Goal: Transaction & Acquisition: Subscribe to service/newsletter

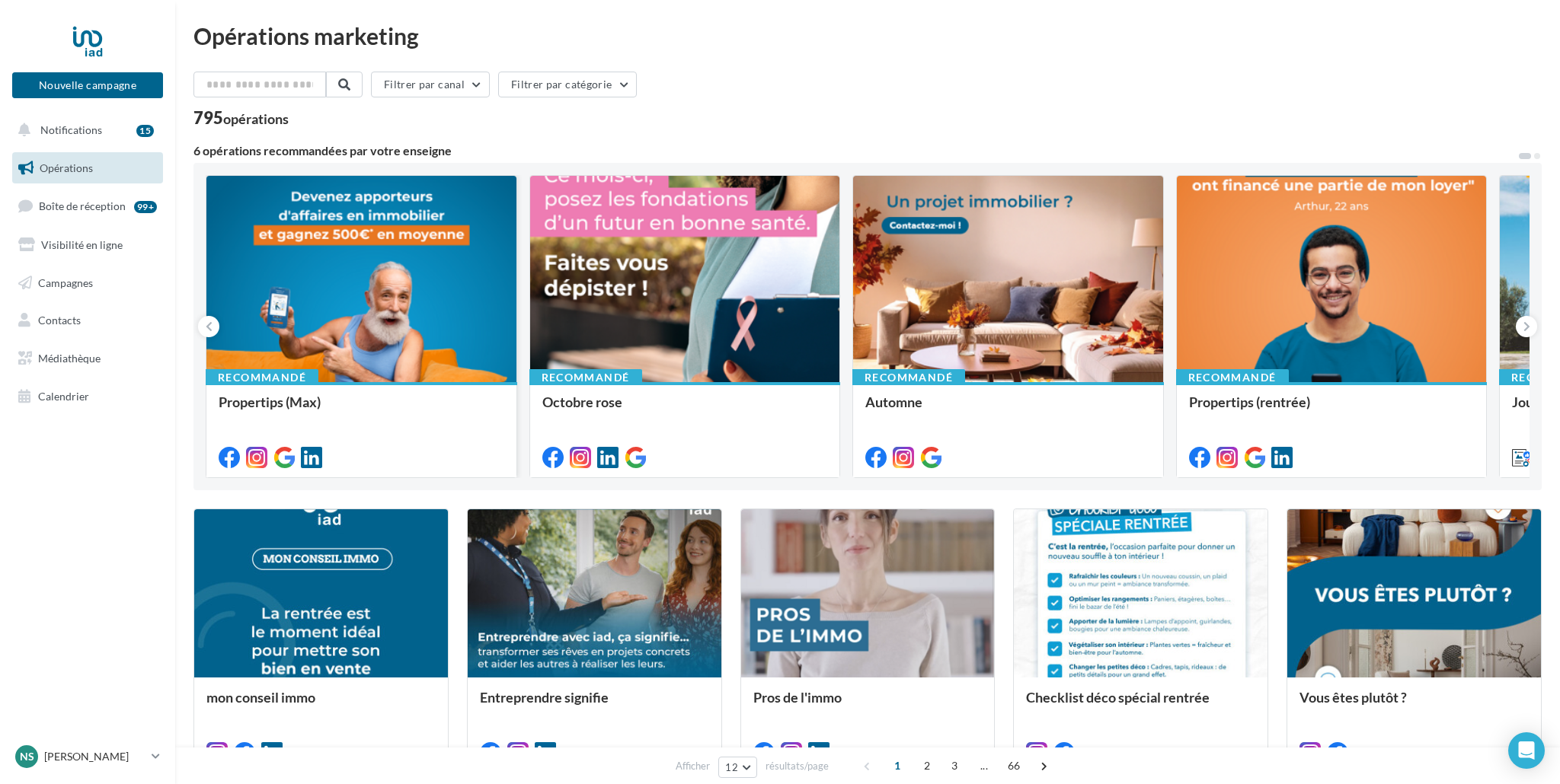
click at [383, 288] on div at bounding box center [362, 280] width 310 height 208
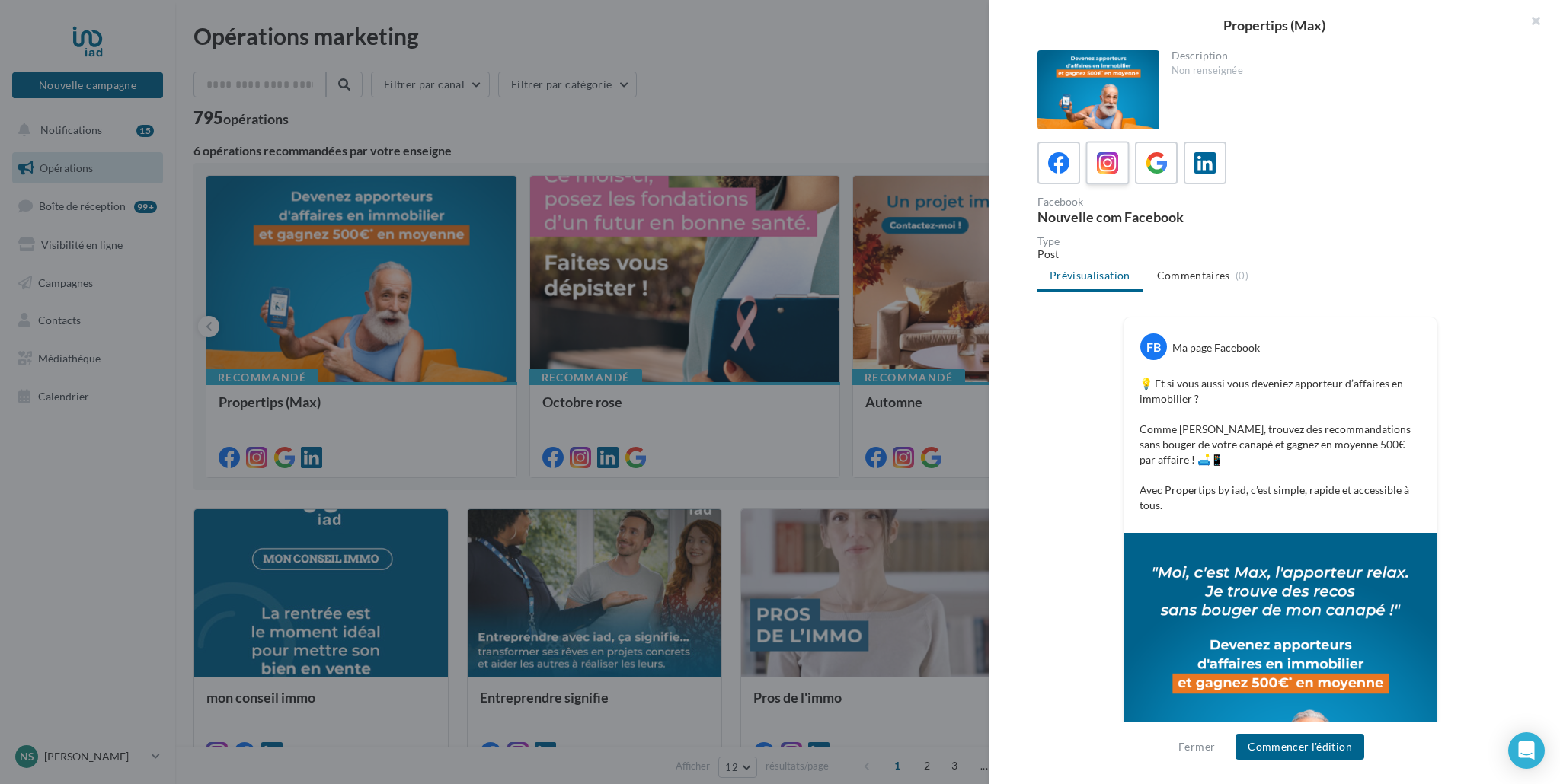
click at [1109, 171] on icon at bounding box center [1108, 163] width 22 height 22
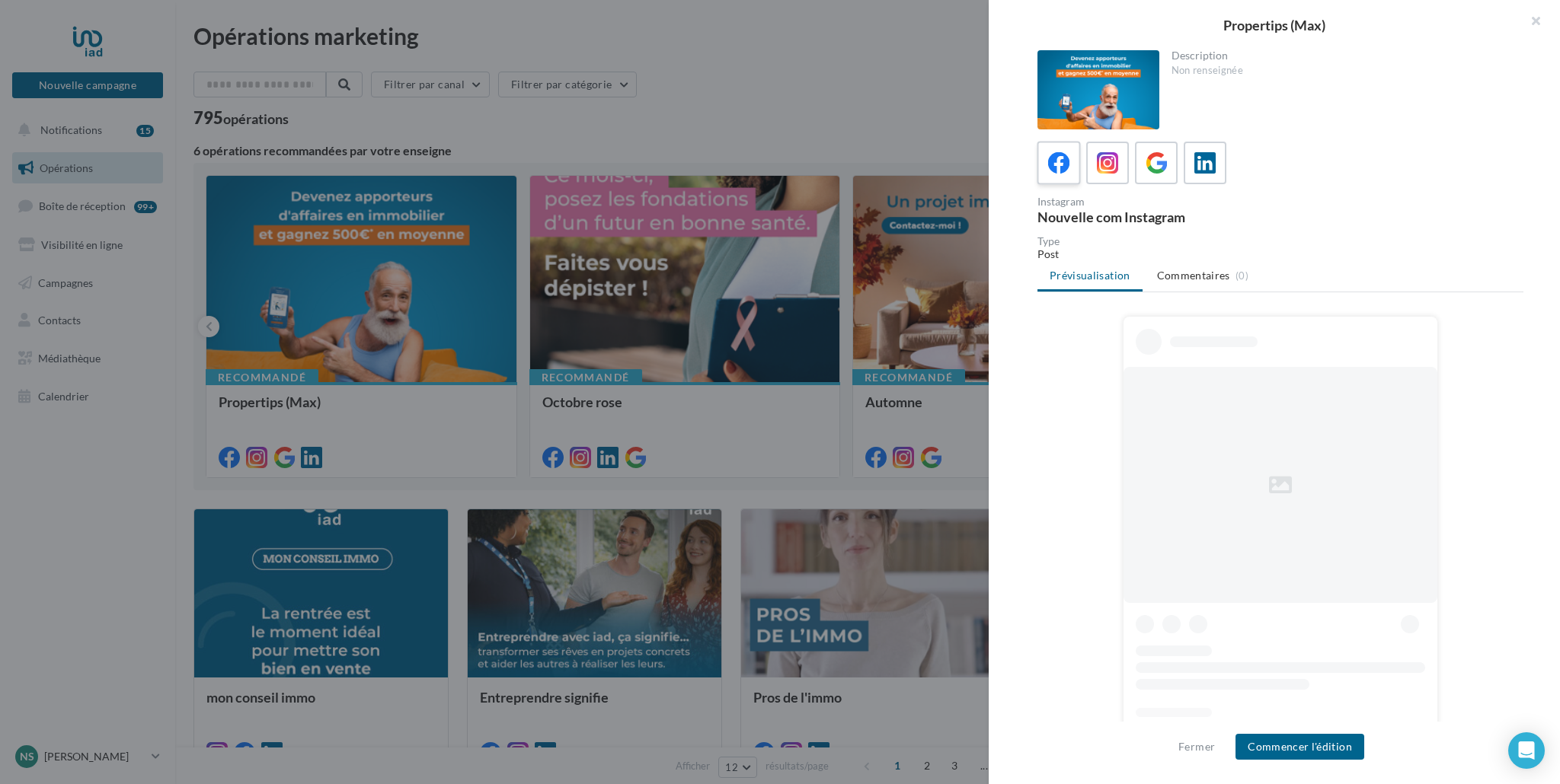
click at [1056, 161] on icon at bounding box center [1059, 163] width 22 height 22
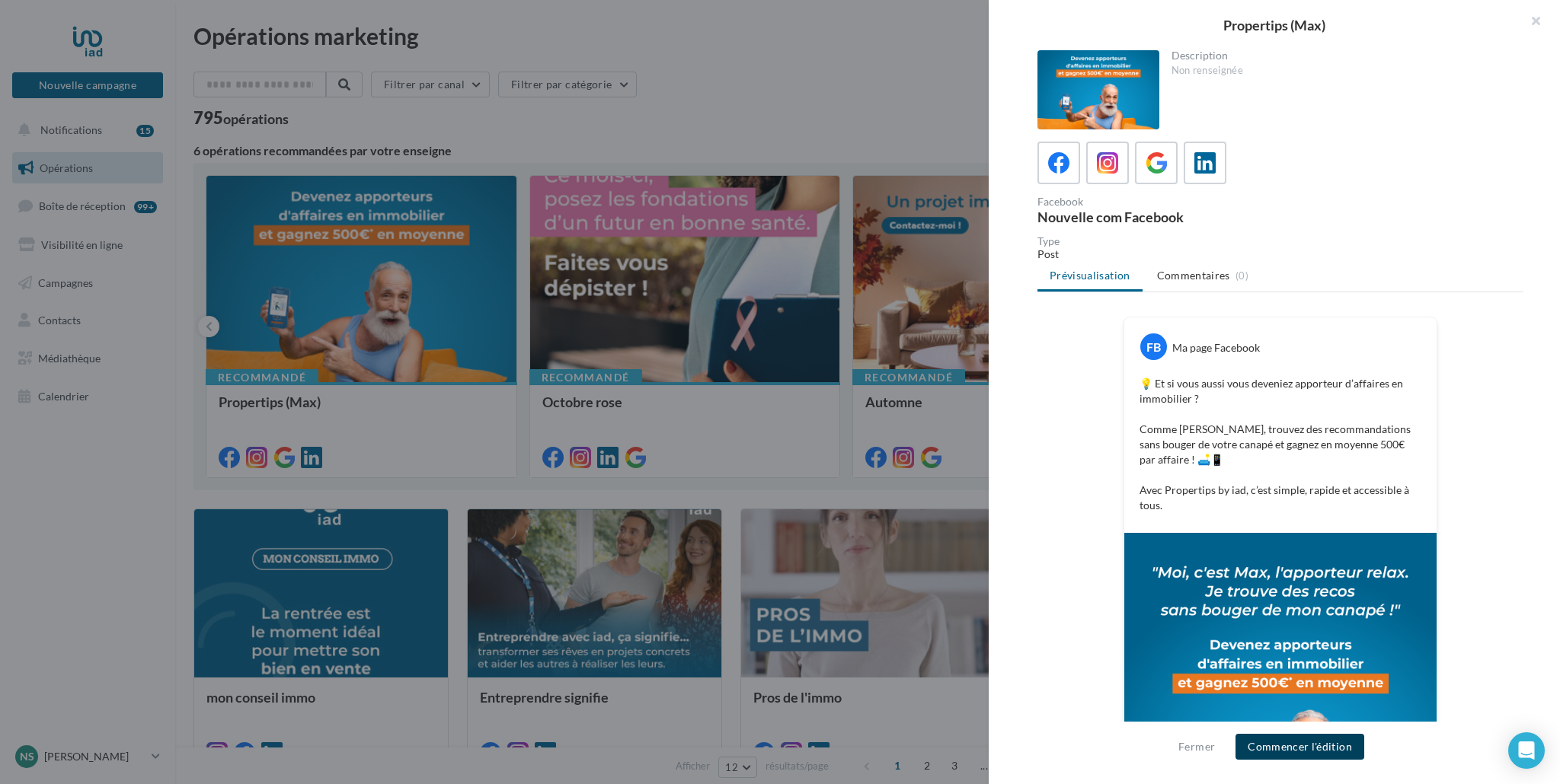
click at [1292, 747] on button "Commencer l'édition" at bounding box center [1300, 746] width 129 height 26
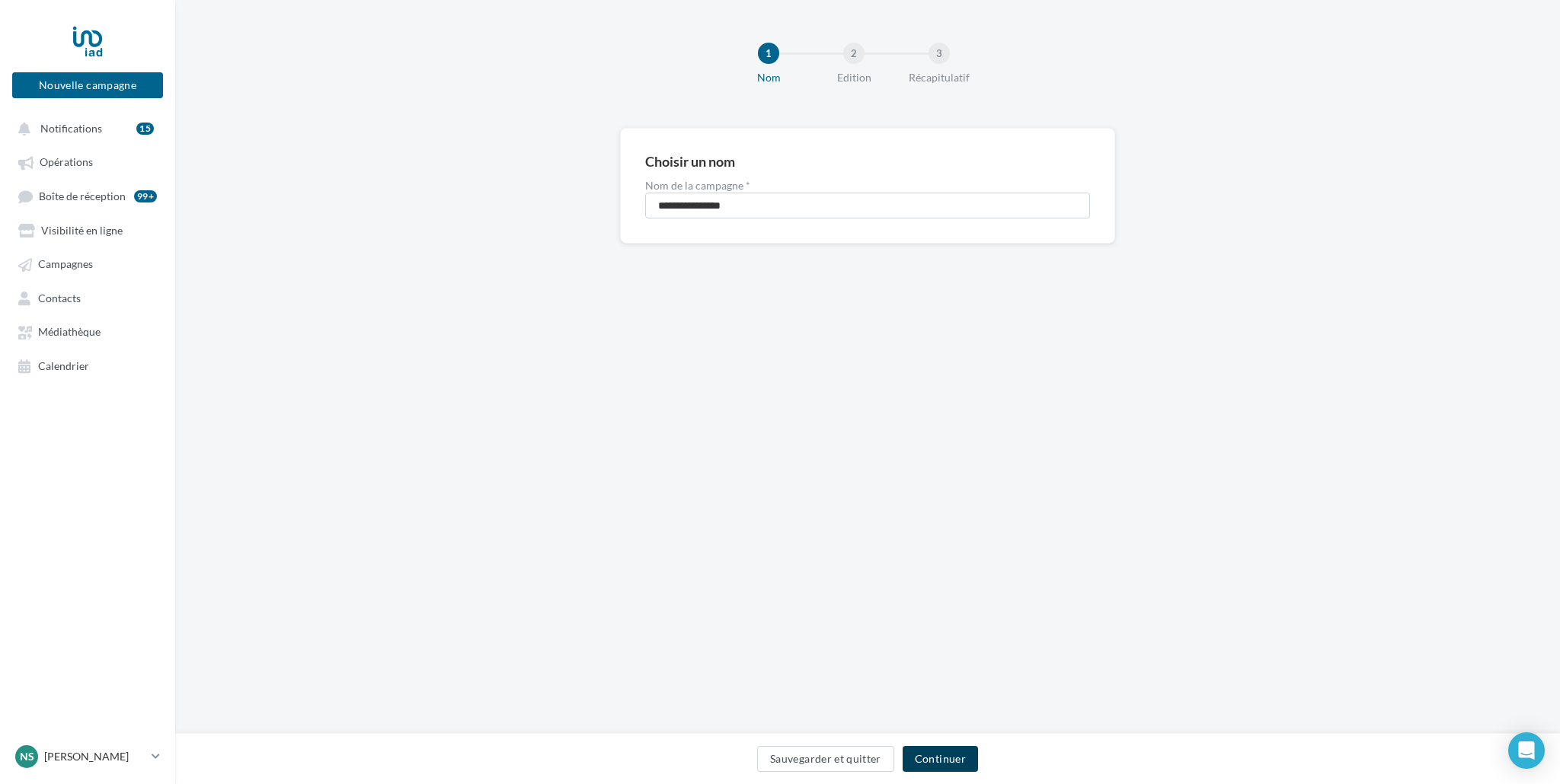
click at [944, 771] on button "Continuer" at bounding box center [940, 759] width 75 height 26
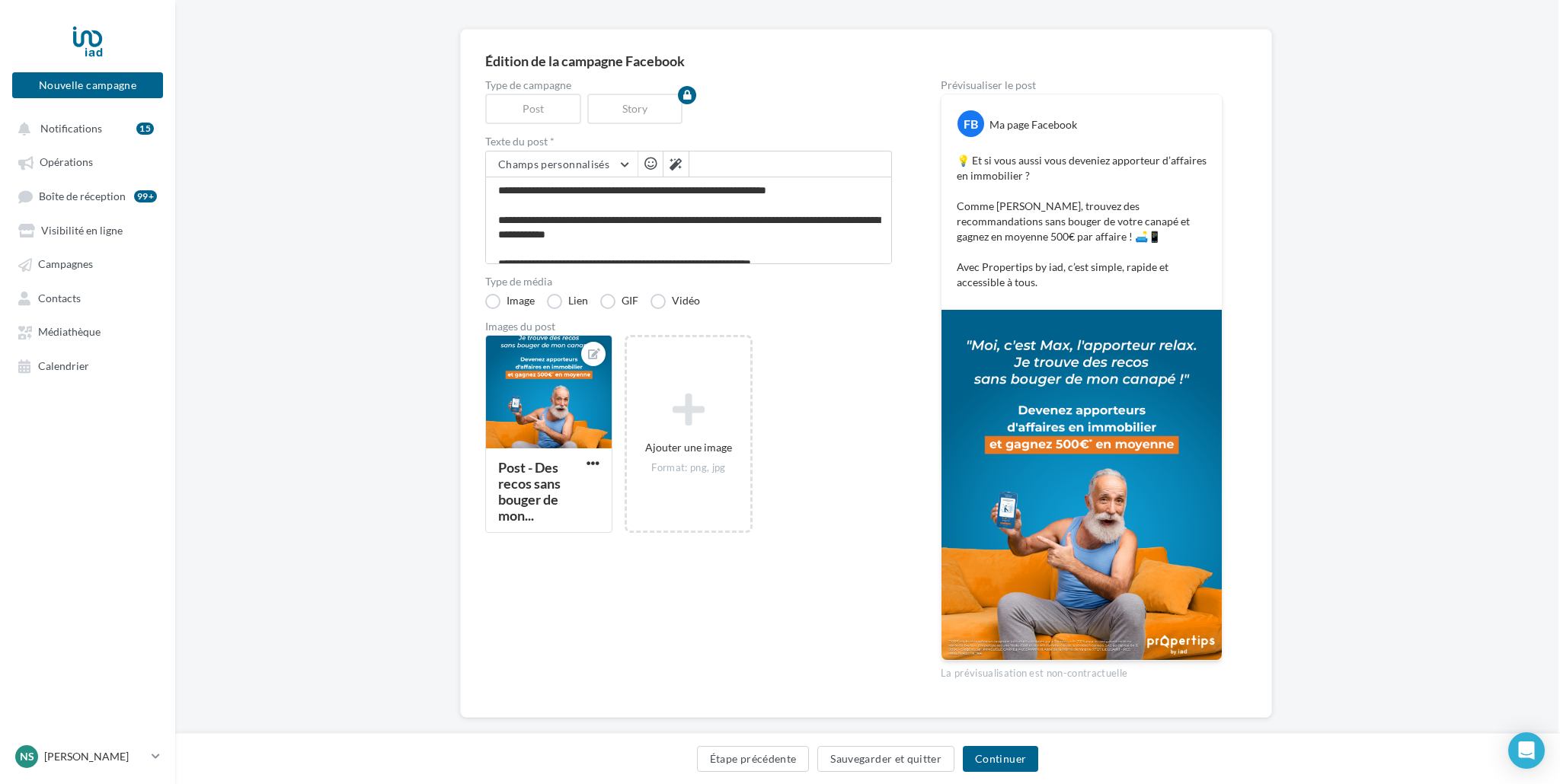
scroll to position [99, 1]
click at [640, 106] on div "Story" at bounding box center [639, 109] width 102 height 30
drag, startPoint x: 626, startPoint y: 104, endPoint x: 675, endPoint y: 105, distance: 49.0
click at [626, 104] on div "Story" at bounding box center [639, 109] width 102 height 30
click at [687, 97] on icon "button" at bounding box center [688, 95] width 8 height 9
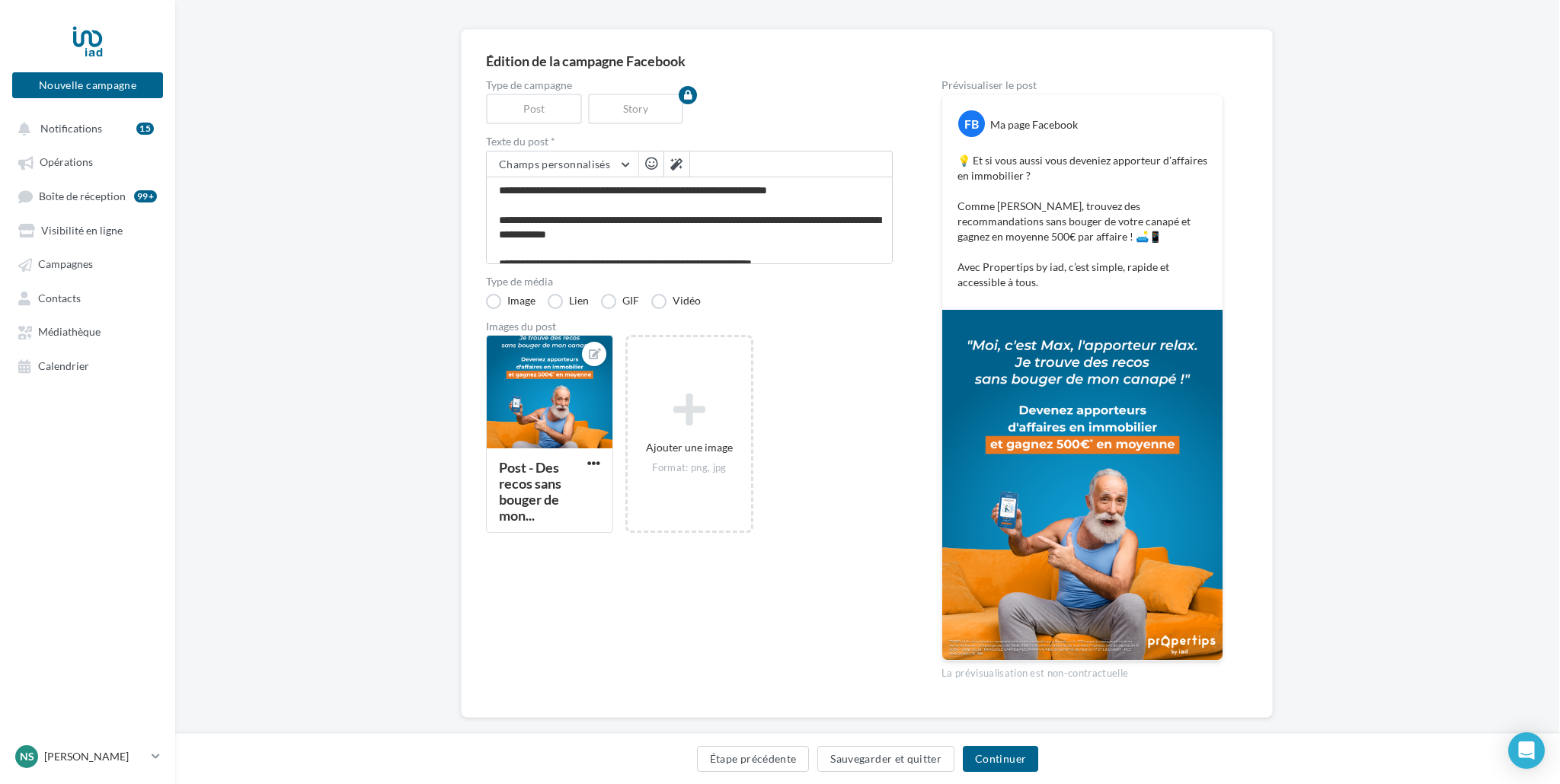
click at [844, 461] on div "Post - Des recos sans bouger de mon... Ajouter une image Format: png, jpg" at bounding box center [696, 441] width 419 height 214
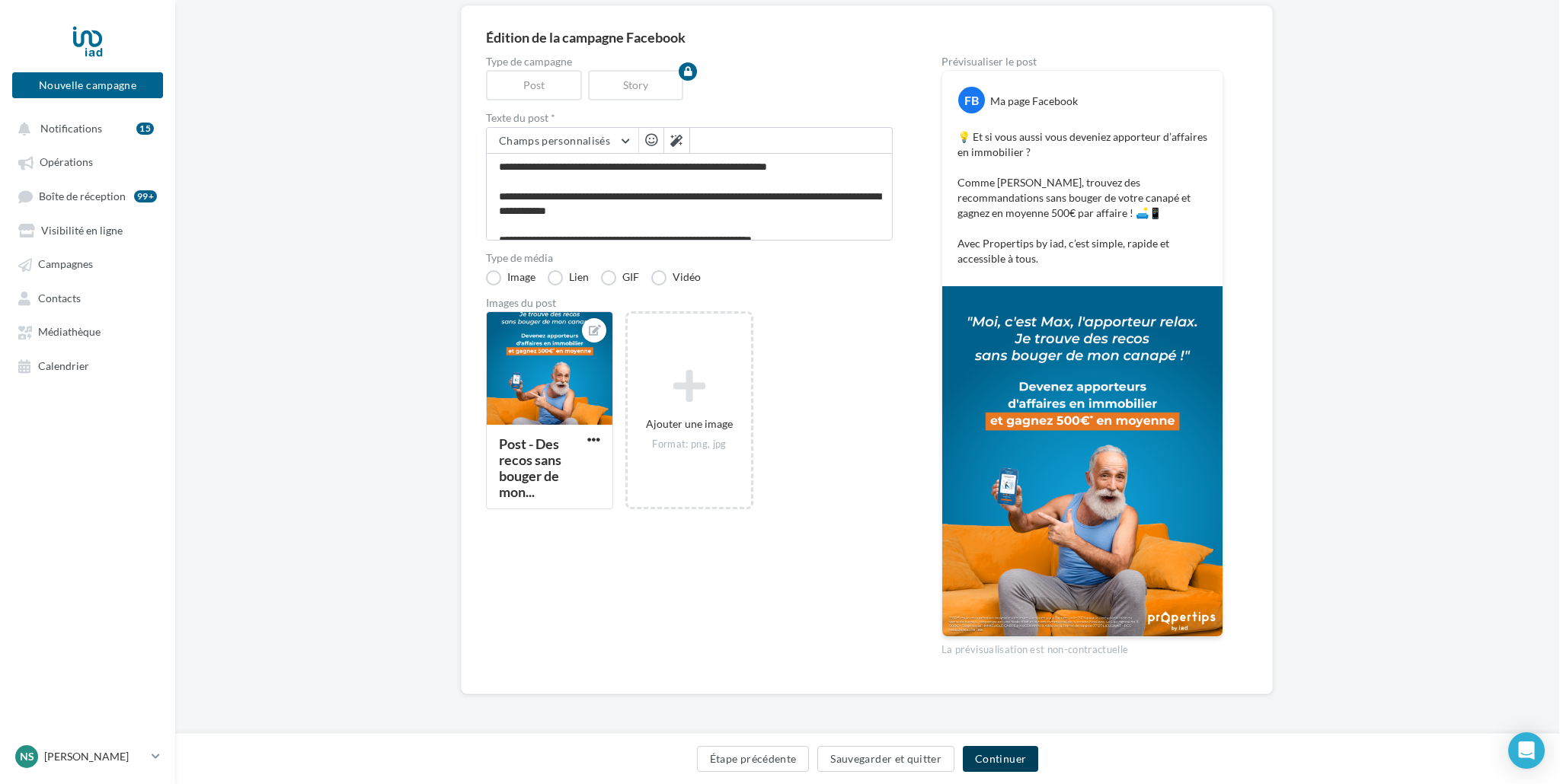
click at [1008, 756] on button "Continuer" at bounding box center [1000, 759] width 75 height 26
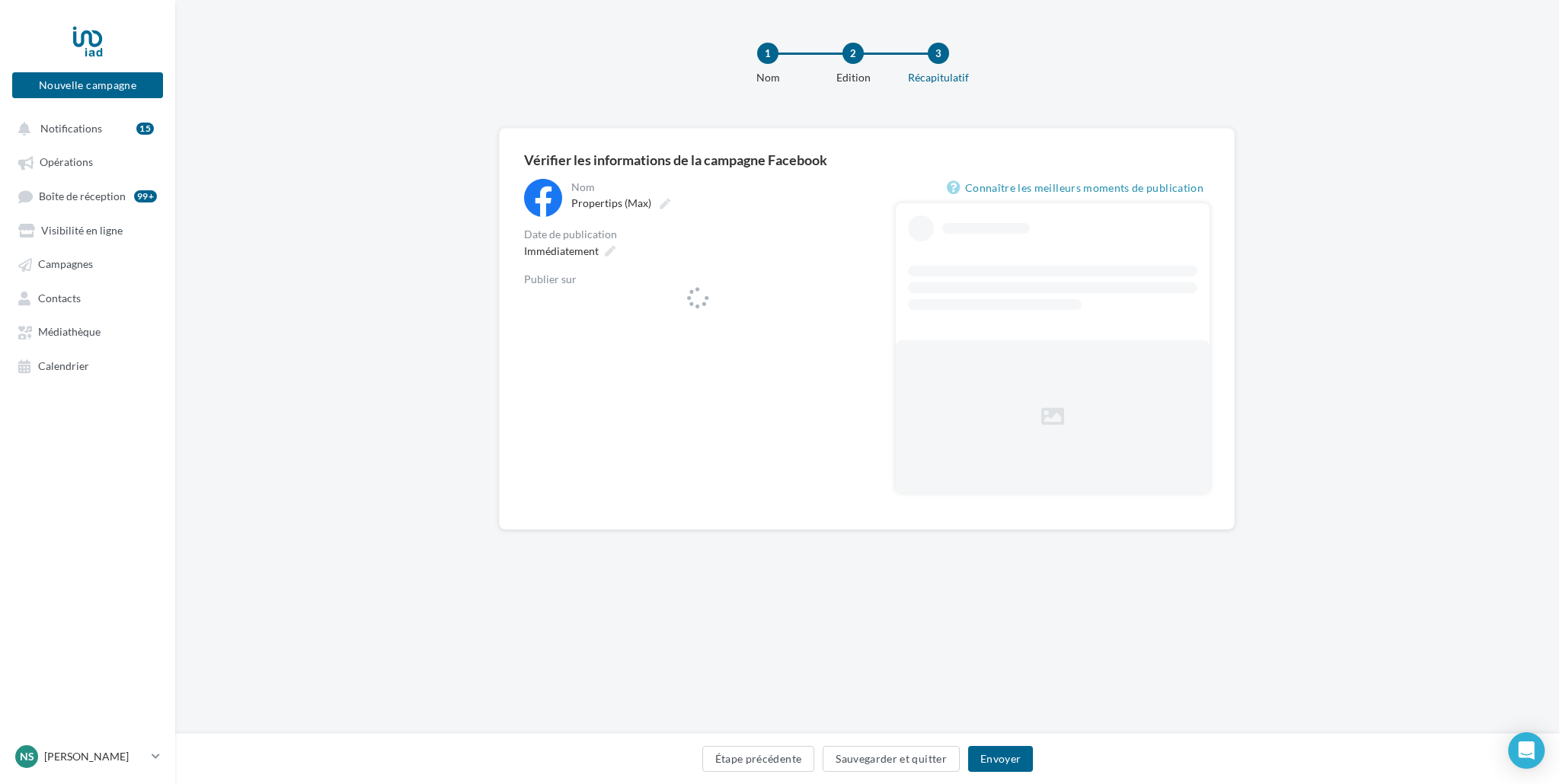
scroll to position [0, 1]
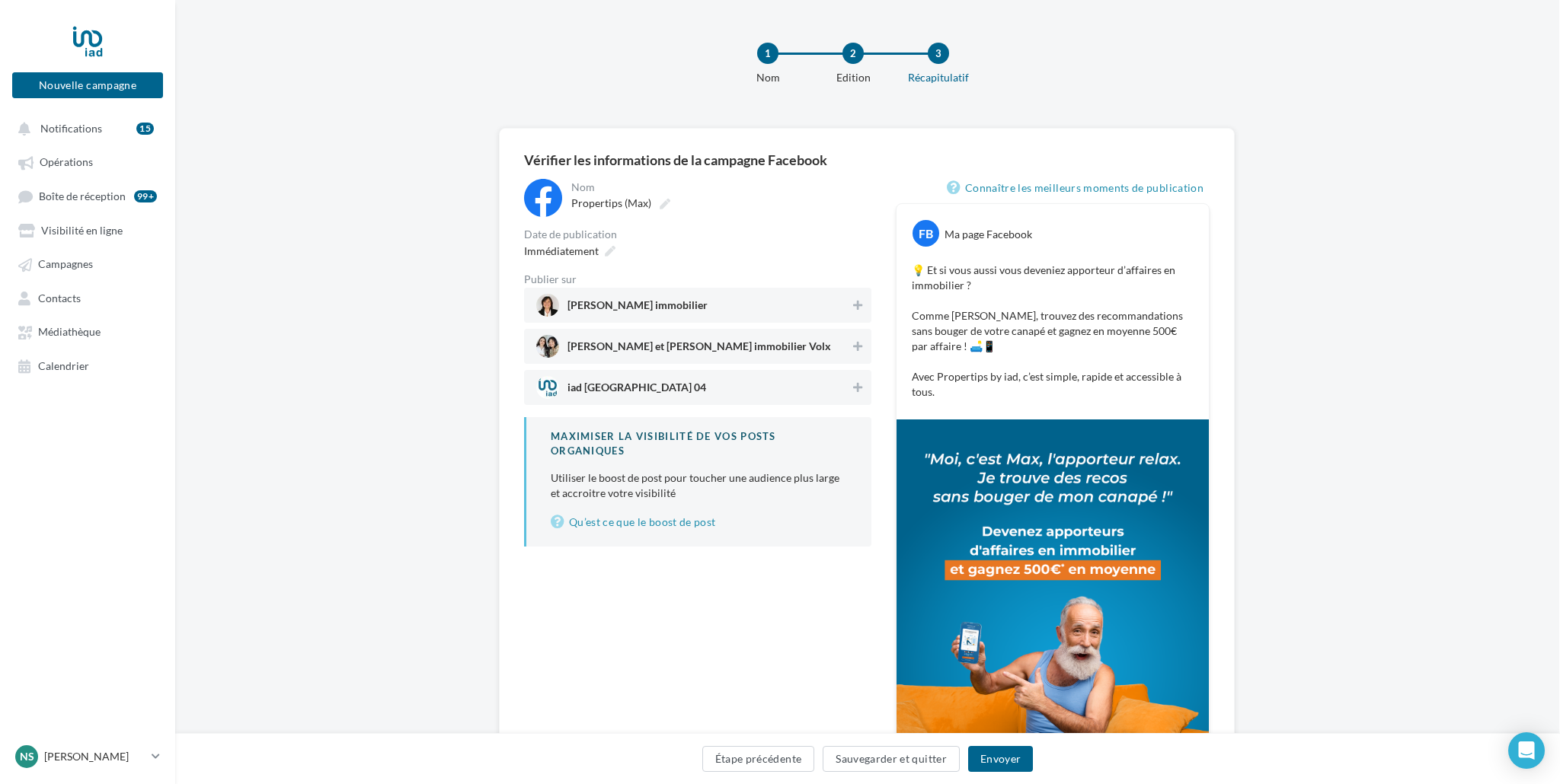
click at [686, 309] on span "Nathalie Stammegna immobilier" at bounding box center [638, 308] width 141 height 17
click at [689, 349] on span "Nathalie et Laura immobilier Volx" at bounding box center [699, 349] width 263 height 17
click at [694, 385] on span "iad Alpes de Haute Provence 04" at bounding box center [637, 390] width 139 height 17
click at [1015, 759] on button "Envoyer" at bounding box center [1000, 759] width 64 height 26
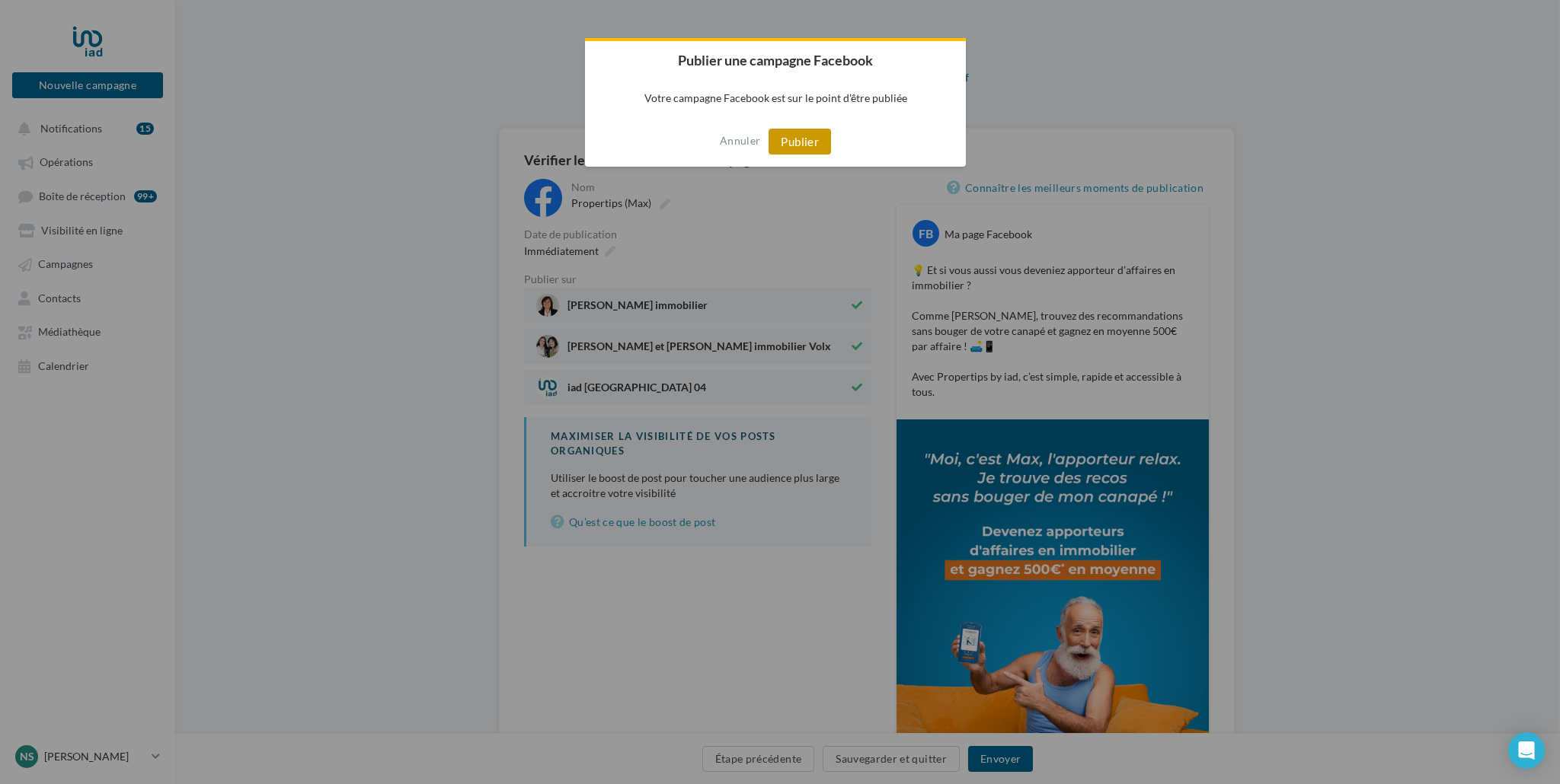
click at [825, 141] on button "Publier" at bounding box center [800, 141] width 63 height 26
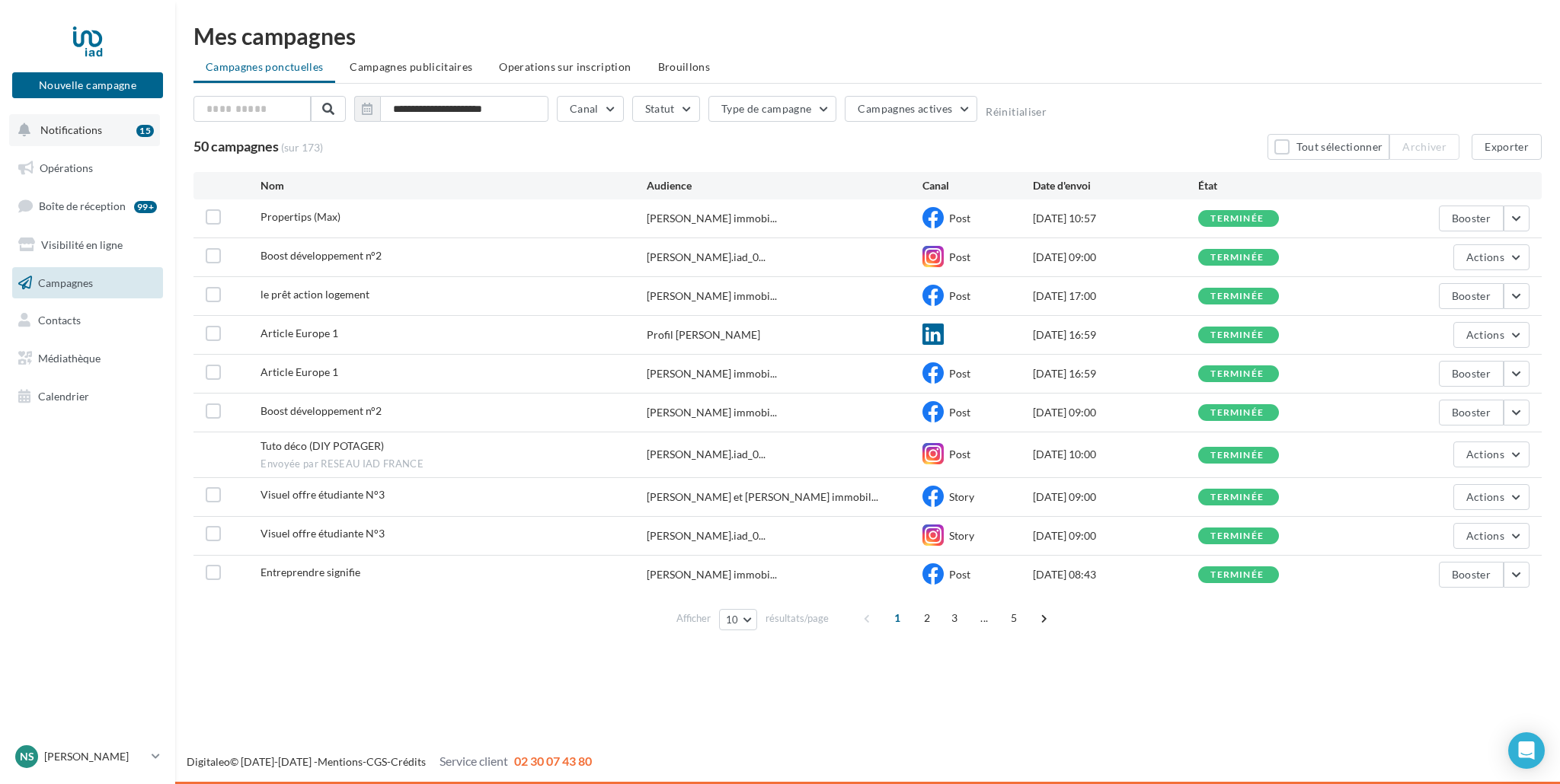
click at [89, 132] on span "Notifications" at bounding box center [71, 130] width 62 height 13
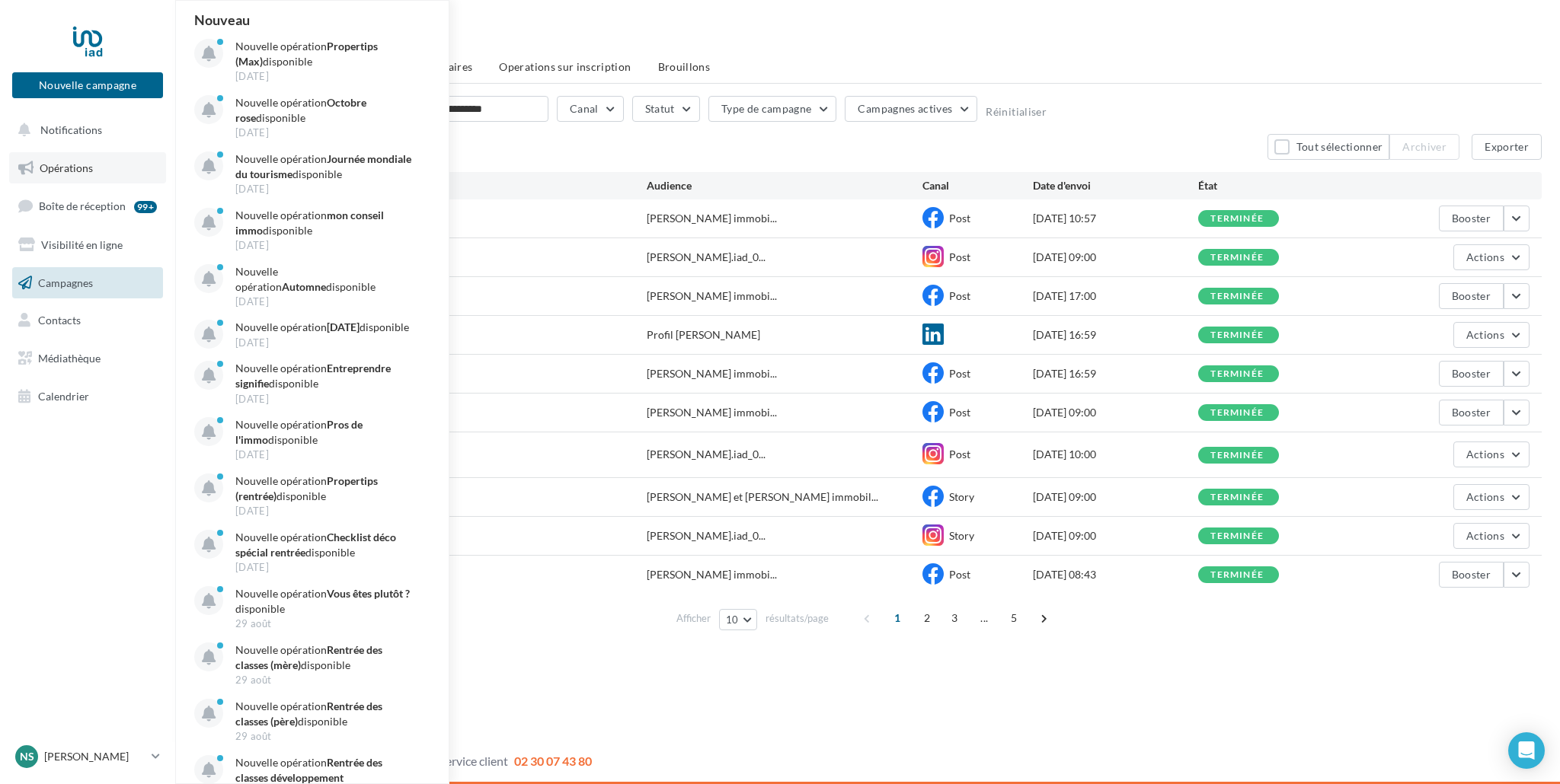
click at [82, 168] on span "Opérations" at bounding box center [66, 167] width 54 height 13
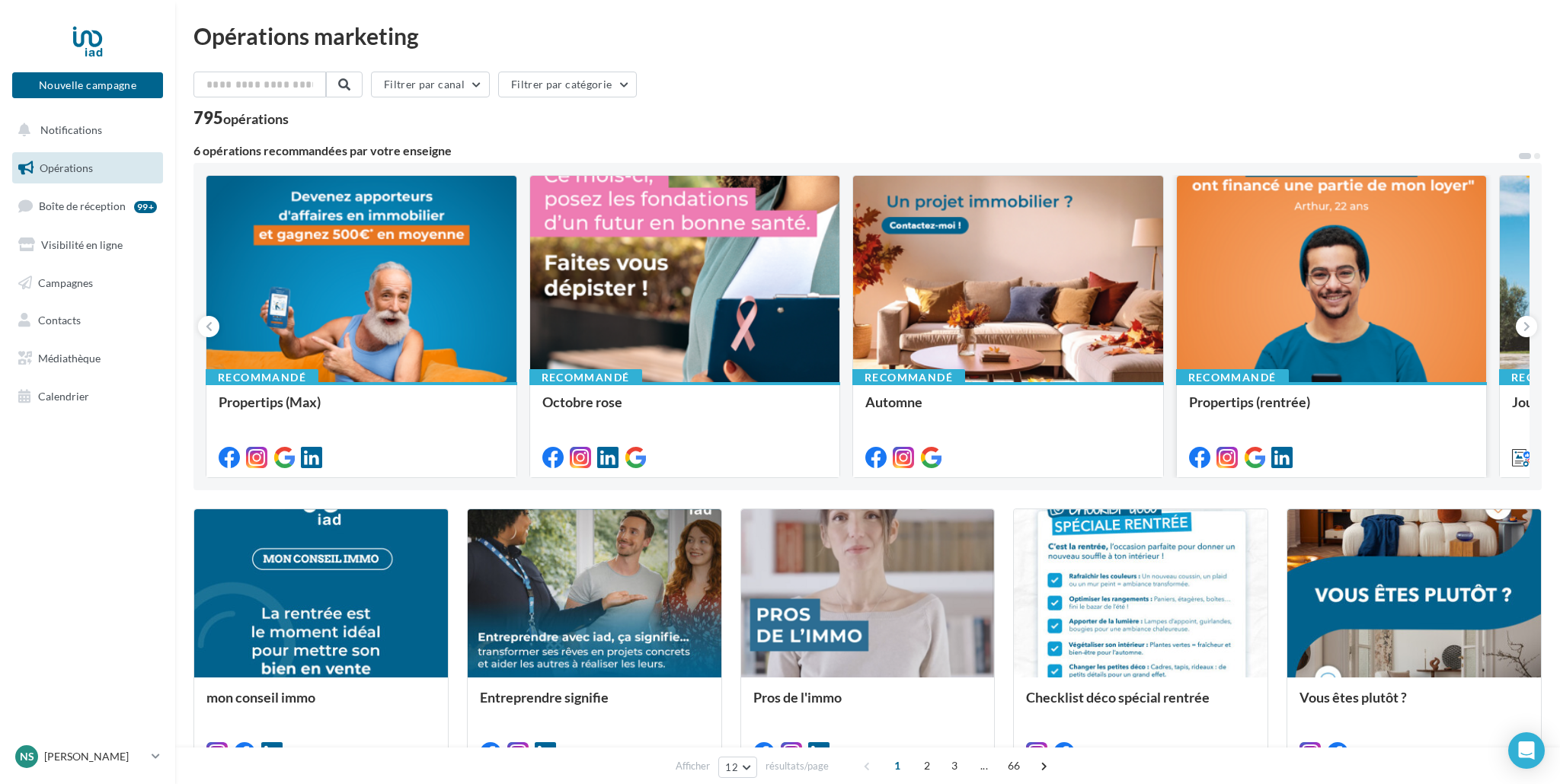
click at [1427, 242] on div at bounding box center [1332, 280] width 310 height 208
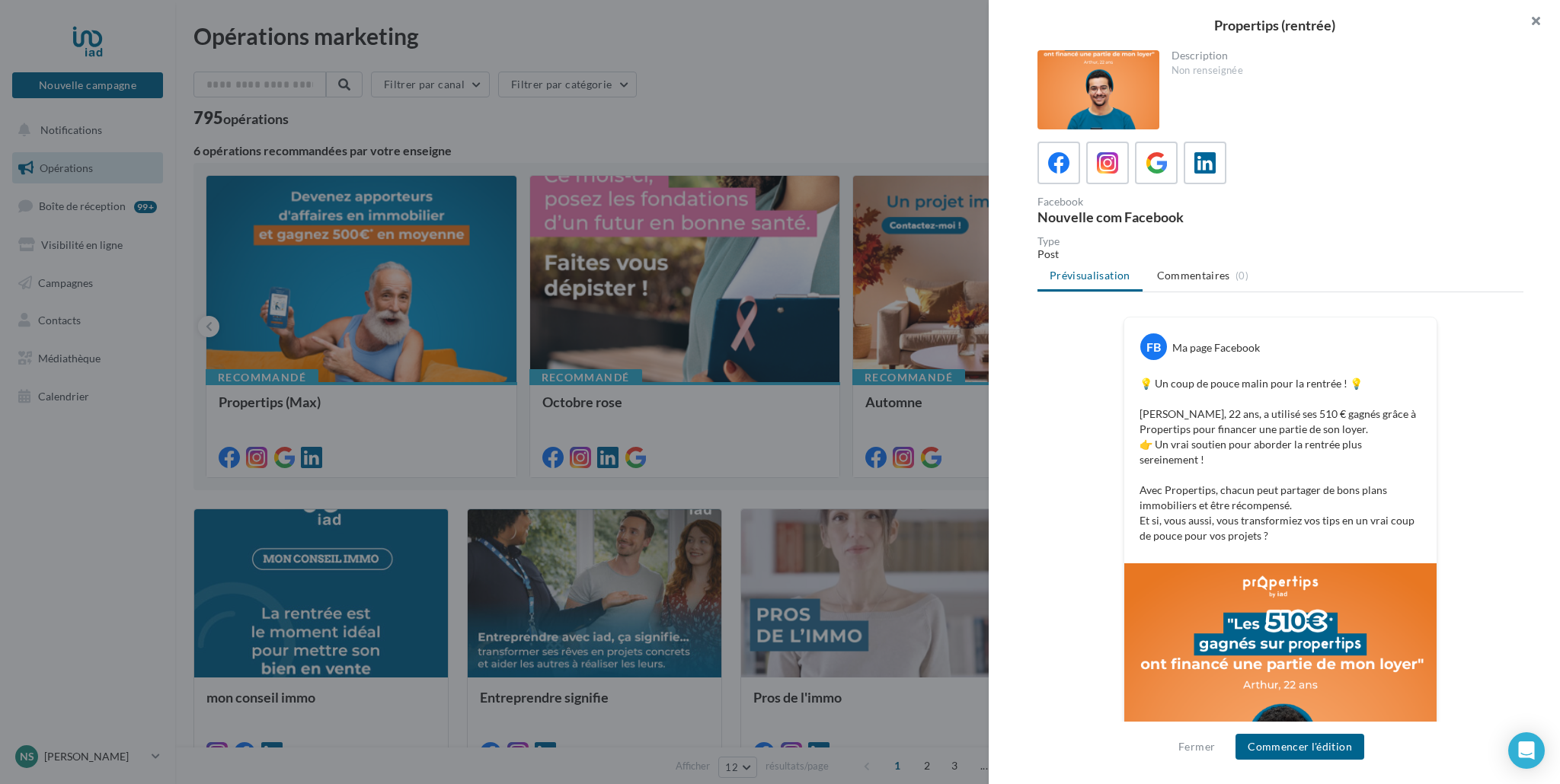
click at [1553, 16] on button "button" at bounding box center [1530, 22] width 61 height 46
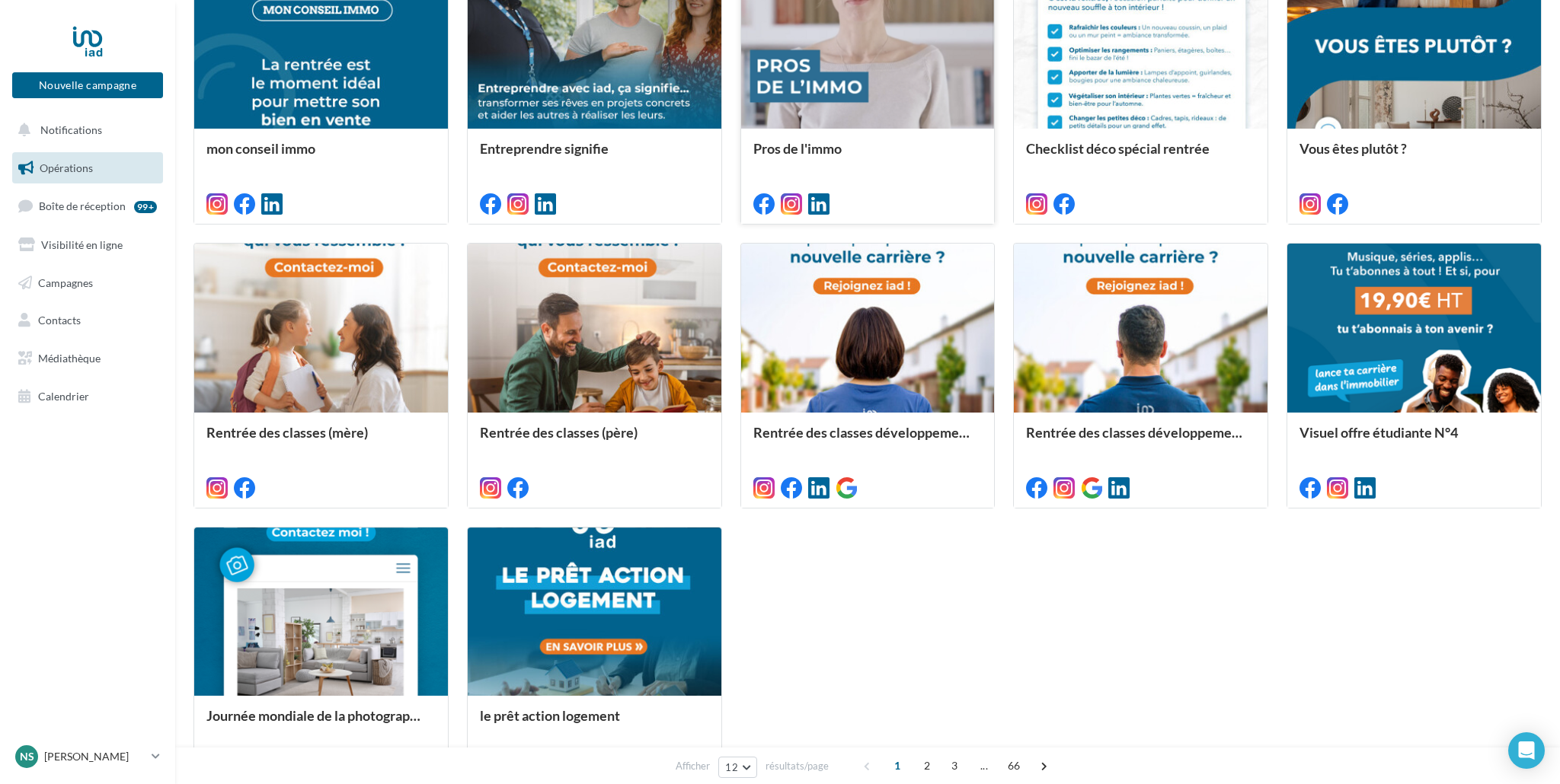
scroll to position [550, 0]
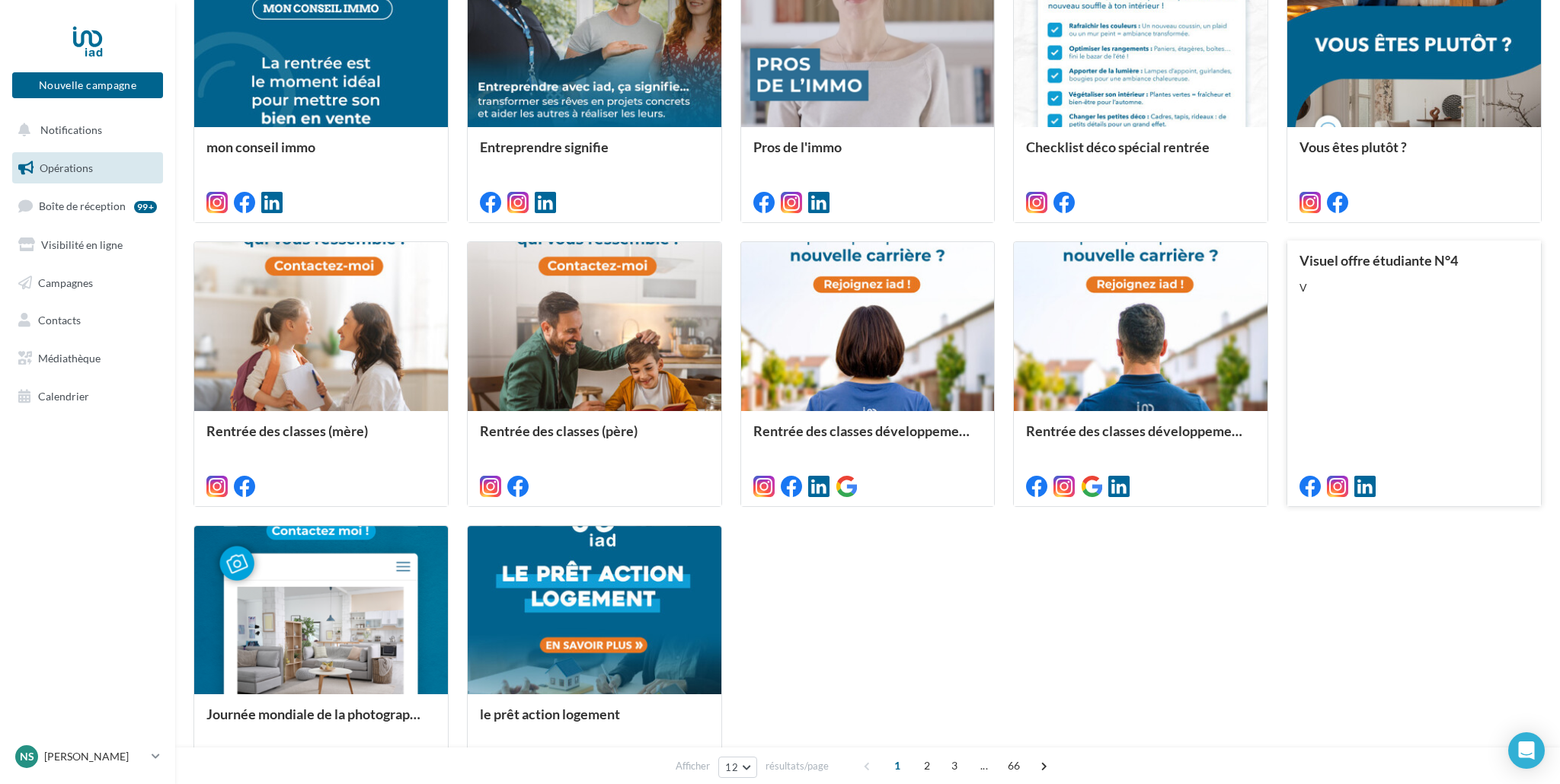
click at [1479, 280] on div "V" at bounding box center [1414, 287] width 229 height 15
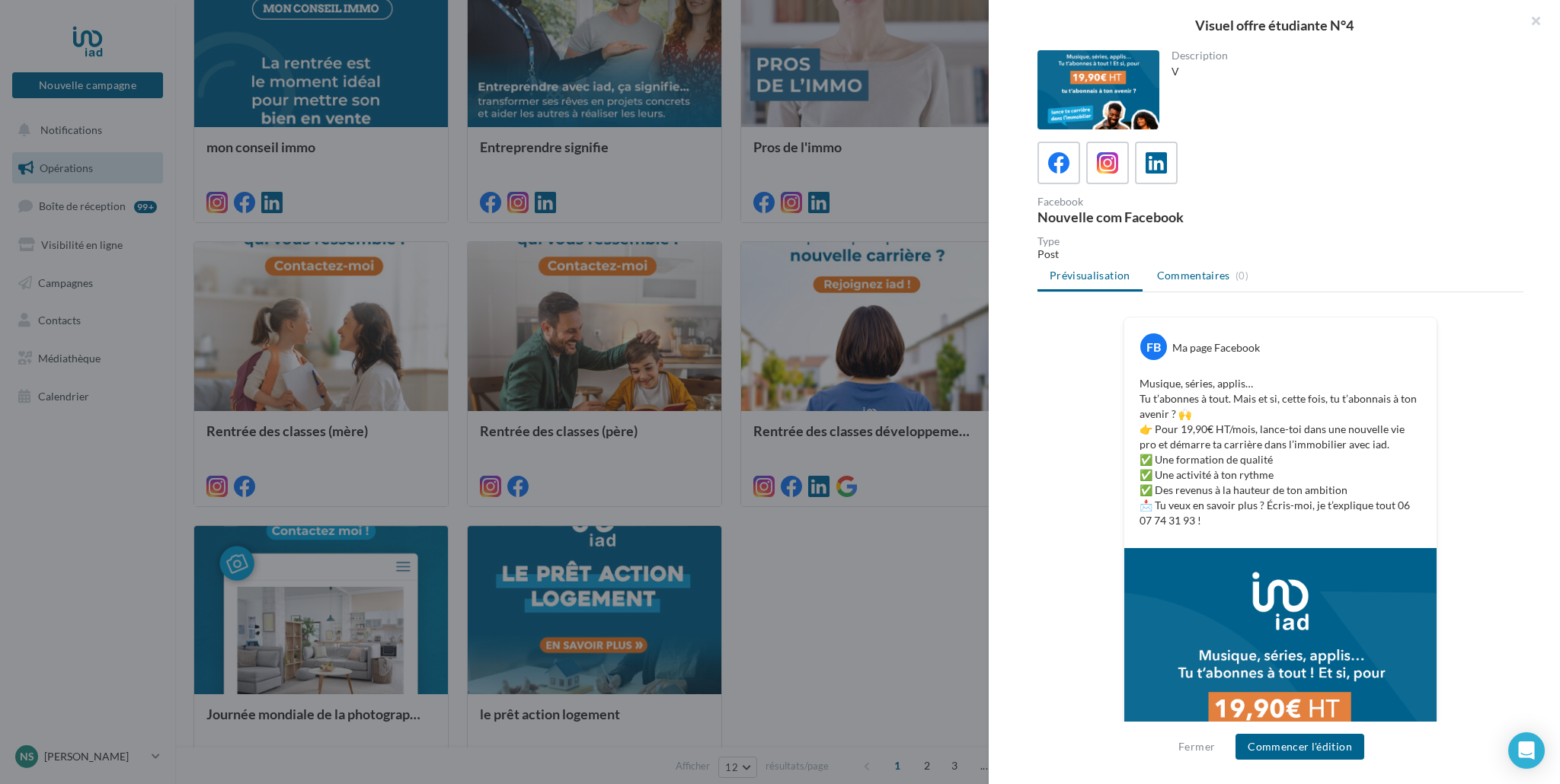
scroll to position [223, 0]
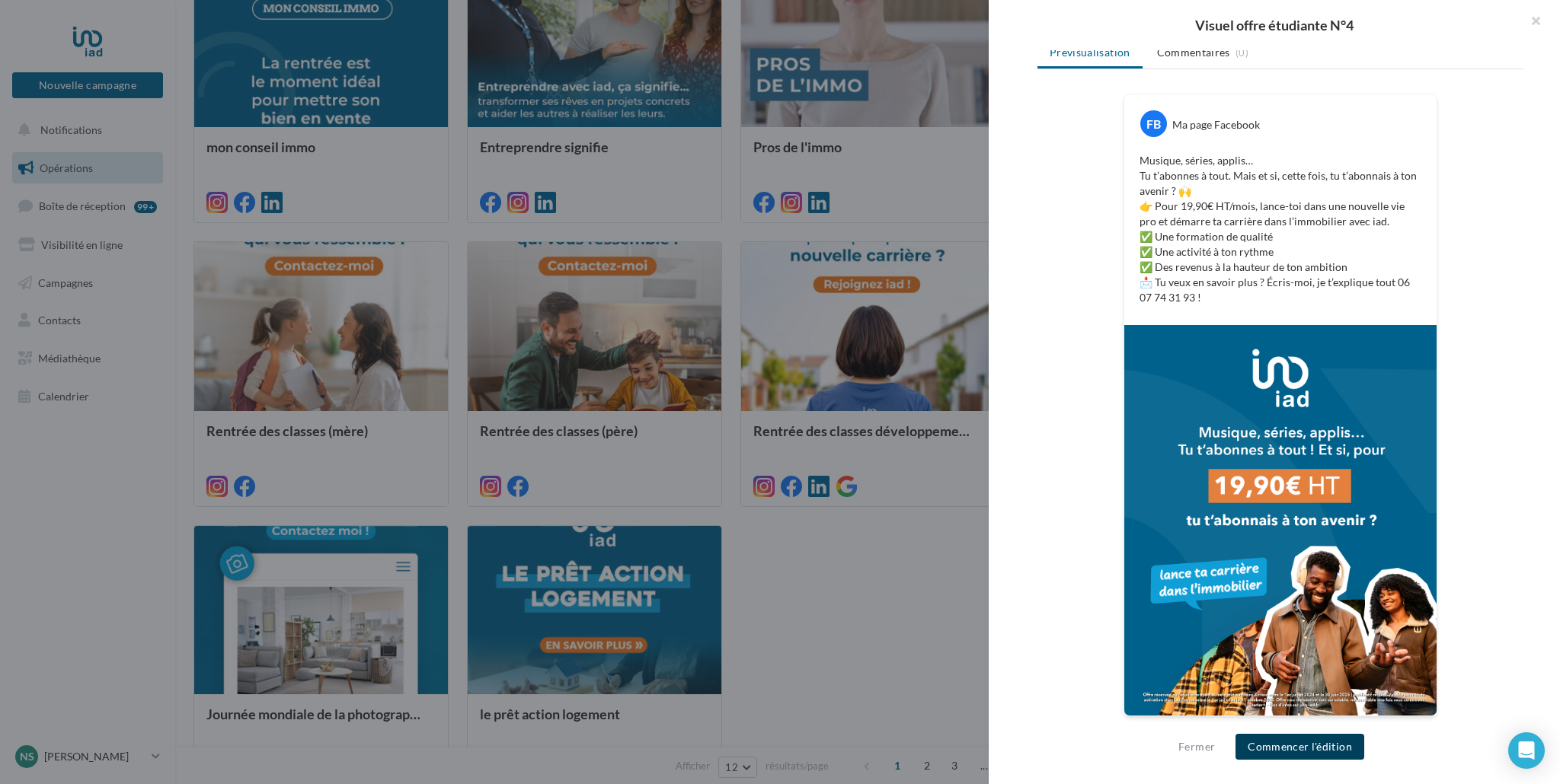
click at [1335, 749] on button "Commencer l'édition" at bounding box center [1300, 746] width 129 height 26
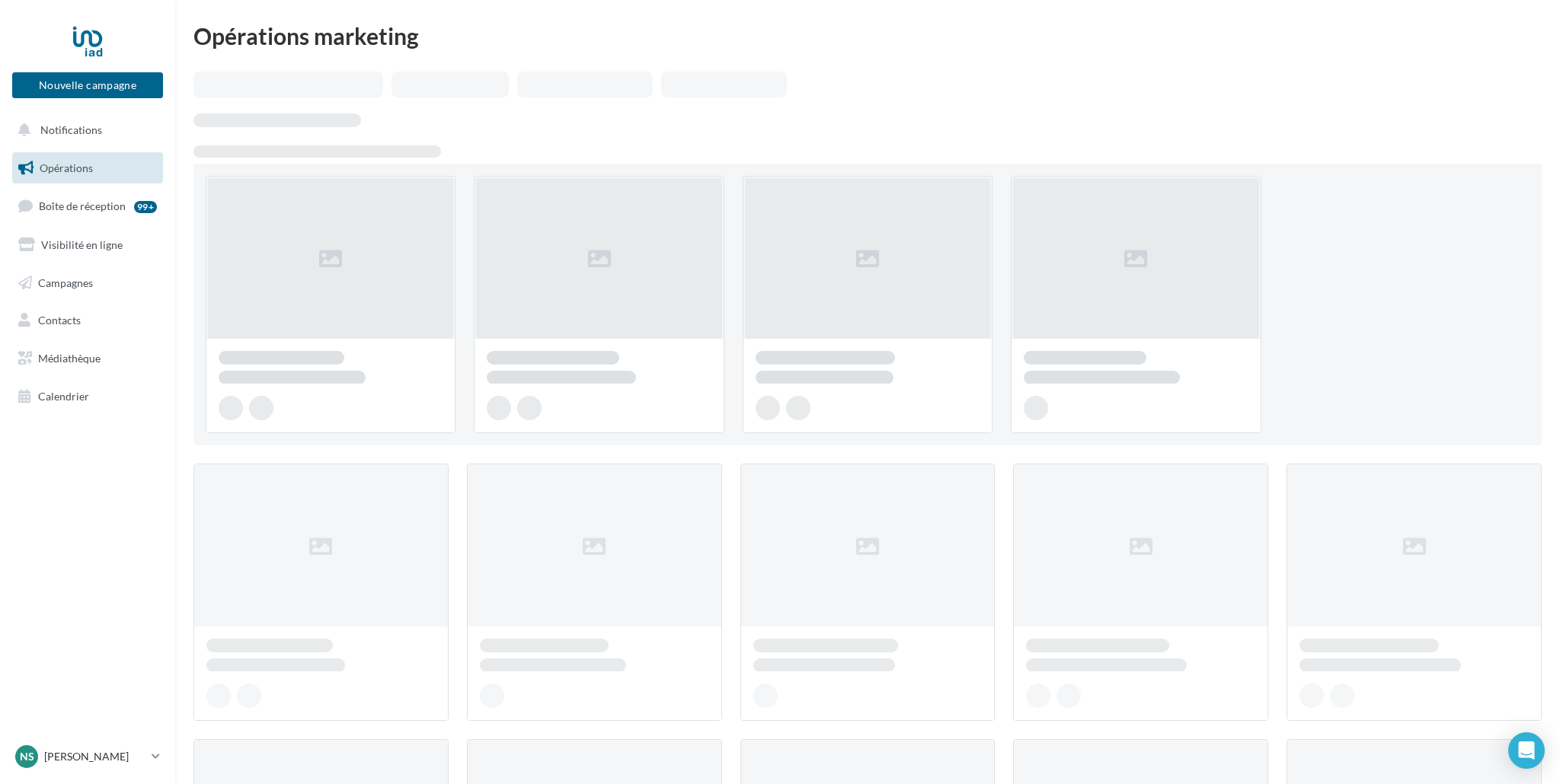
scroll to position [550, 0]
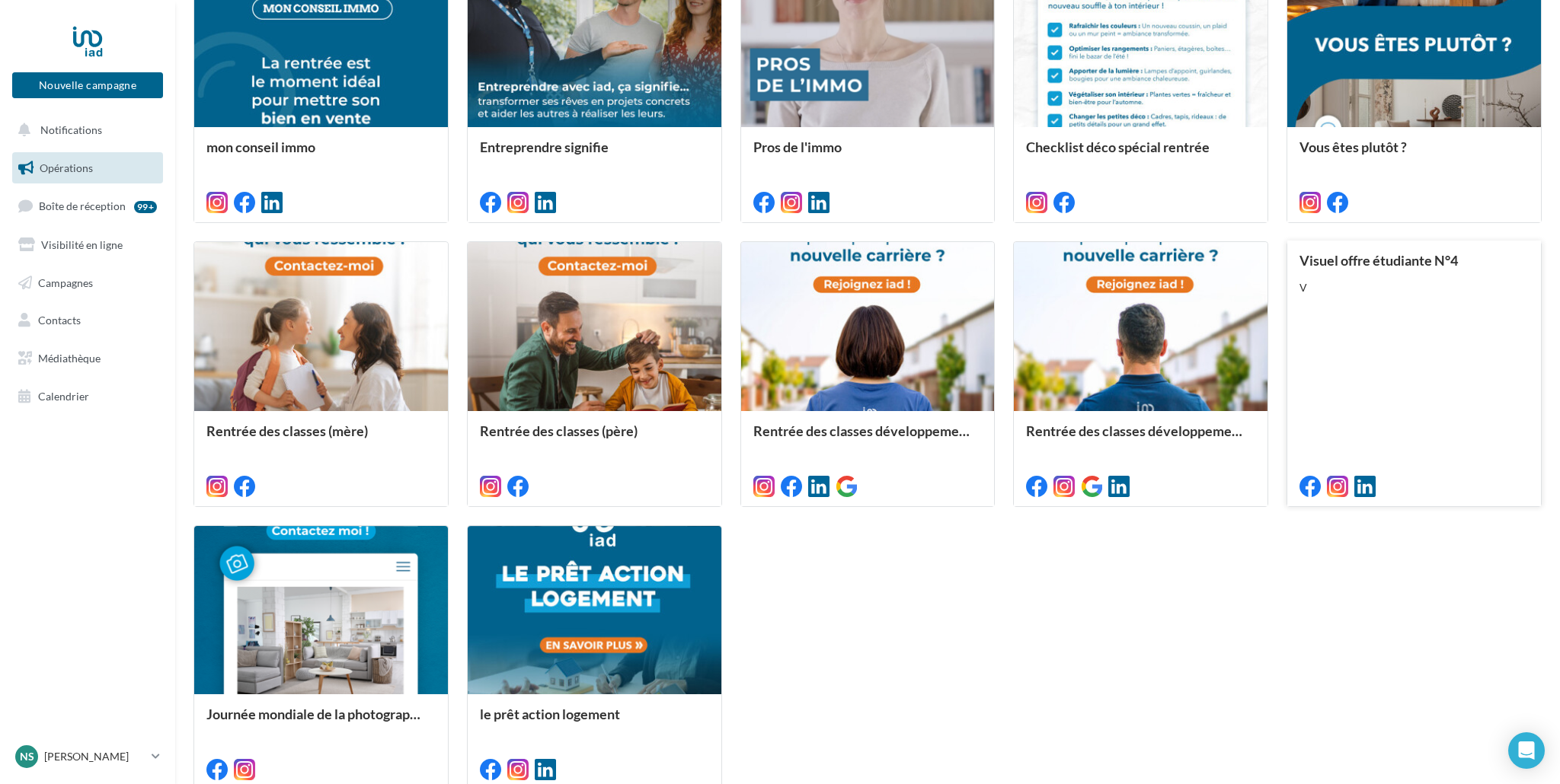
click at [1438, 317] on div "Visuel offre étudiante N°4 V" at bounding box center [1414, 372] width 229 height 240
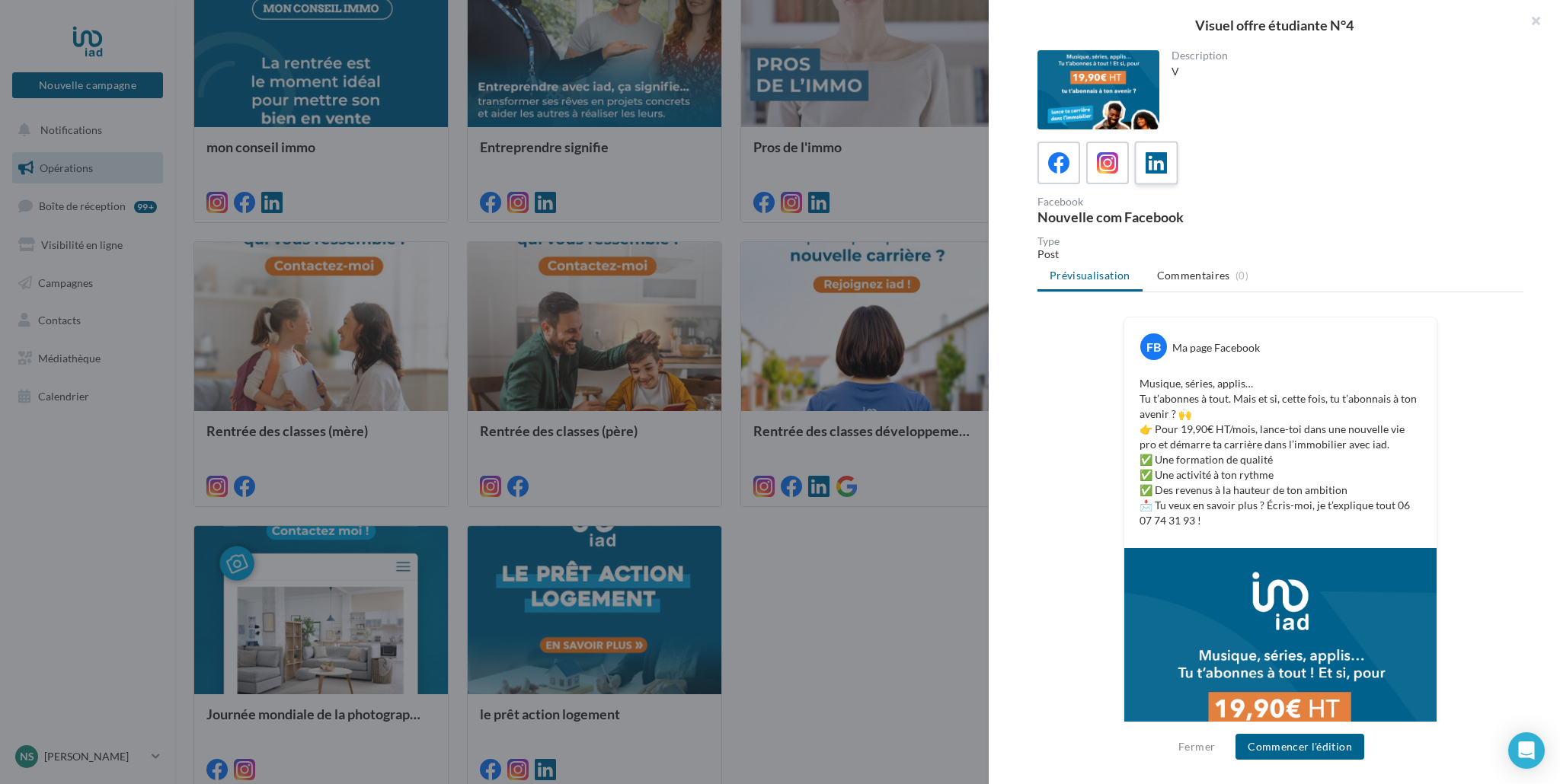
click at [1151, 162] on icon at bounding box center [1157, 163] width 22 height 22
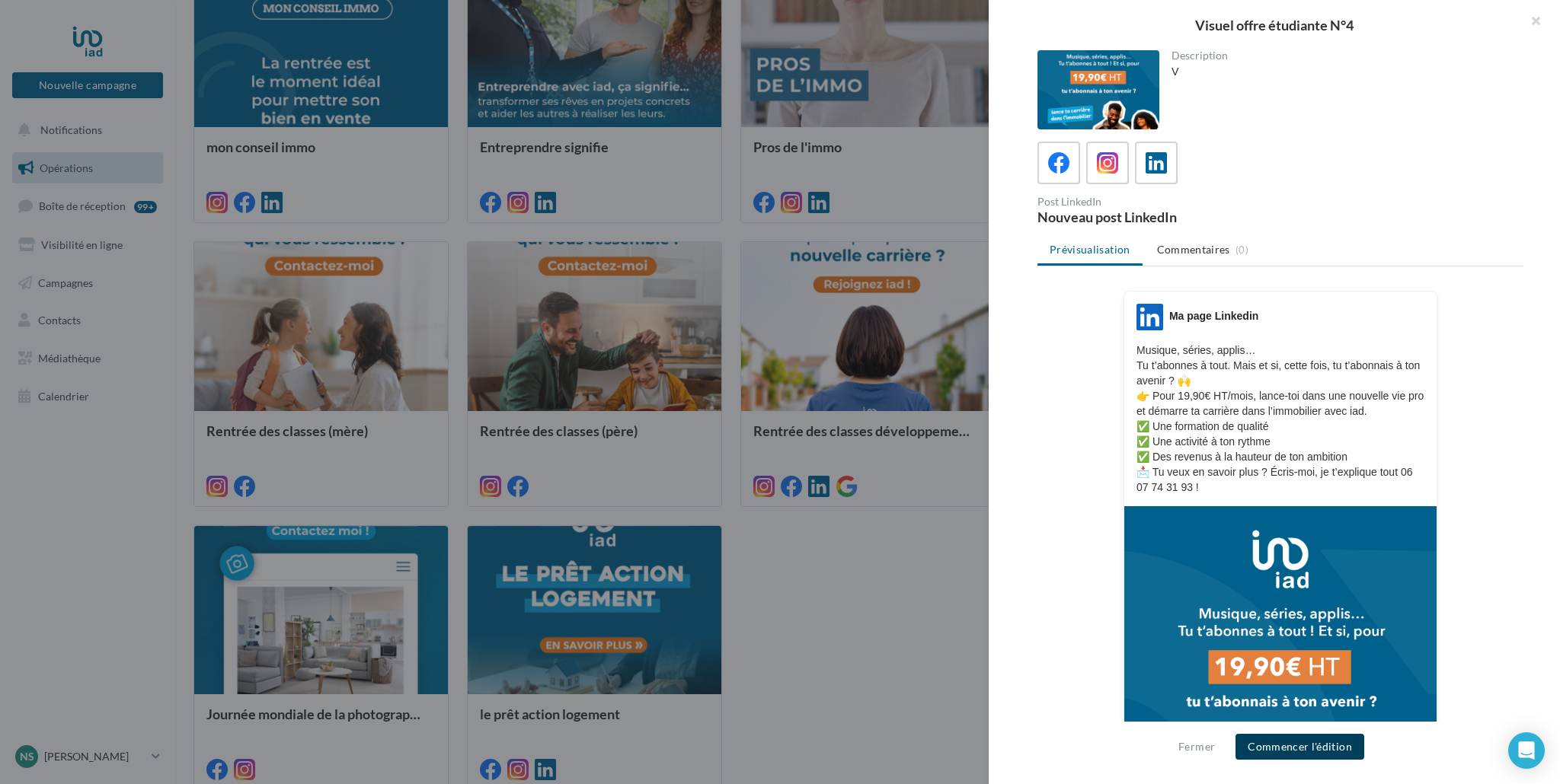
click at [1326, 753] on button "Commencer l'édition" at bounding box center [1300, 746] width 129 height 26
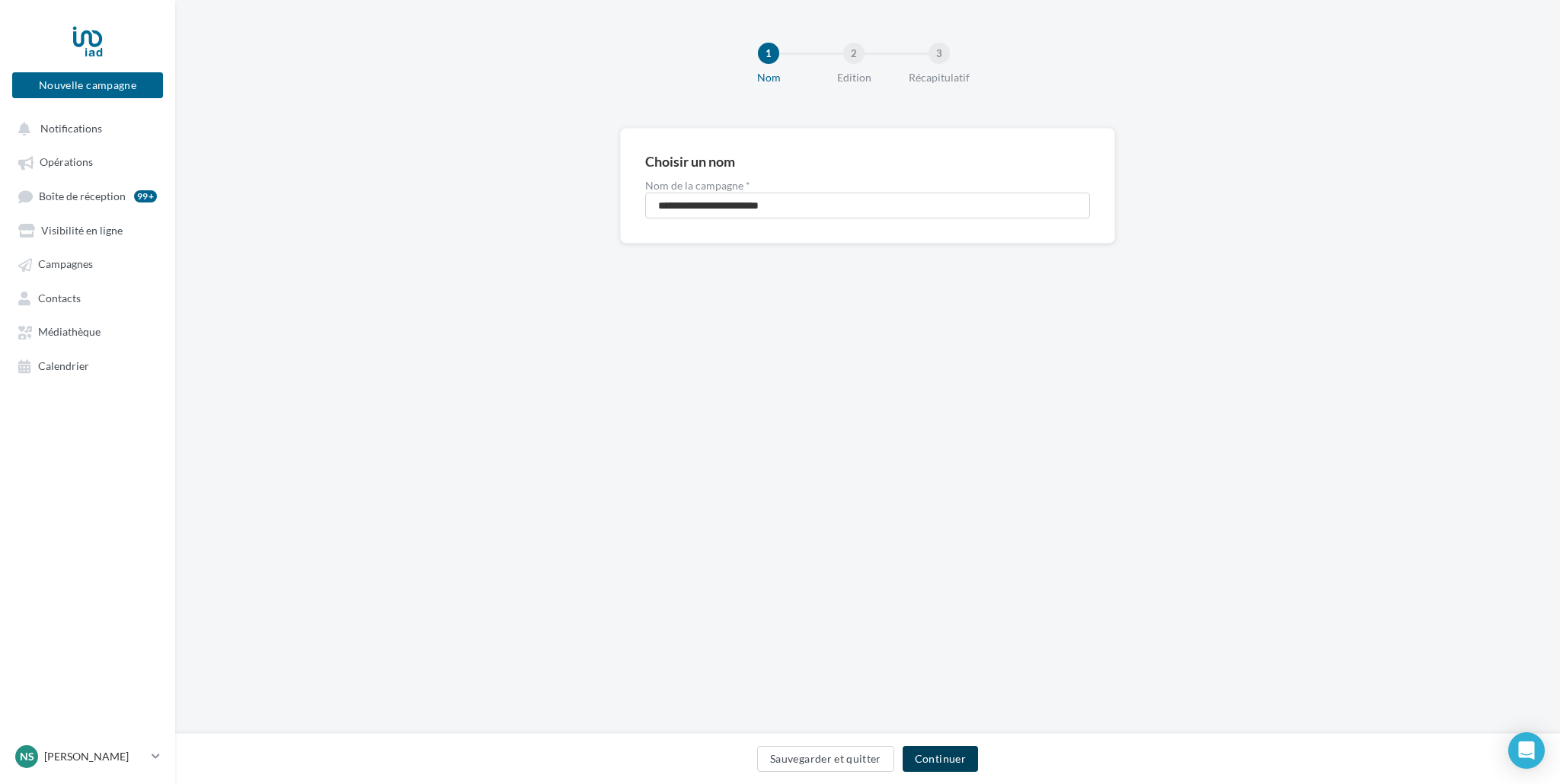
click at [960, 759] on button "Continuer" at bounding box center [940, 759] width 75 height 26
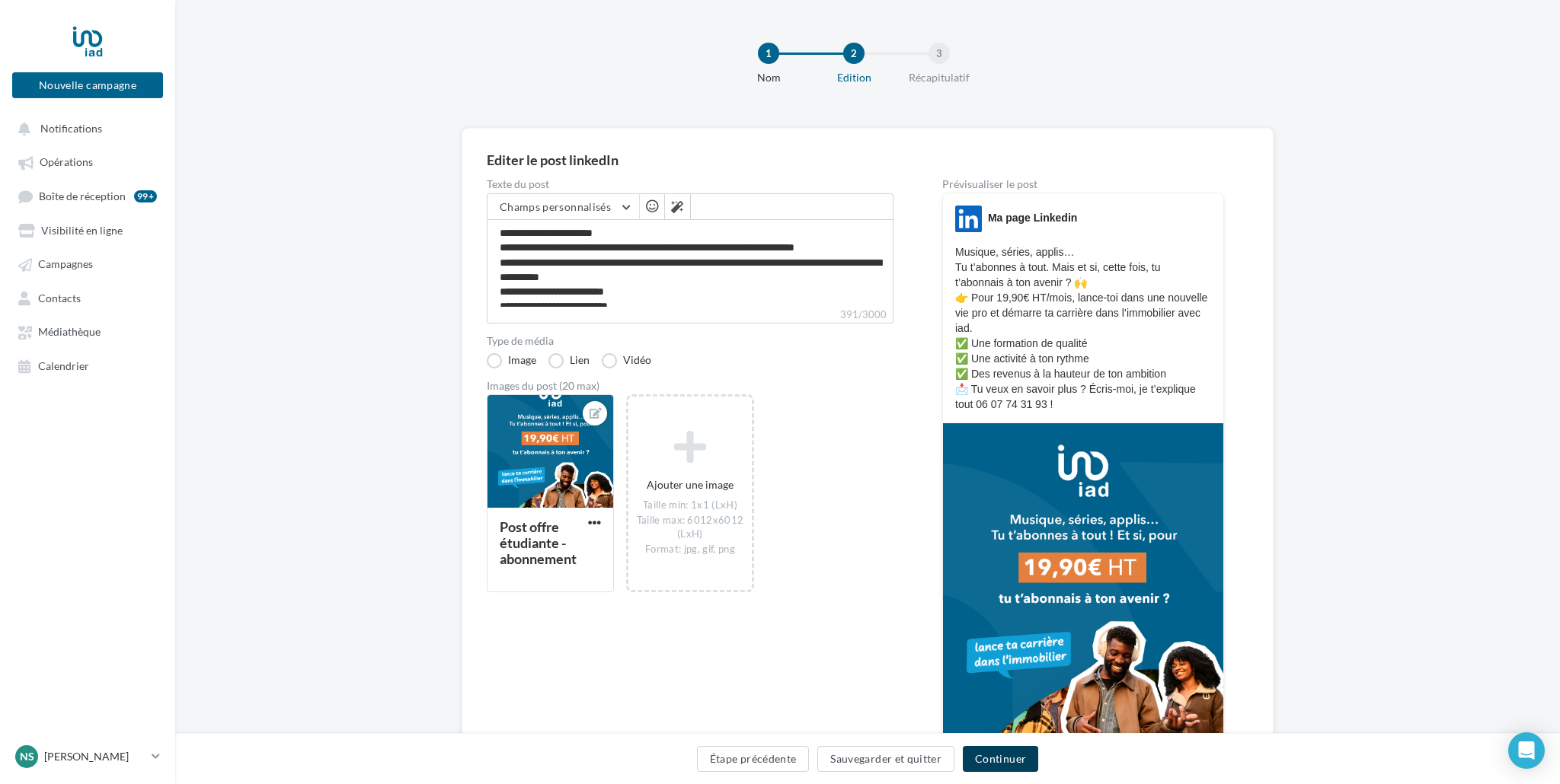
click at [998, 760] on button "Continuer" at bounding box center [1000, 759] width 75 height 26
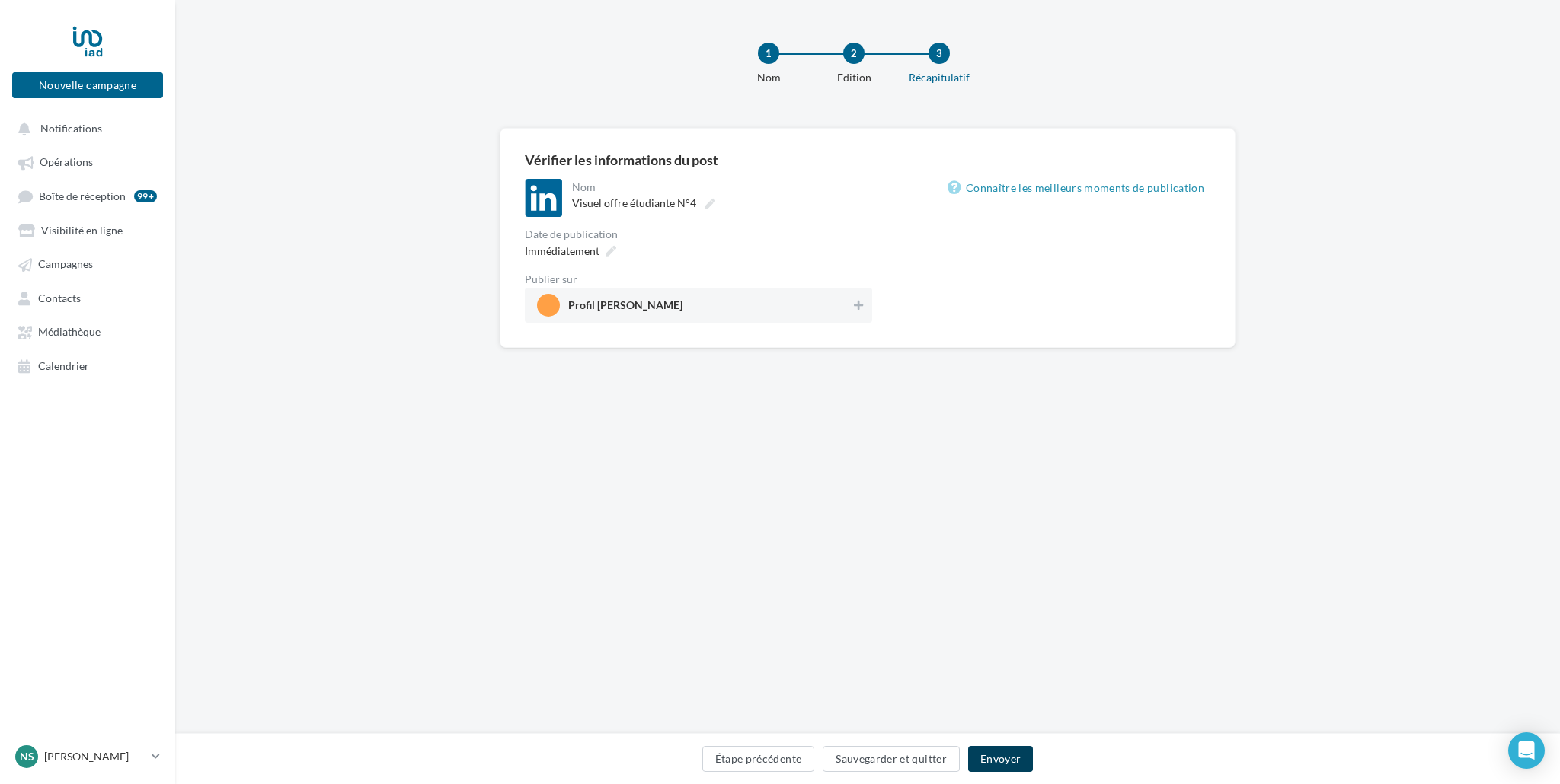
click at [998, 760] on button "Envoyer" at bounding box center [1000, 759] width 64 height 26
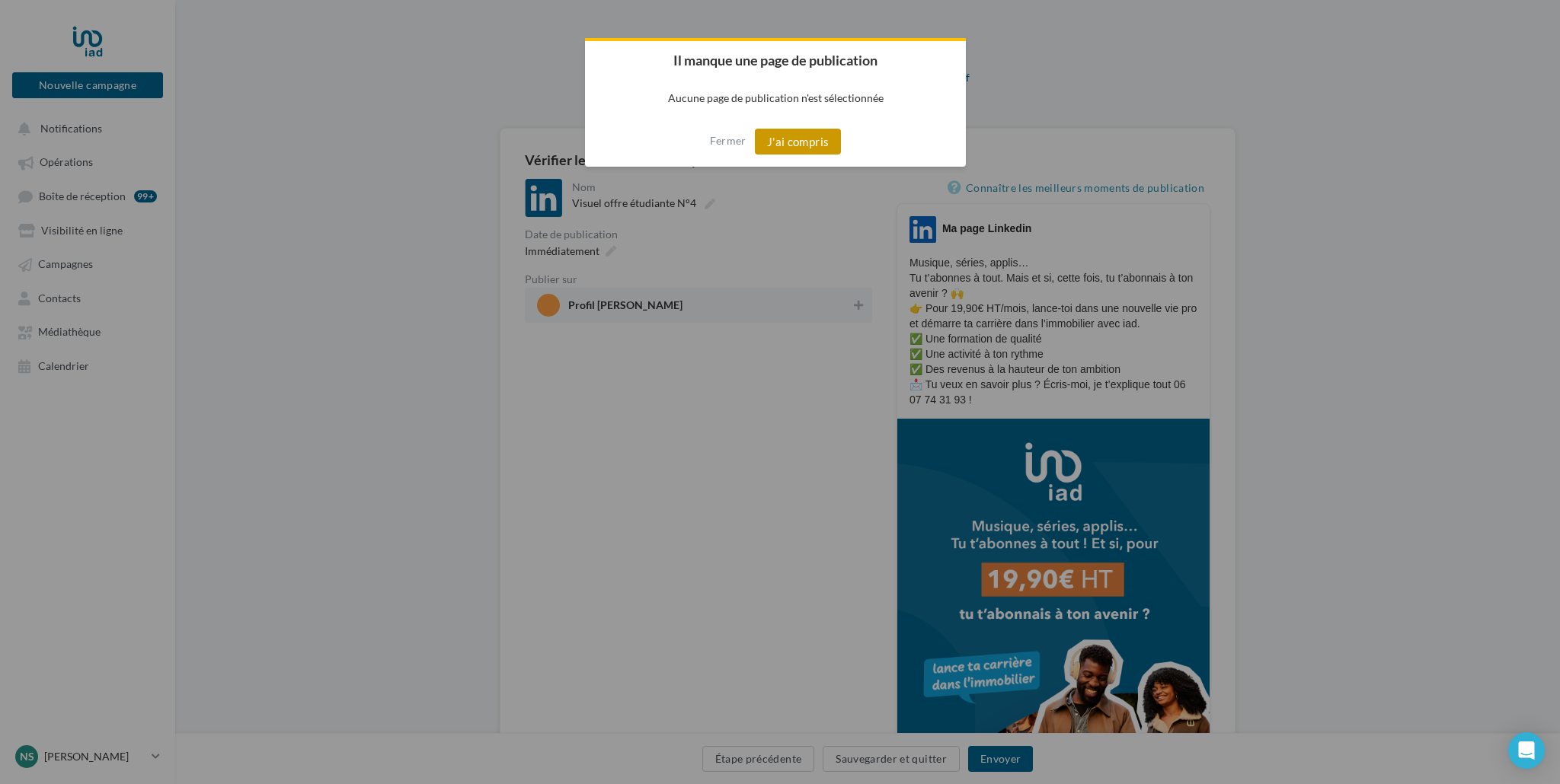
click at [787, 130] on button "J'ai compris" at bounding box center [798, 141] width 87 height 26
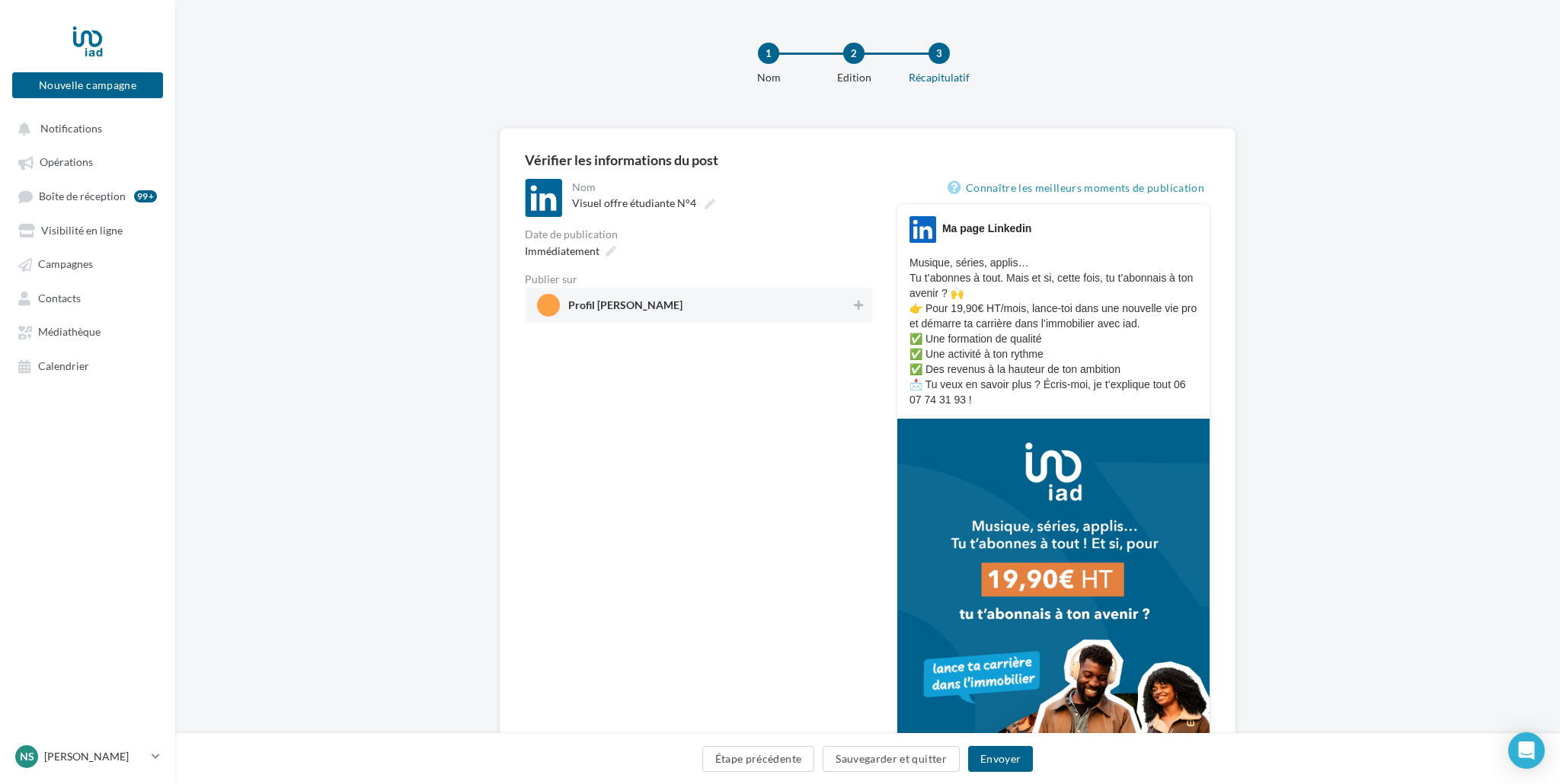
click at [682, 303] on span "Profil Nathalie Stammegna" at bounding box center [626, 308] width 115 height 17
click at [993, 763] on button "Envoyer" at bounding box center [1000, 759] width 64 height 26
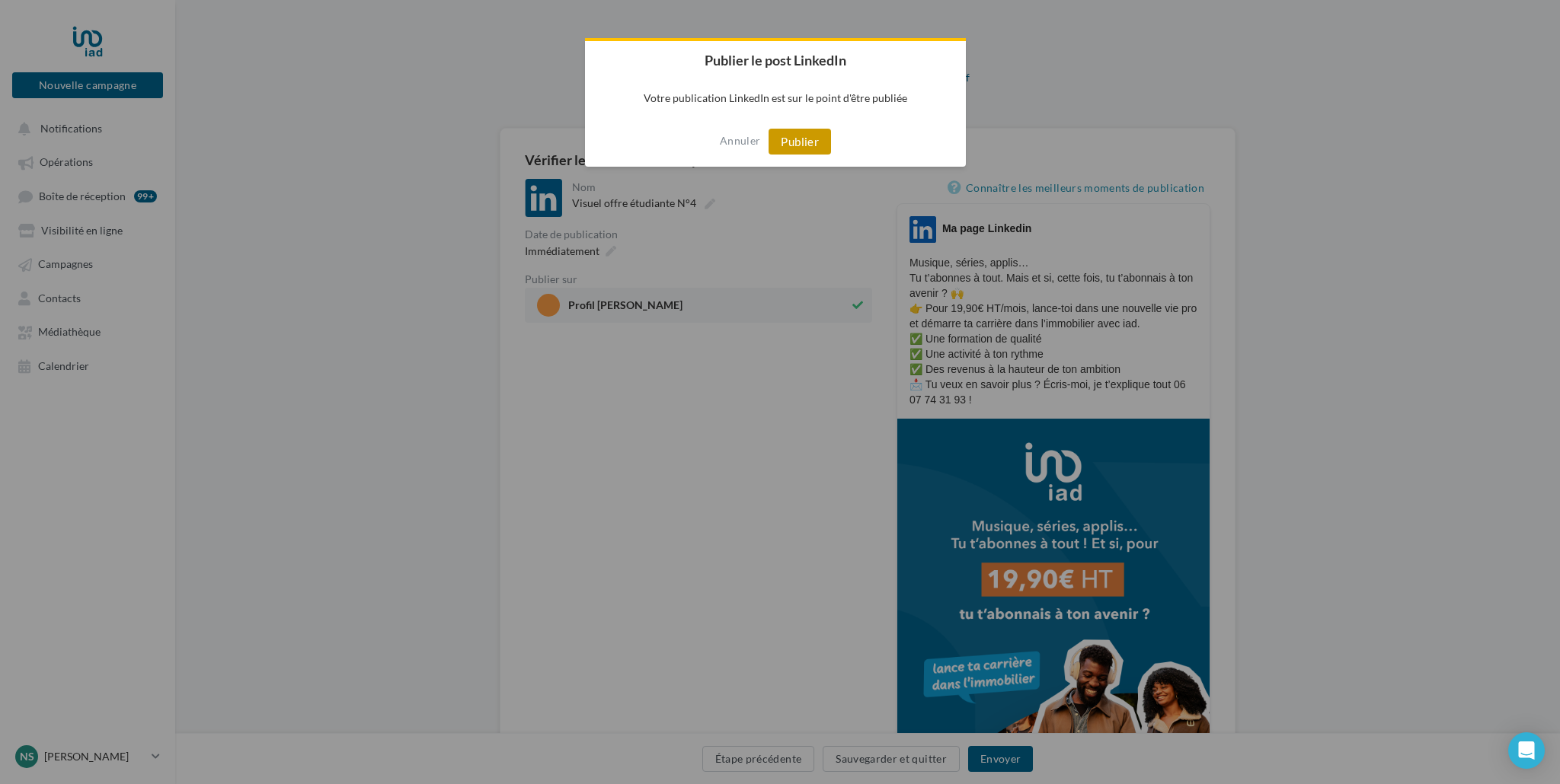
click at [797, 143] on button "Publier" at bounding box center [800, 141] width 63 height 26
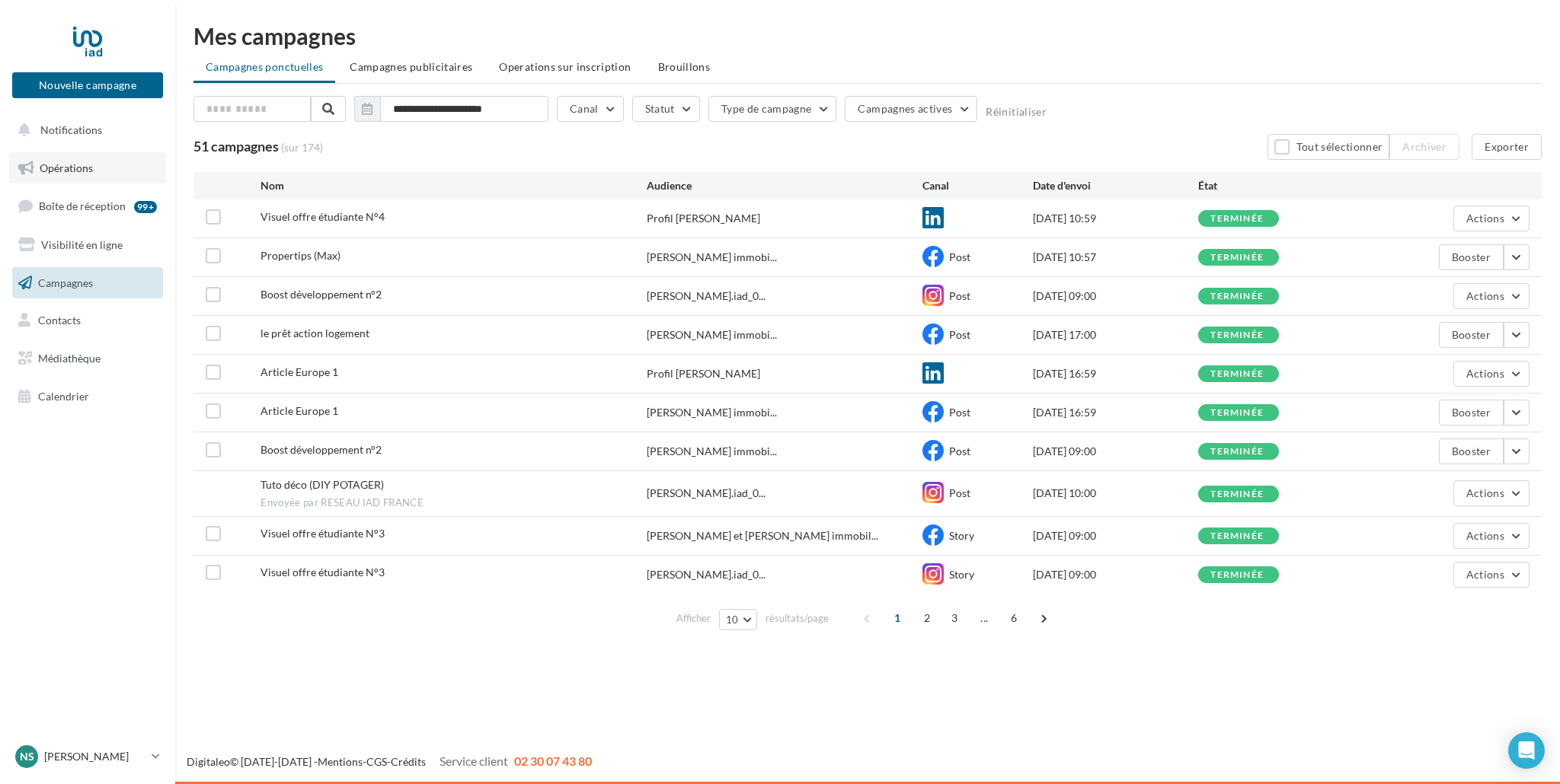
click at [64, 168] on span "Opérations" at bounding box center [66, 167] width 54 height 13
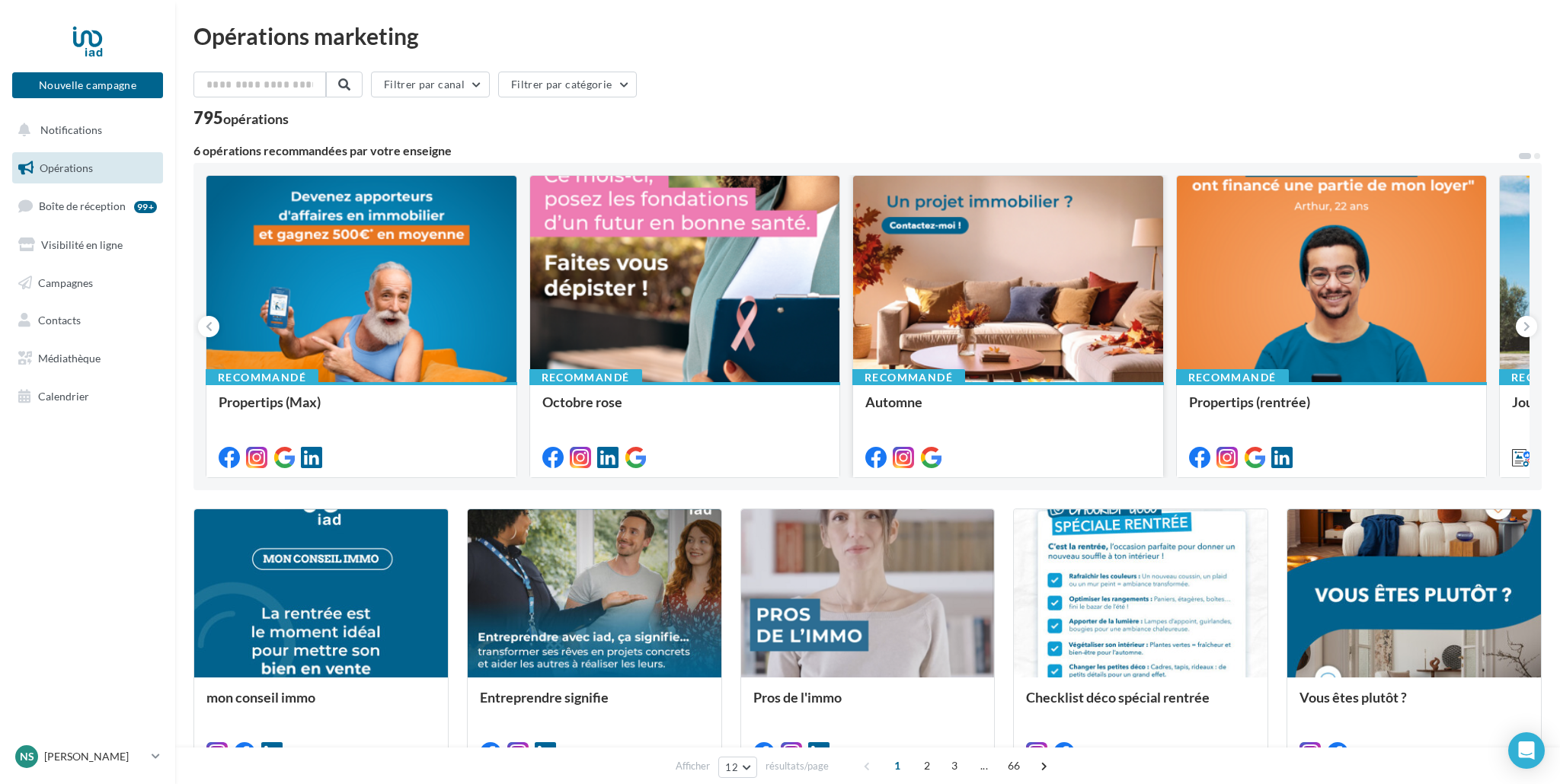
click at [1033, 284] on div at bounding box center [1008, 280] width 310 height 208
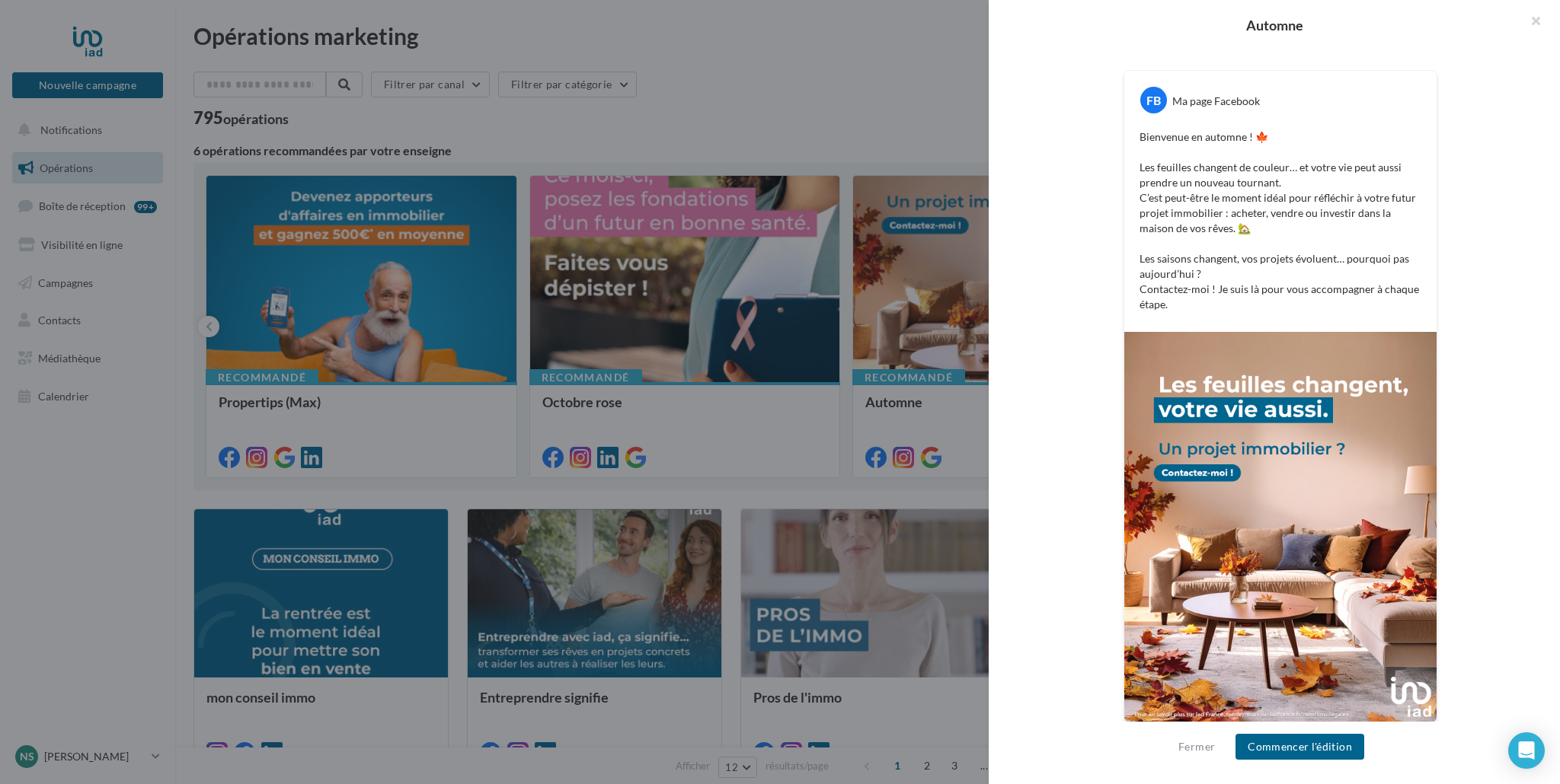
scroll to position [253, 0]
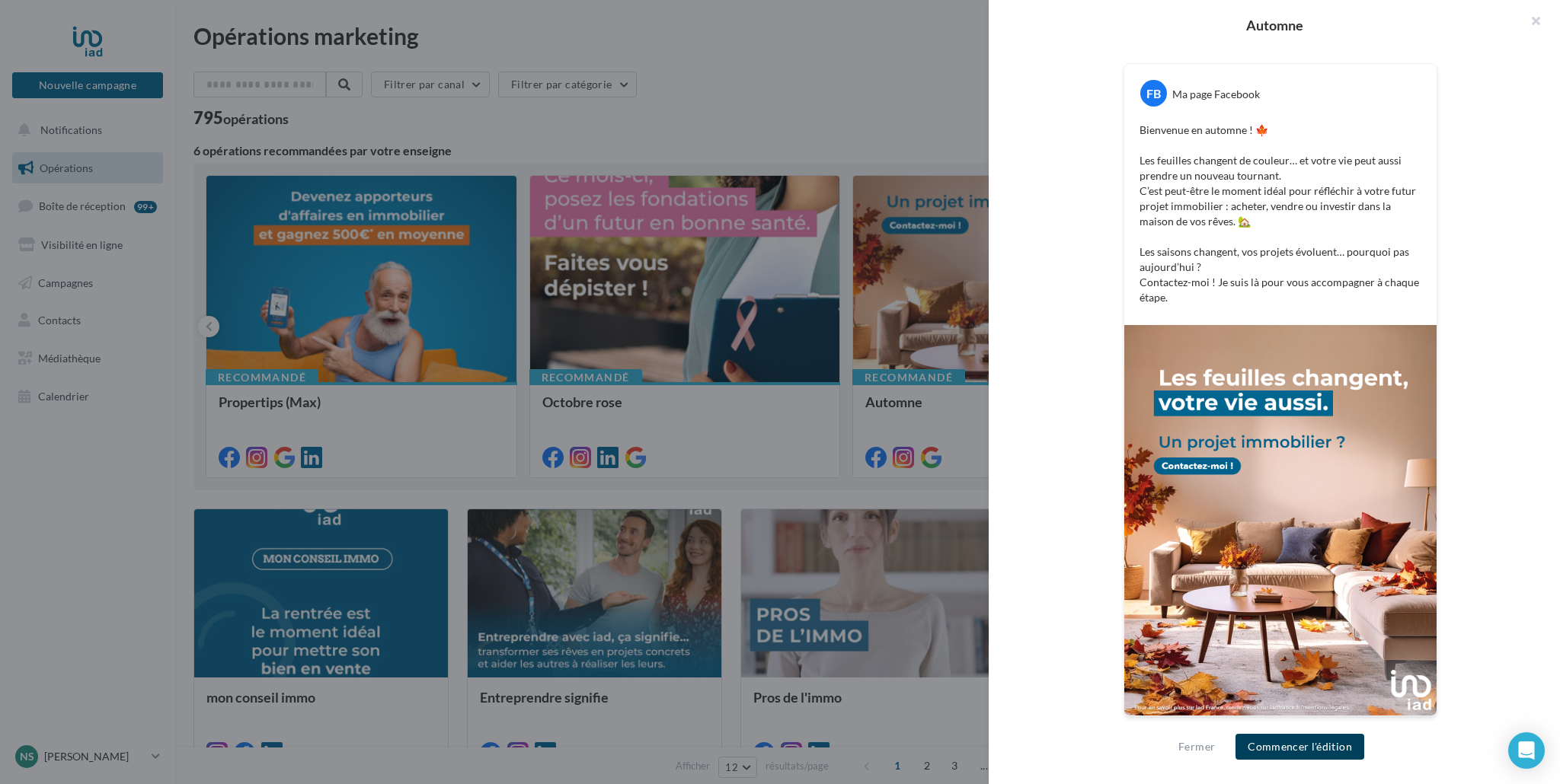
click at [1316, 747] on button "Commencer l'édition" at bounding box center [1300, 746] width 129 height 26
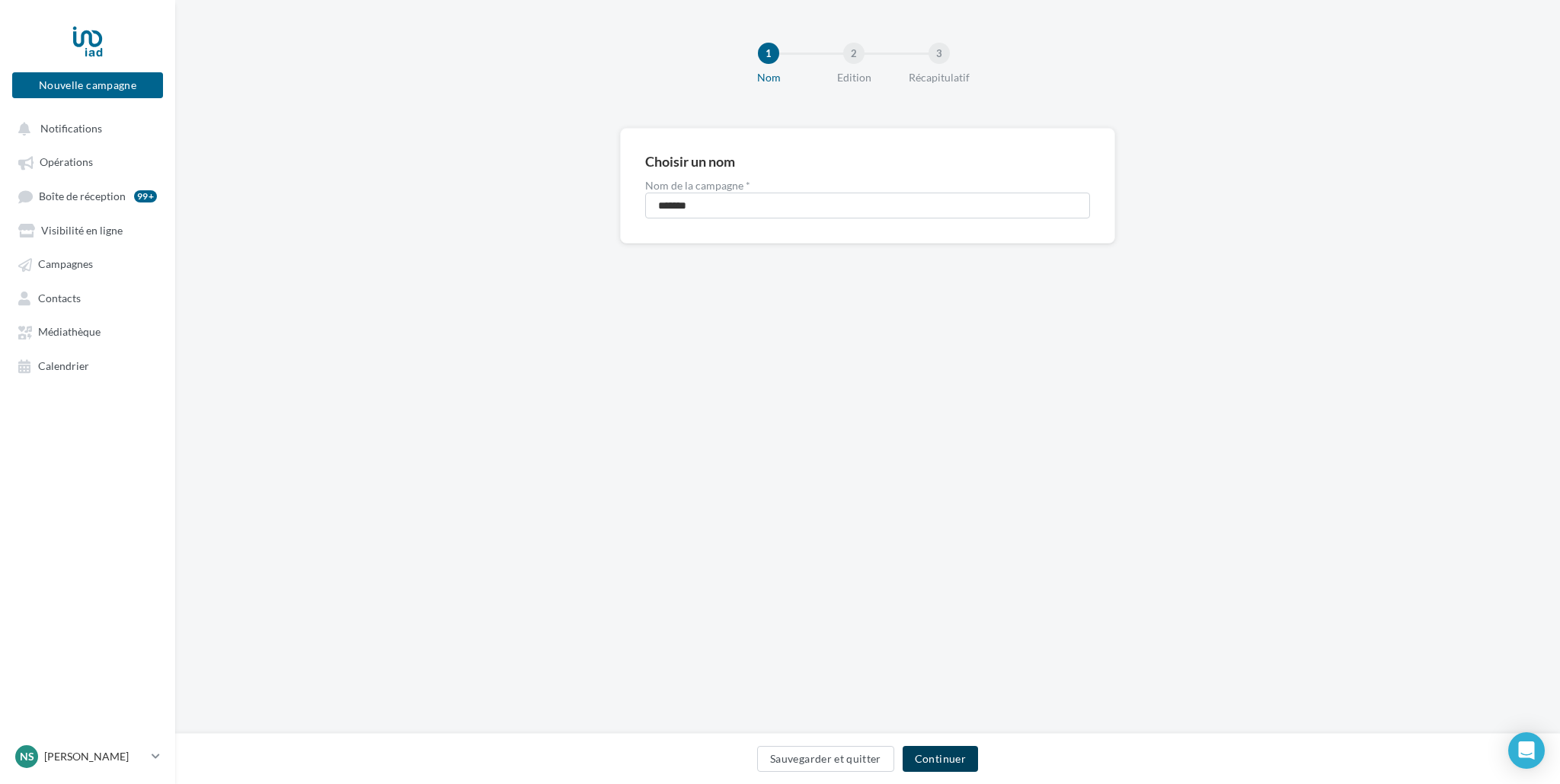
click at [945, 761] on button "Continuer" at bounding box center [940, 759] width 75 height 26
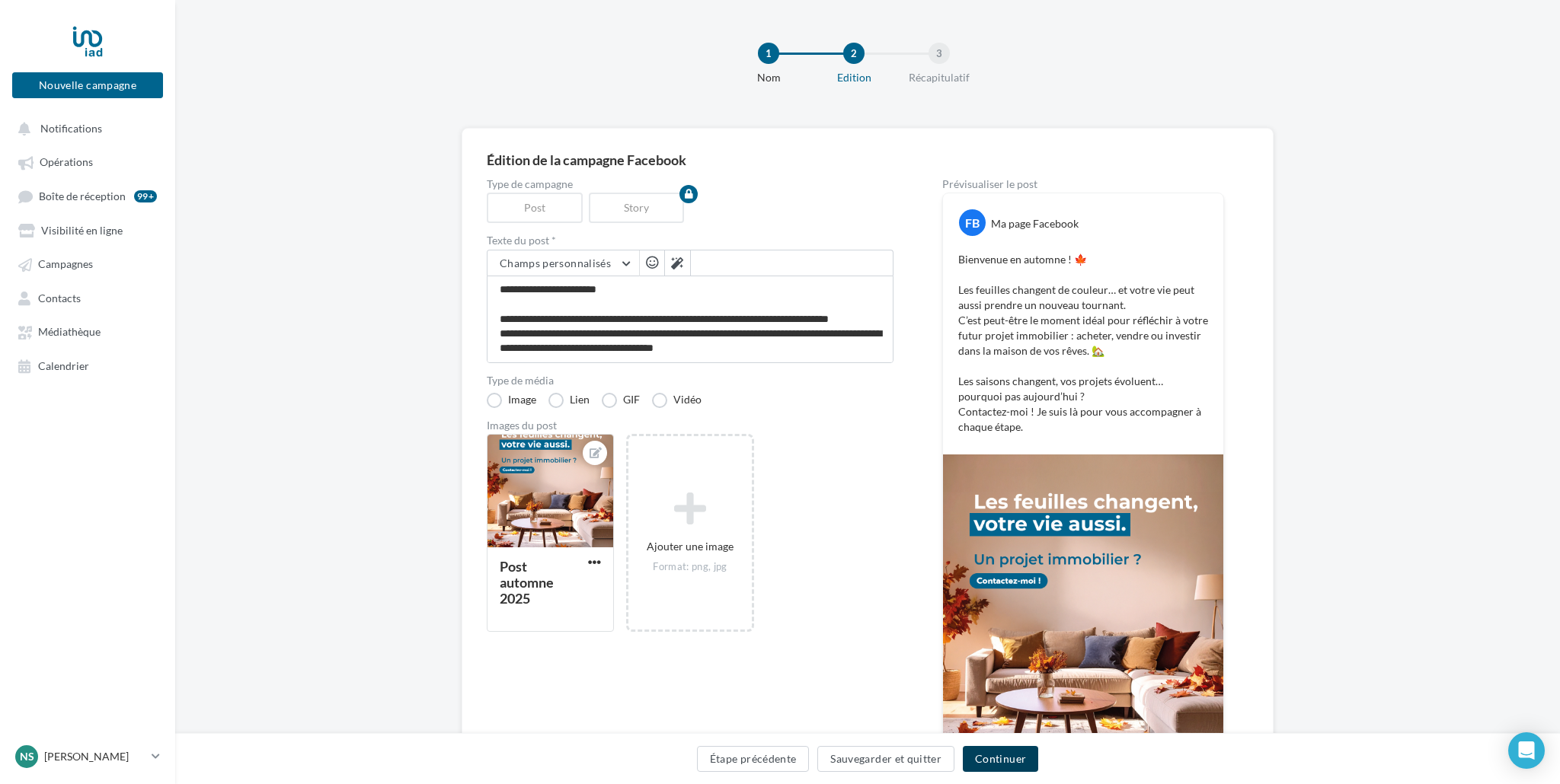
click at [999, 763] on button "Continuer" at bounding box center [1000, 759] width 75 height 26
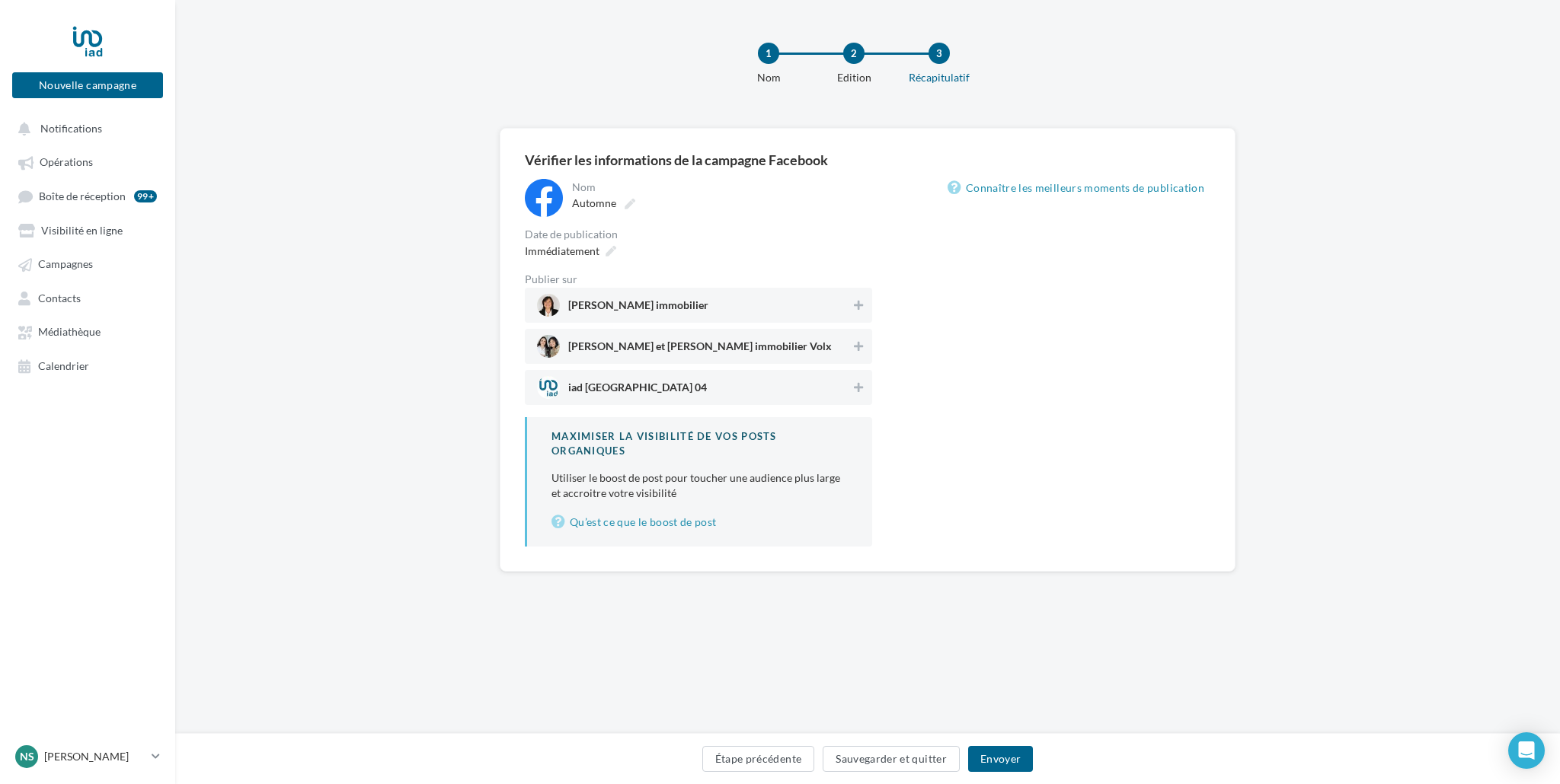
click at [697, 301] on span "[PERSON_NAME] immobilier" at bounding box center [639, 308] width 141 height 17
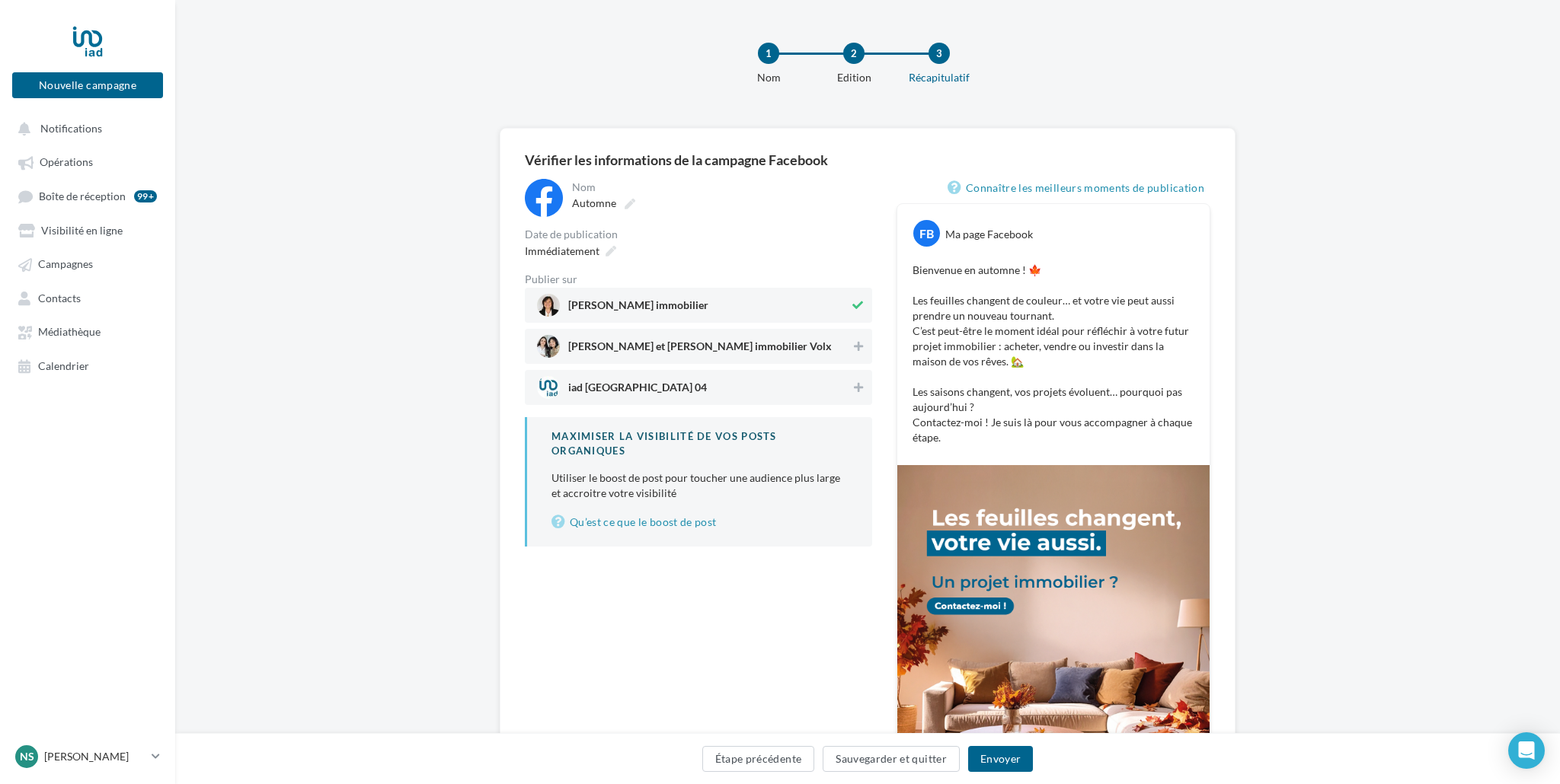
drag, startPoint x: 688, startPoint y: 336, endPoint x: 701, endPoint y: 357, distance: 24.7
click at [688, 336] on span "[PERSON_NAME] et [PERSON_NAME] immobilier Volx" at bounding box center [694, 346] width 314 height 23
click at [572, 251] on span "Immédiatement" at bounding box center [561, 251] width 74 height 13
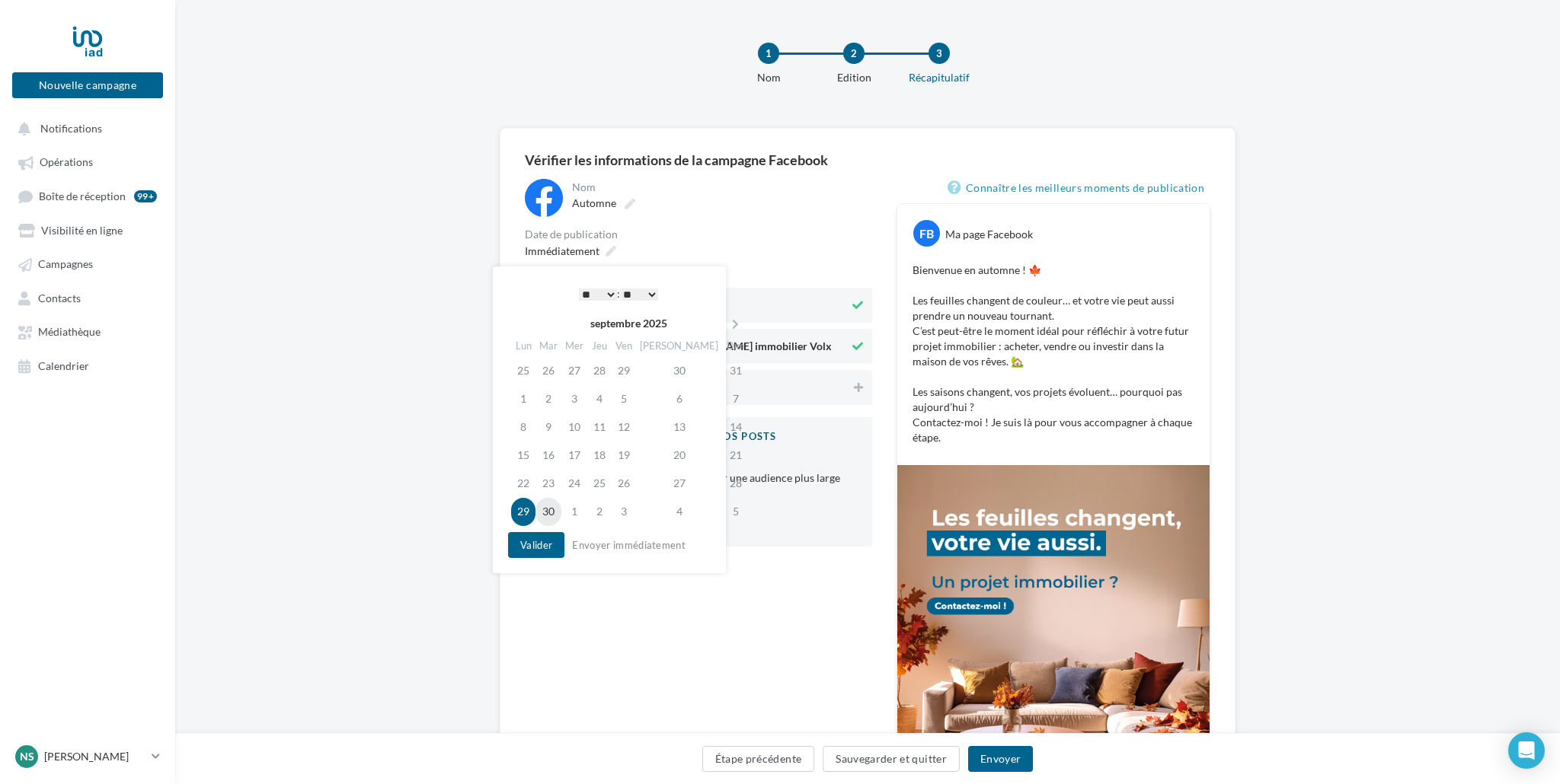
click at [553, 507] on td "30" at bounding box center [548, 511] width 26 height 28
click at [585, 288] on select "* * * * * * * * * * ** ** ** ** ** ** ** ** ** ** ** ** ** **" at bounding box center [598, 294] width 39 height 13
click at [534, 550] on button "Valider" at bounding box center [536, 544] width 56 height 26
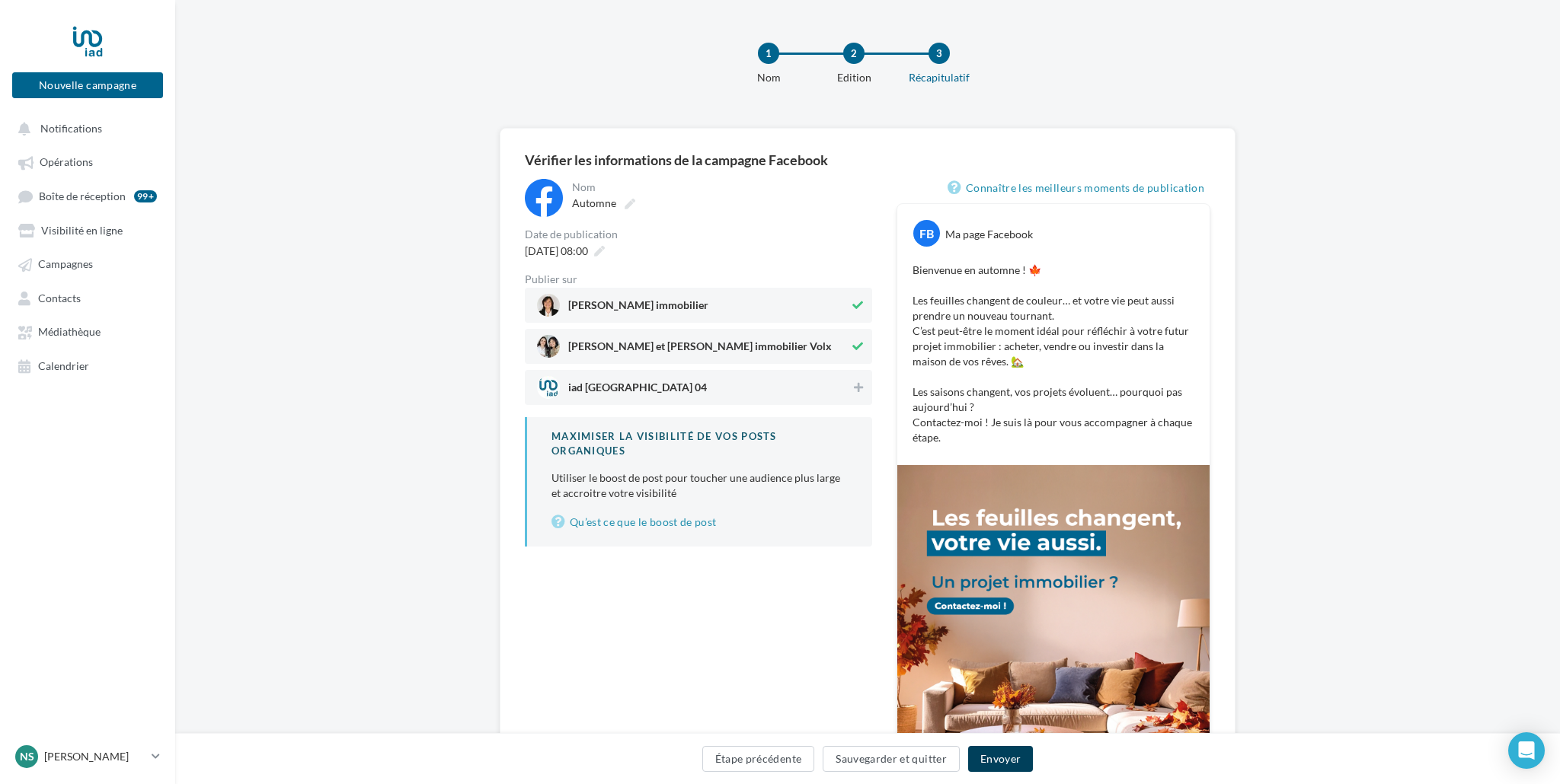
click at [990, 759] on button "Envoyer" at bounding box center [1000, 759] width 64 height 26
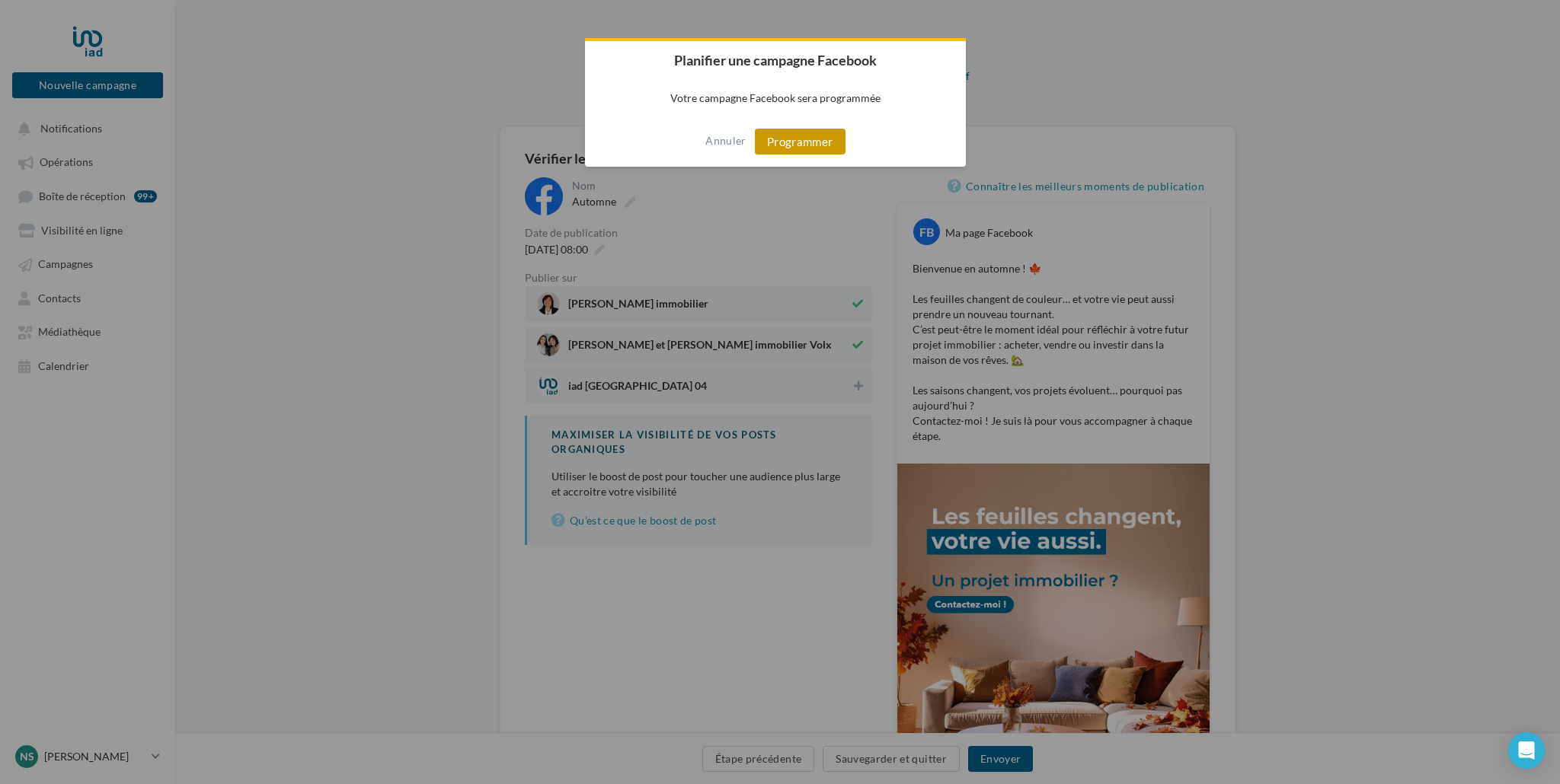
click at [826, 140] on button "Programmer" at bounding box center [800, 141] width 90 height 26
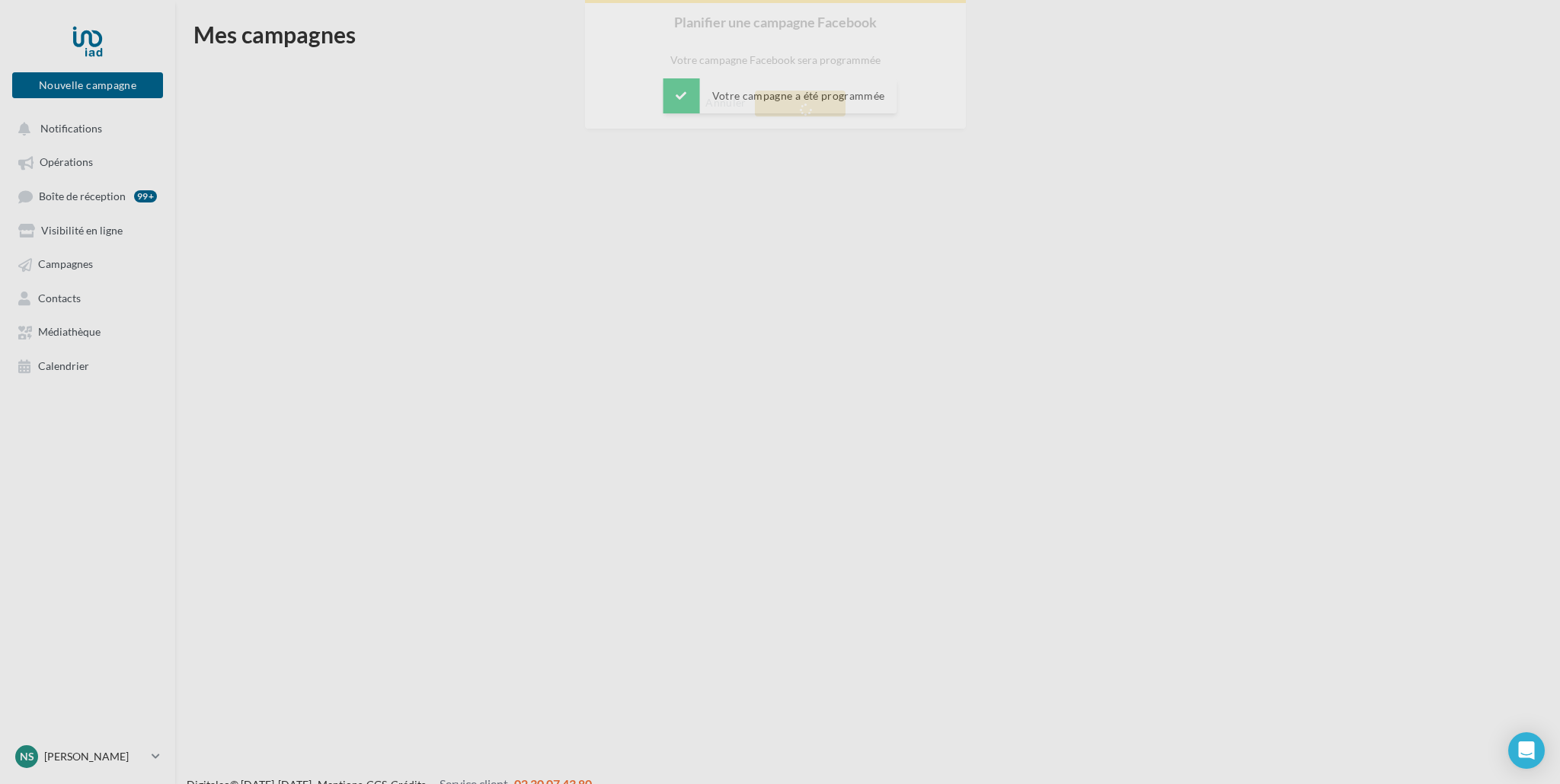
scroll to position [24, 0]
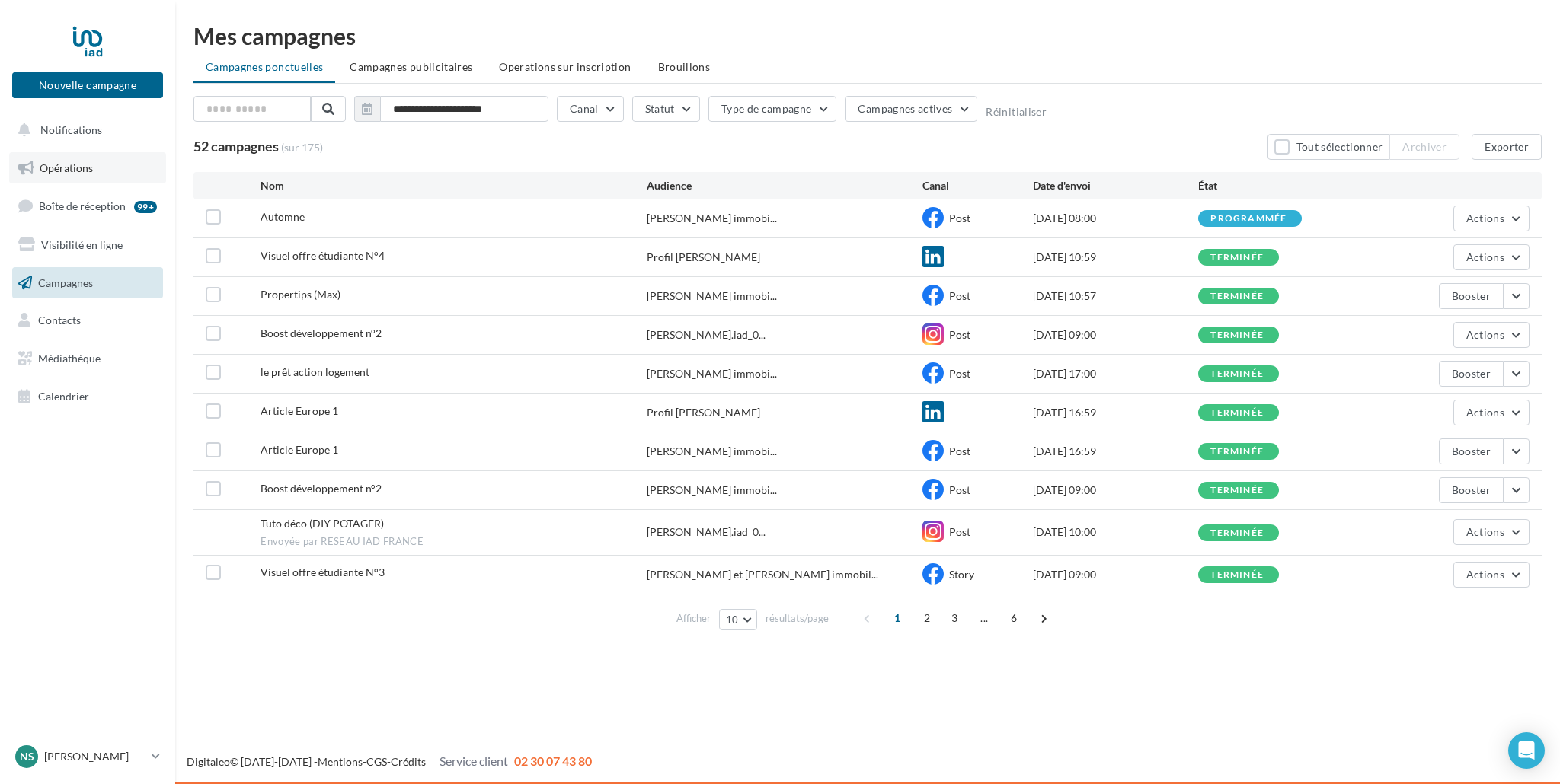
click at [55, 169] on span "Opérations" at bounding box center [66, 167] width 54 height 13
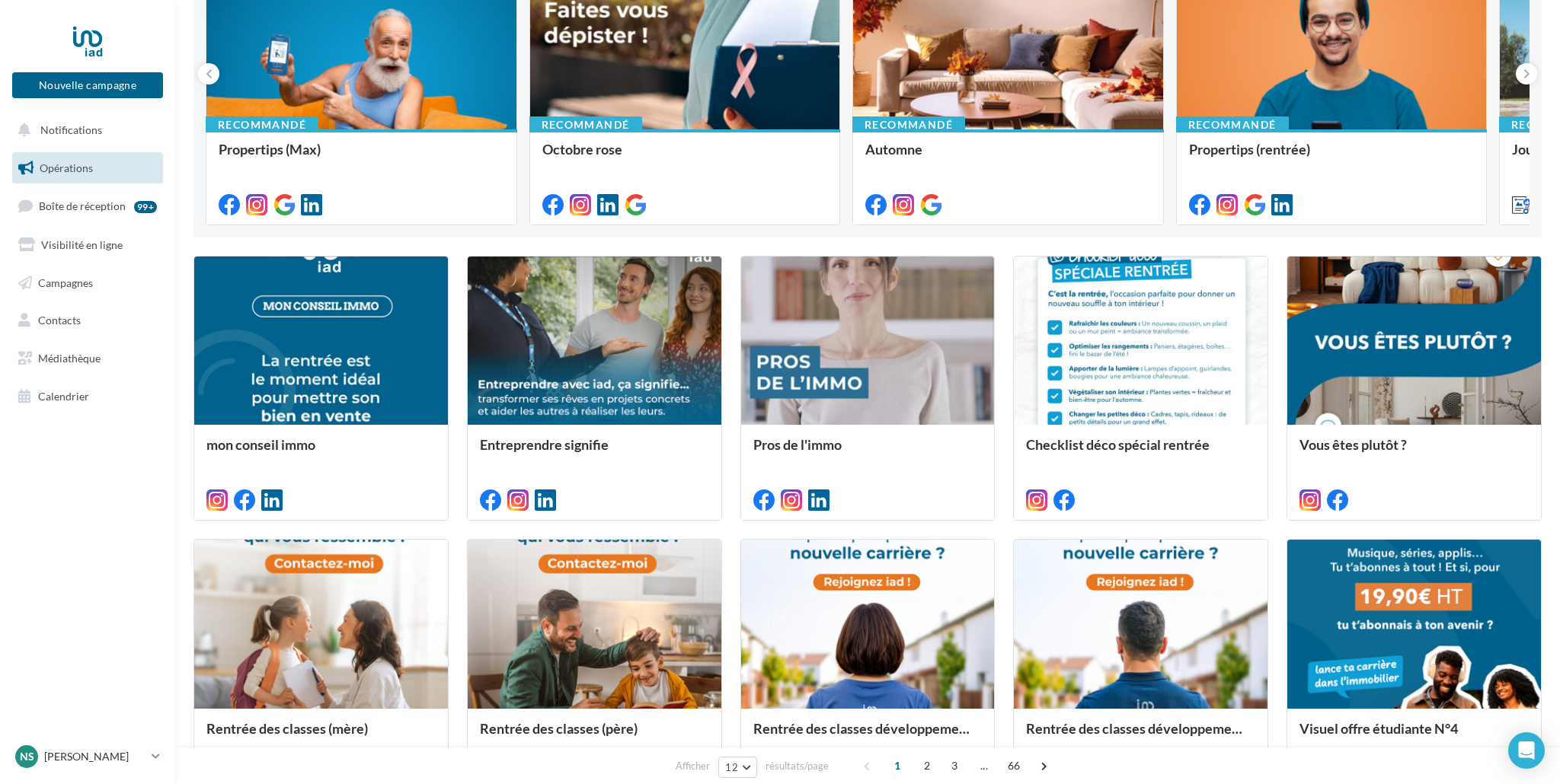
scroll to position [254, 0]
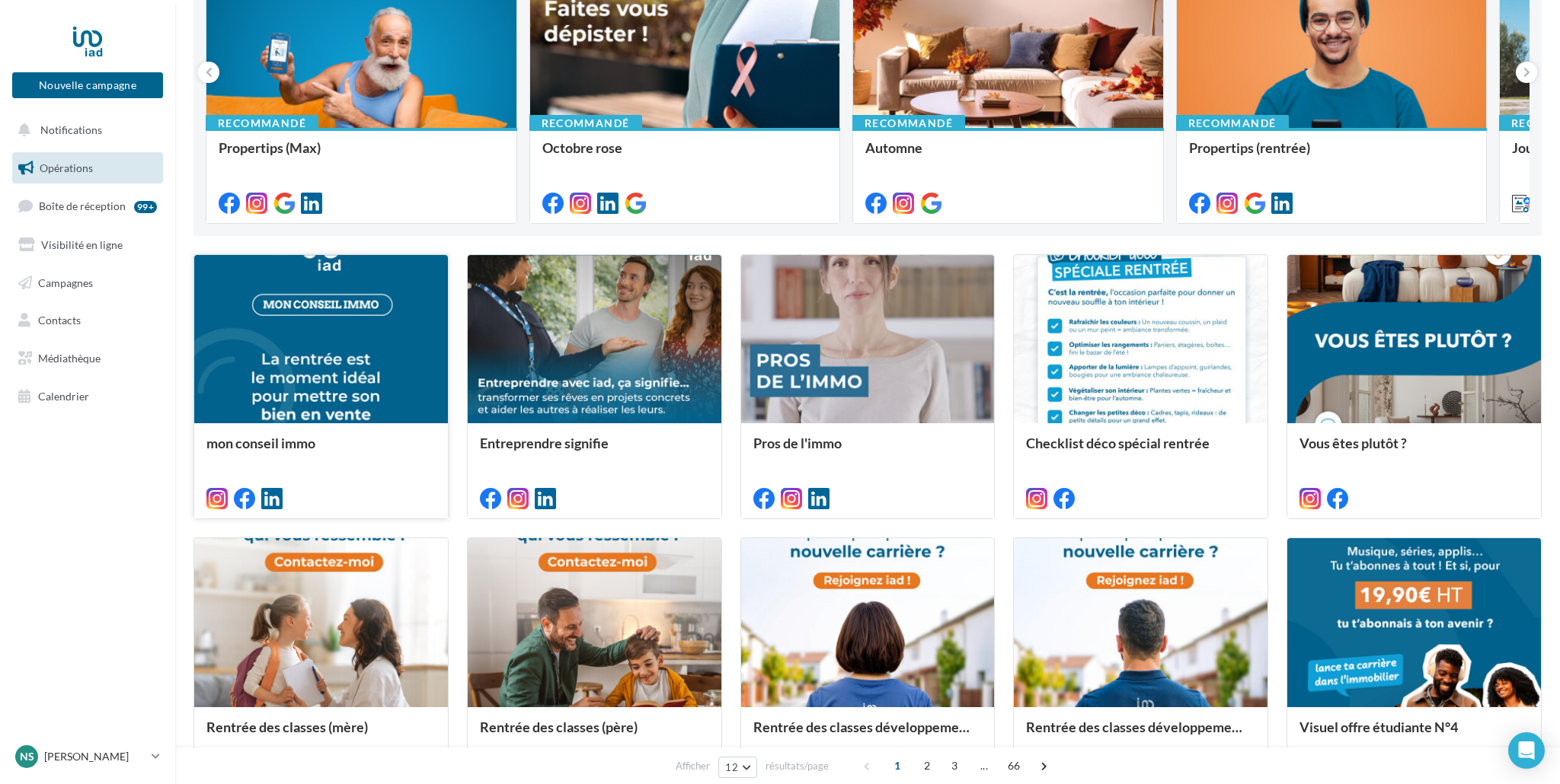
click at [370, 382] on div at bounding box center [321, 340] width 253 height 171
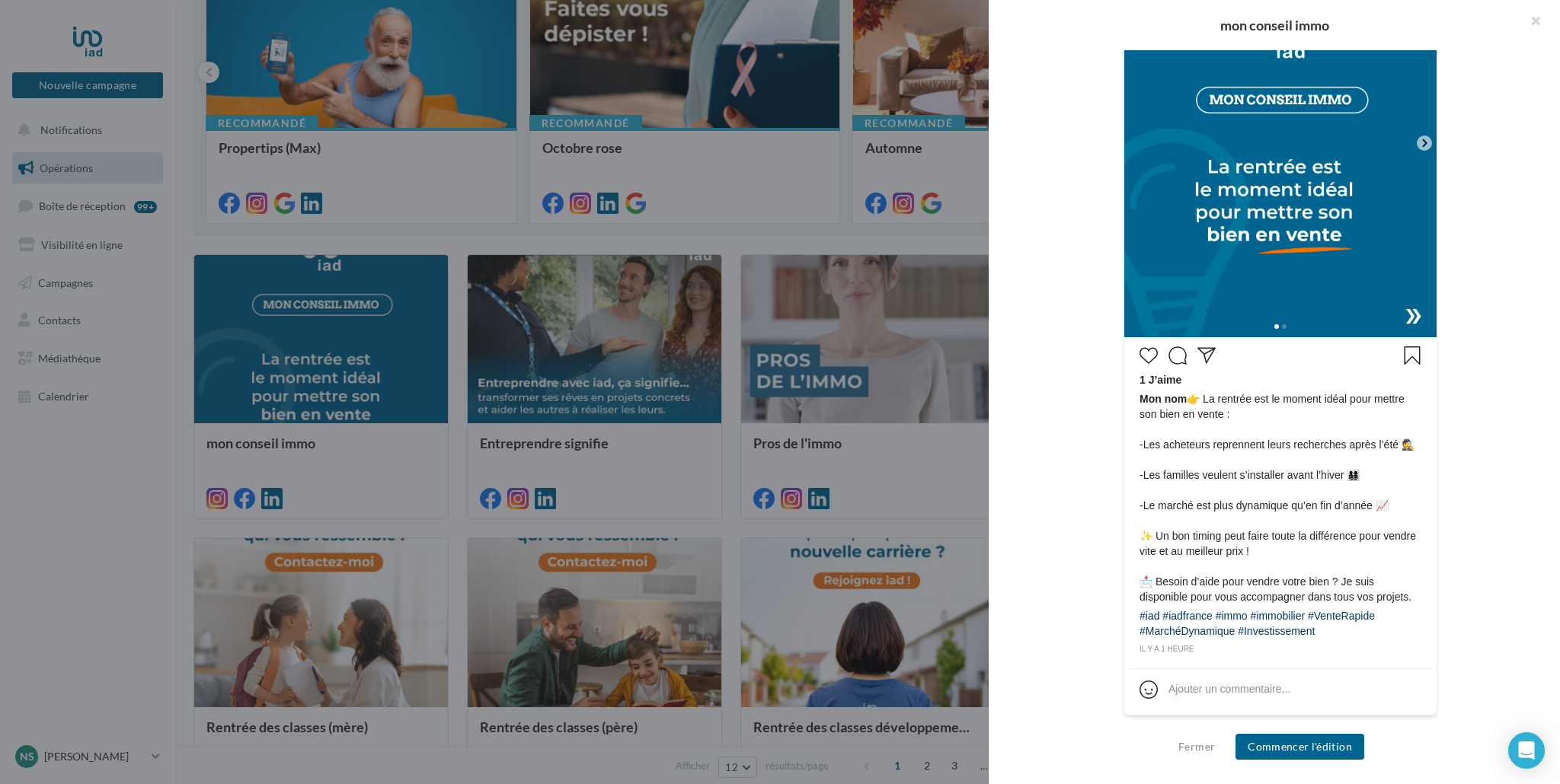
scroll to position [457, 0]
click at [1298, 747] on button "Commencer l'édition" at bounding box center [1300, 746] width 129 height 26
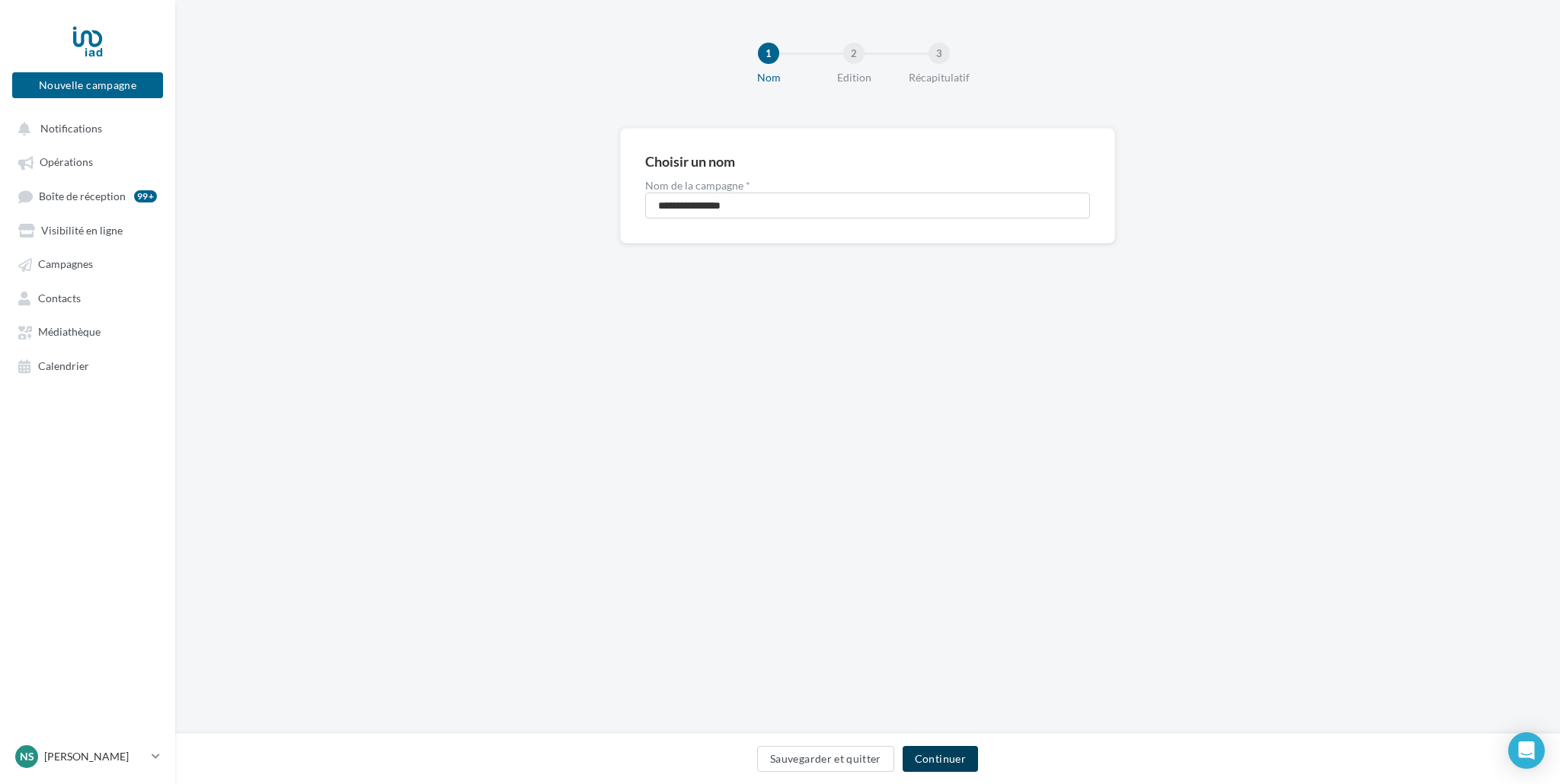
click at [957, 759] on button "Continuer" at bounding box center [940, 759] width 75 height 26
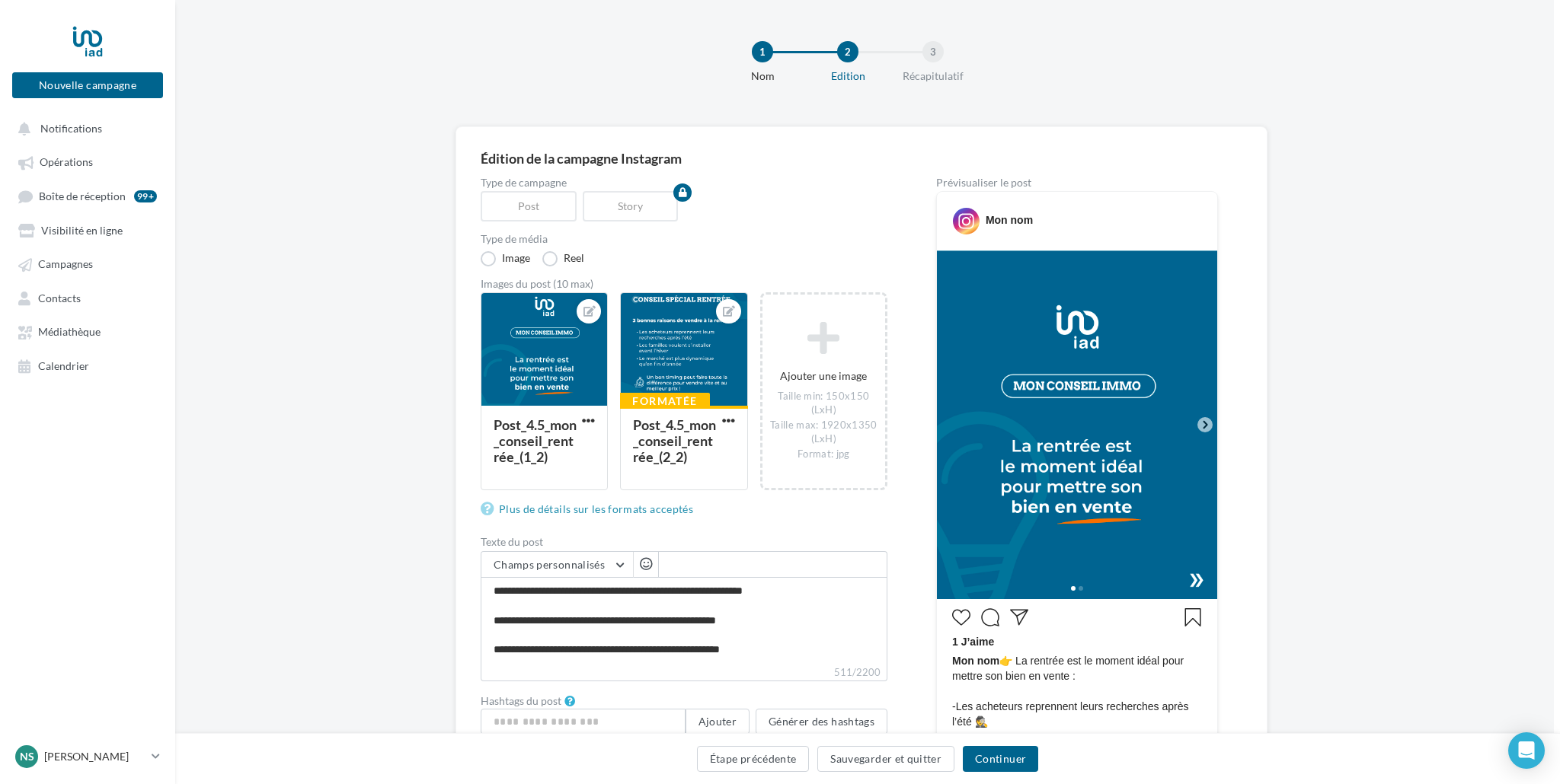
scroll to position [2, 9]
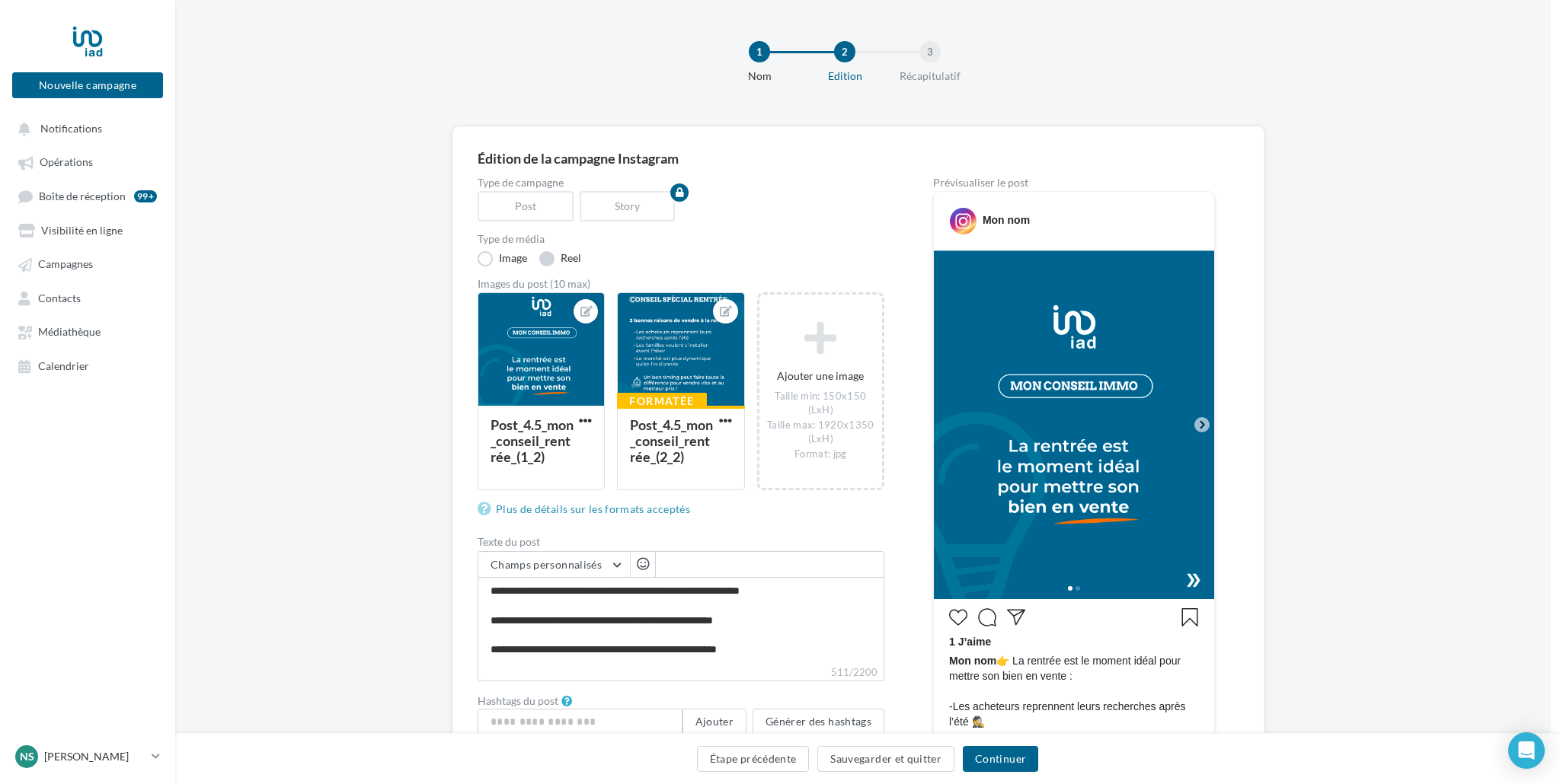
click at [554, 260] on label "Reel" at bounding box center [560, 259] width 42 height 15
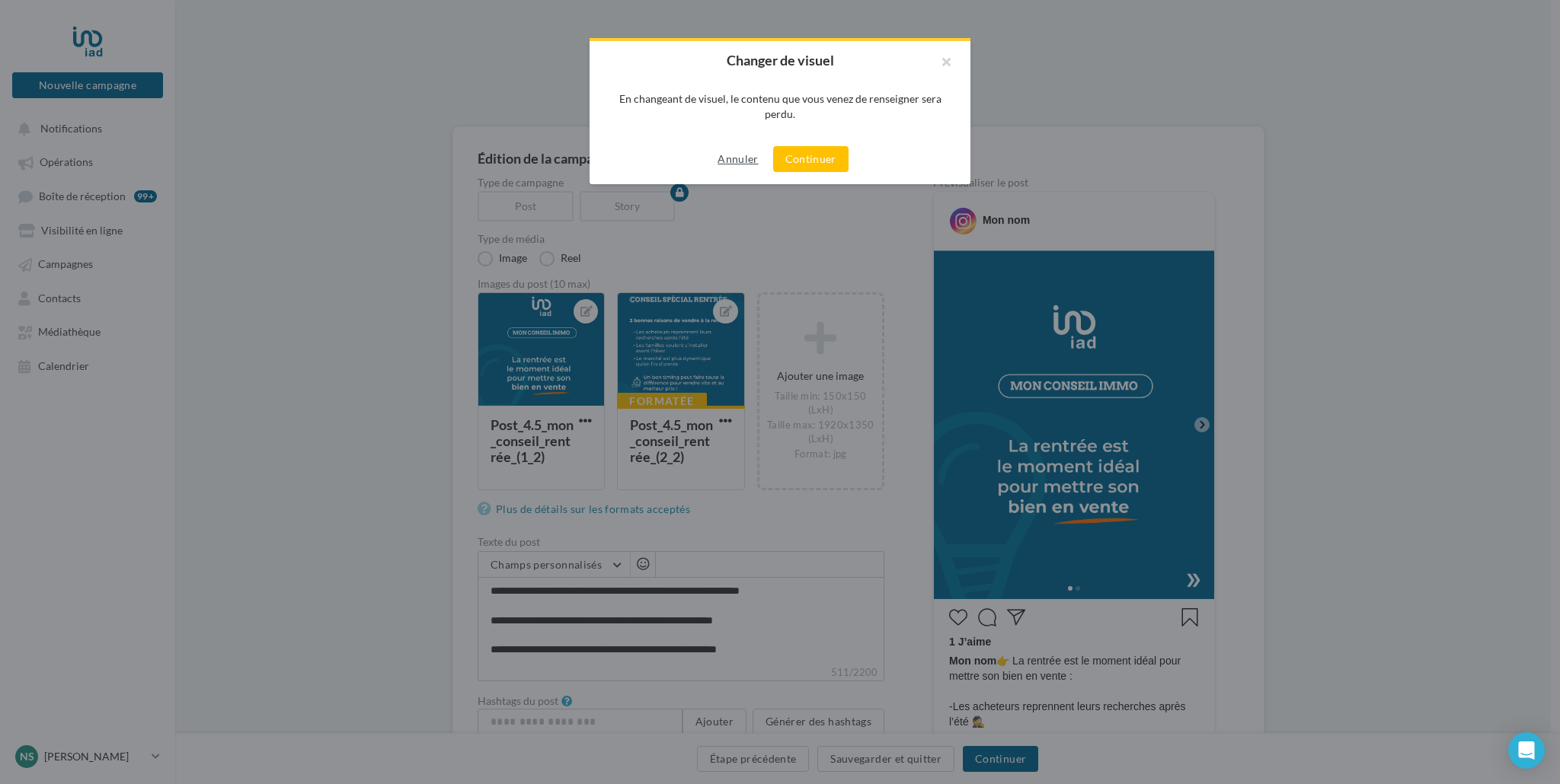
click at [738, 156] on button "Annuler" at bounding box center [738, 159] width 53 height 18
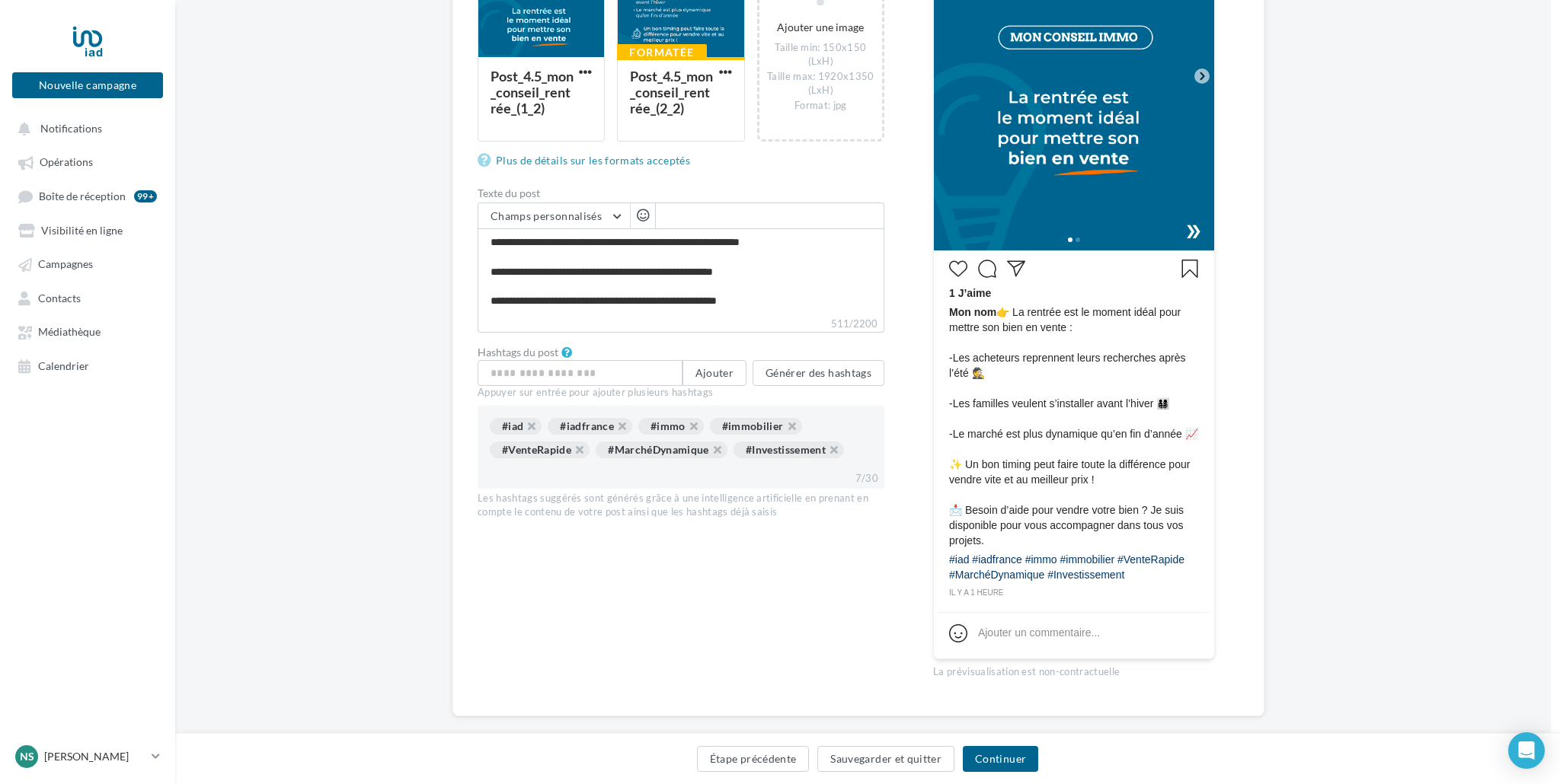
scroll to position [403, 9]
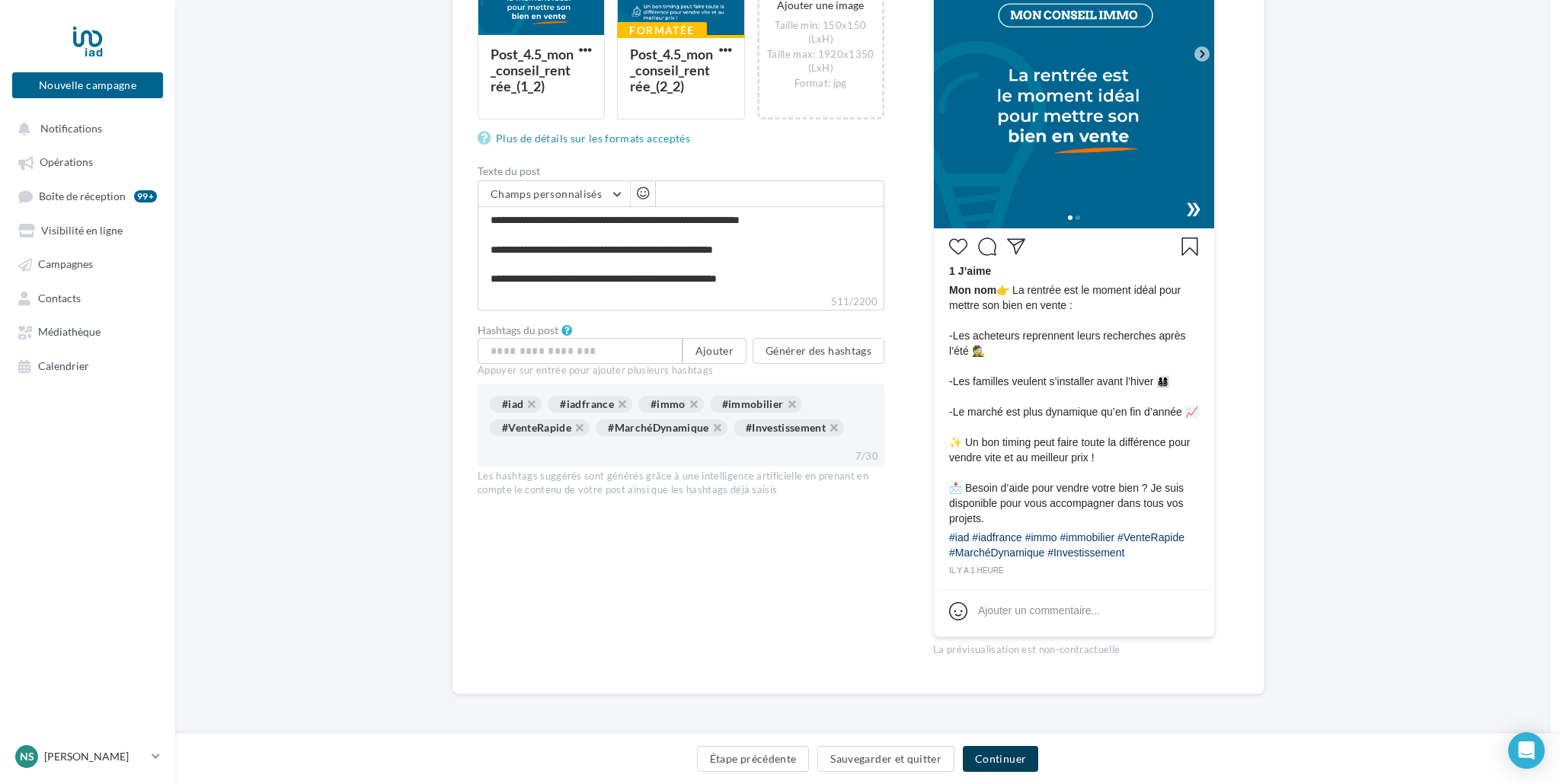
click at [1000, 758] on button "Continuer" at bounding box center [1000, 759] width 75 height 26
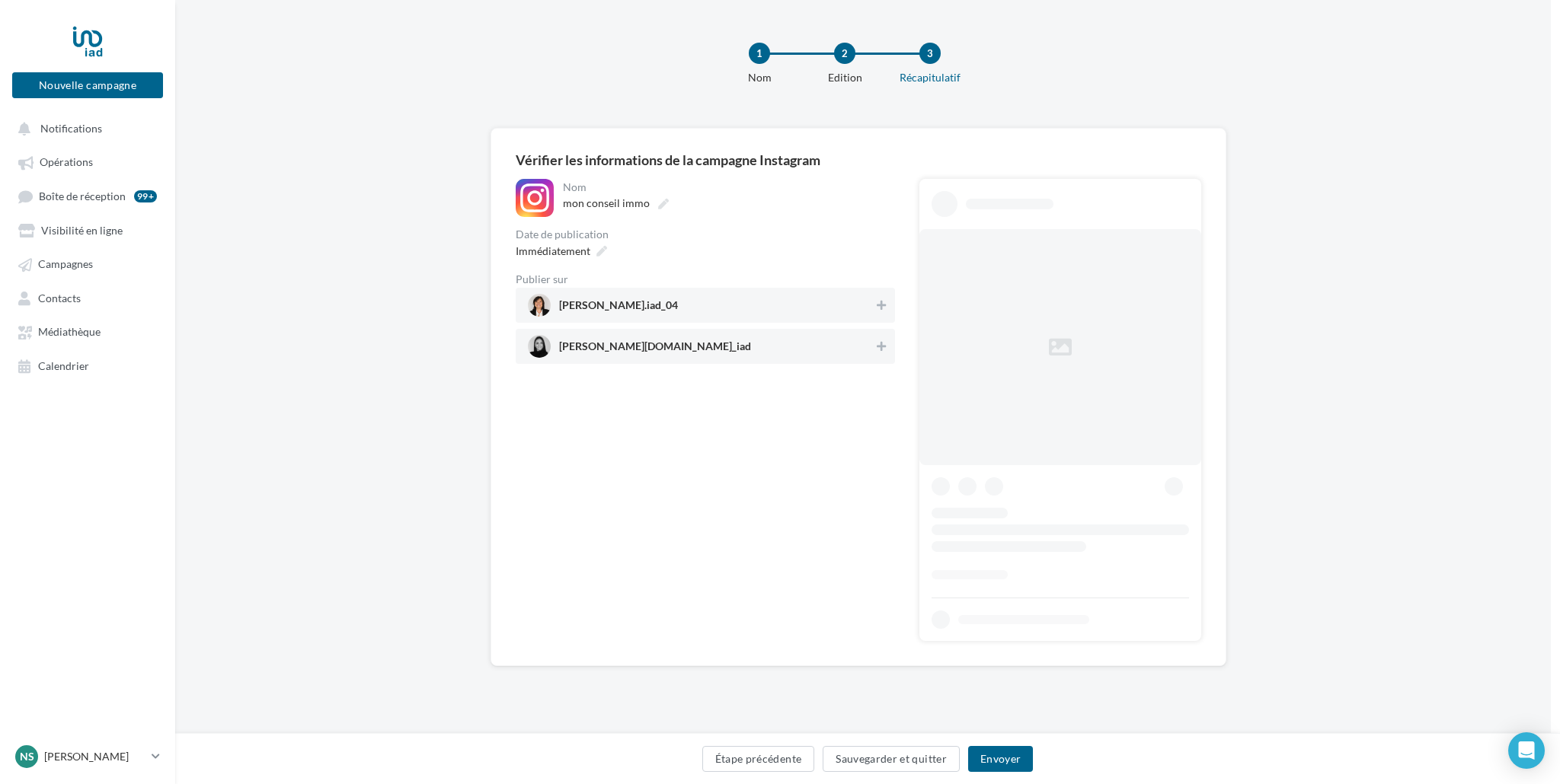
scroll to position [0, 23]
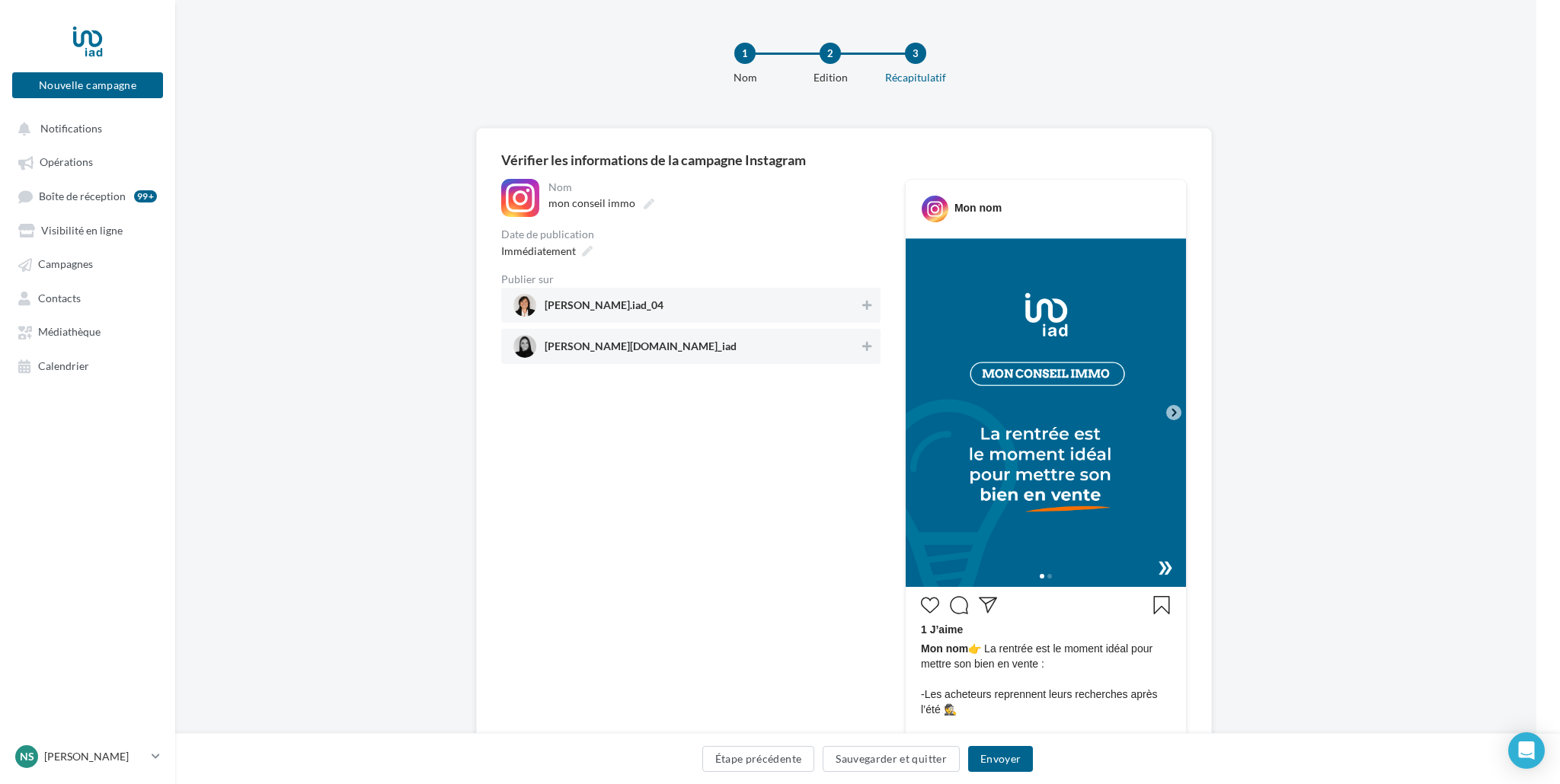
click at [664, 307] on span "nathalie_immobilier.iad_04" at bounding box center [604, 308] width 119 height 17
drag, startPoint x: 666, startPoint y: 349, endPoint x: 677, endPoint y: 367, distance: 21.1
click at [666, 349] on span "laura.immo_iad" at bounding box center [686, 346] width 346 height 23
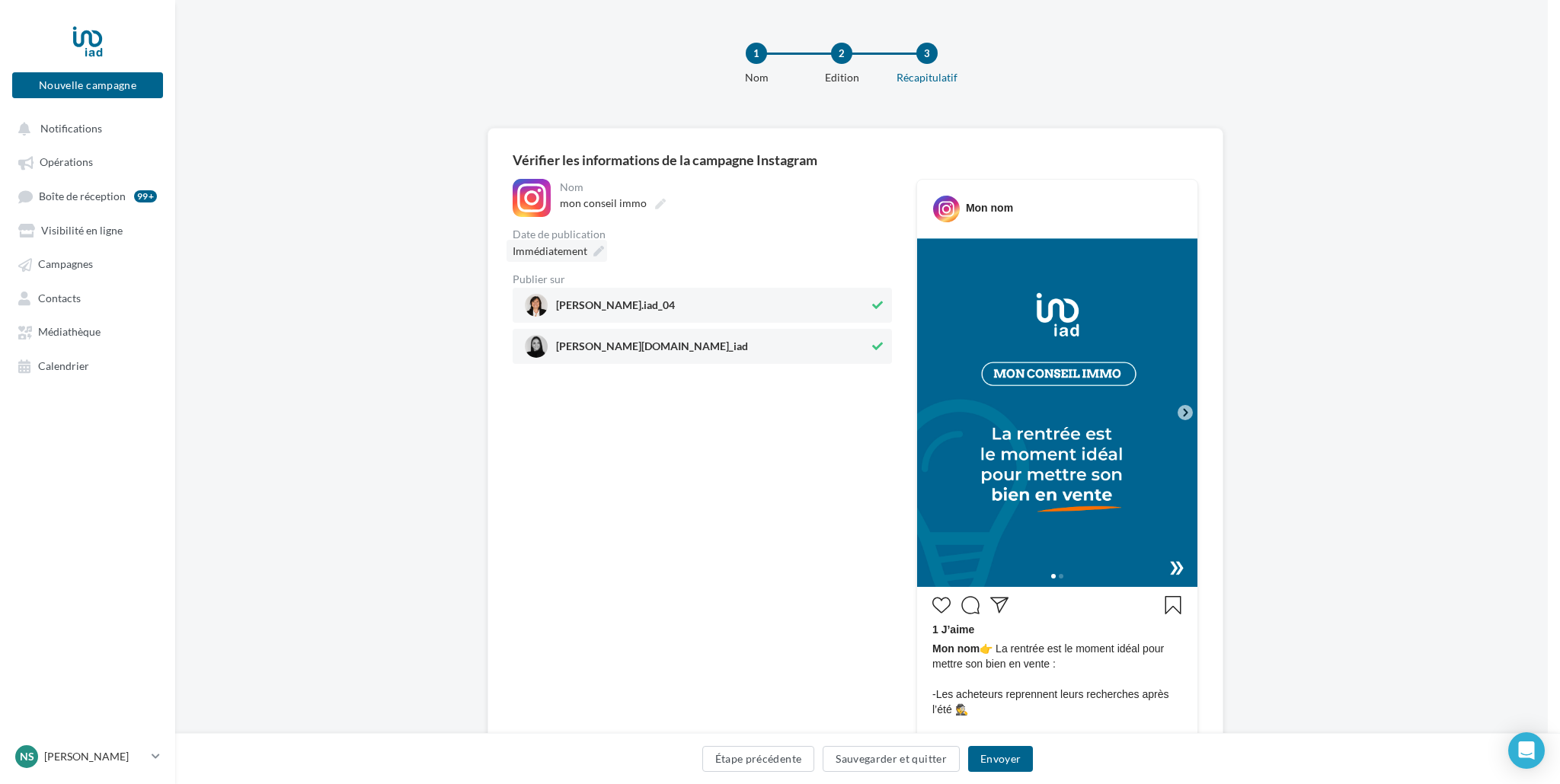
click at [566, 242] on div "Immédiatement" at bounding box center [557, 251] width 100 height 22
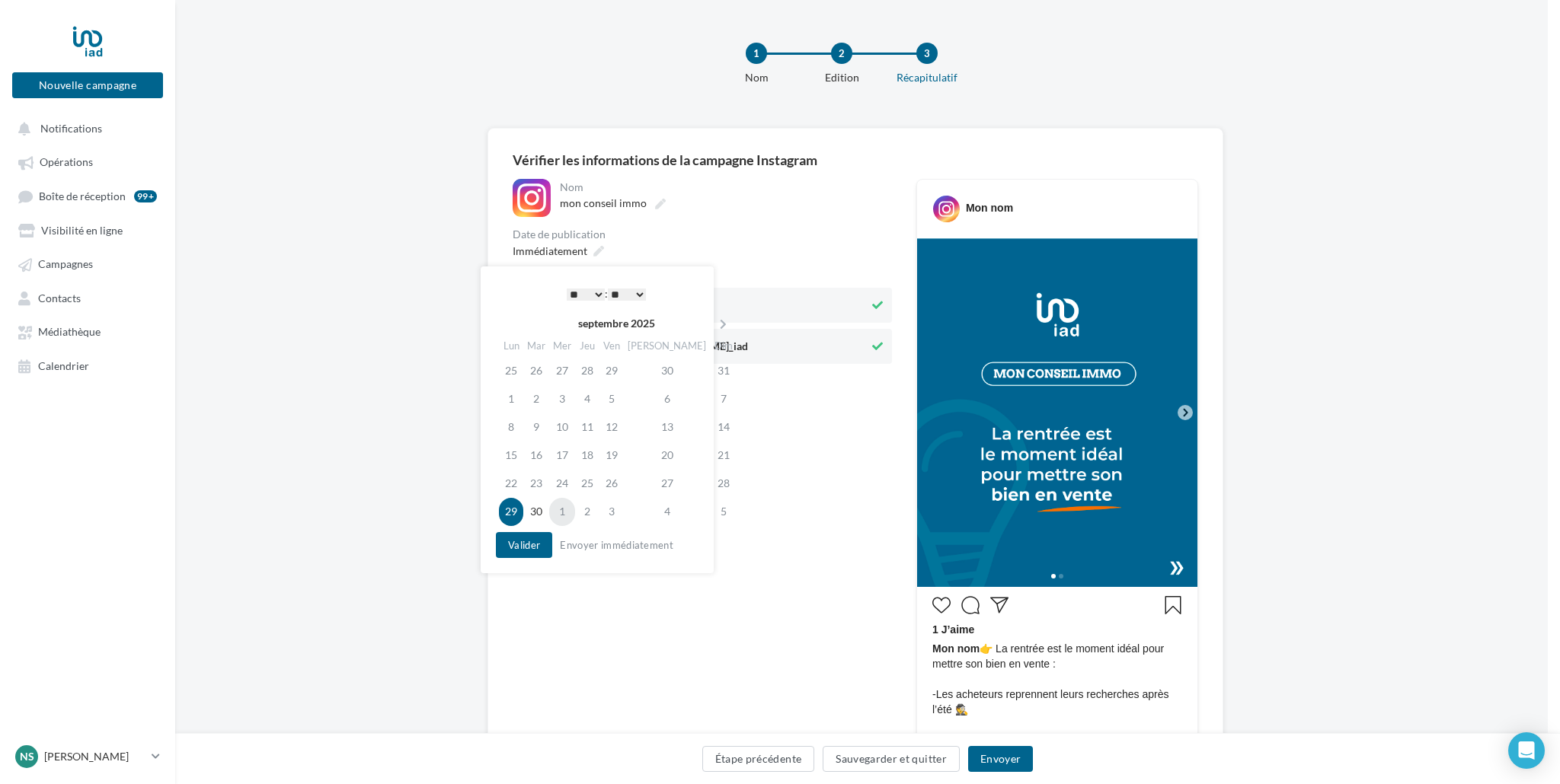
click at [573, 516] on td "1" at bounding box center [561, 511] width 26 height 28
click at [574, 295] on select "* * * * * * * * * * ** ** ** ** ** ** ** ** ** ** ** ** ** **" at bounding box center [586, 294] width 39 height 13
click at [512, 546] on button "Valider" at bounding box center [524, 545] width 56 height 26
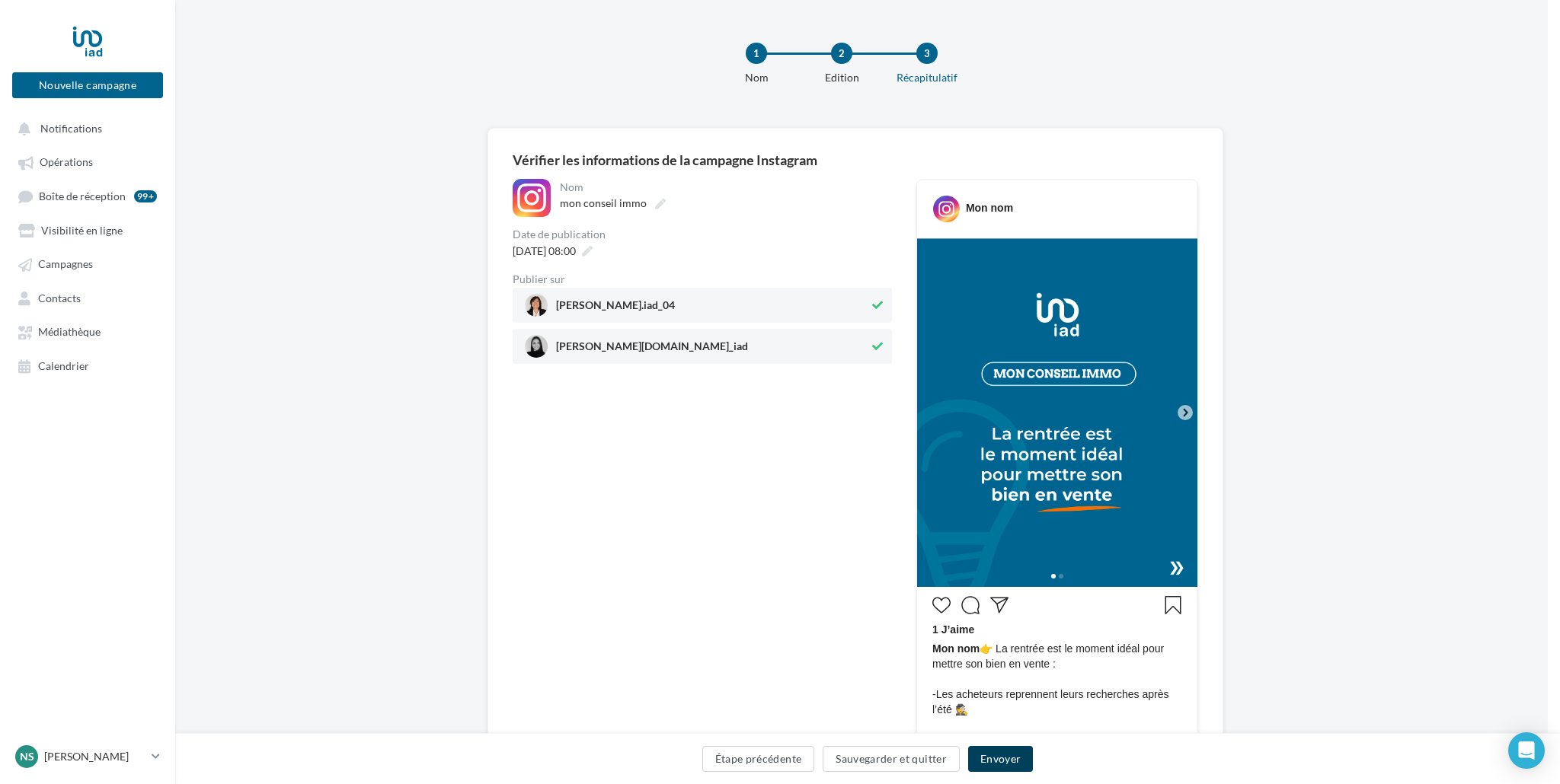
click at [1007, 755] on button "Envoyer" at bounding box center [1000, 759] width 64 height 26
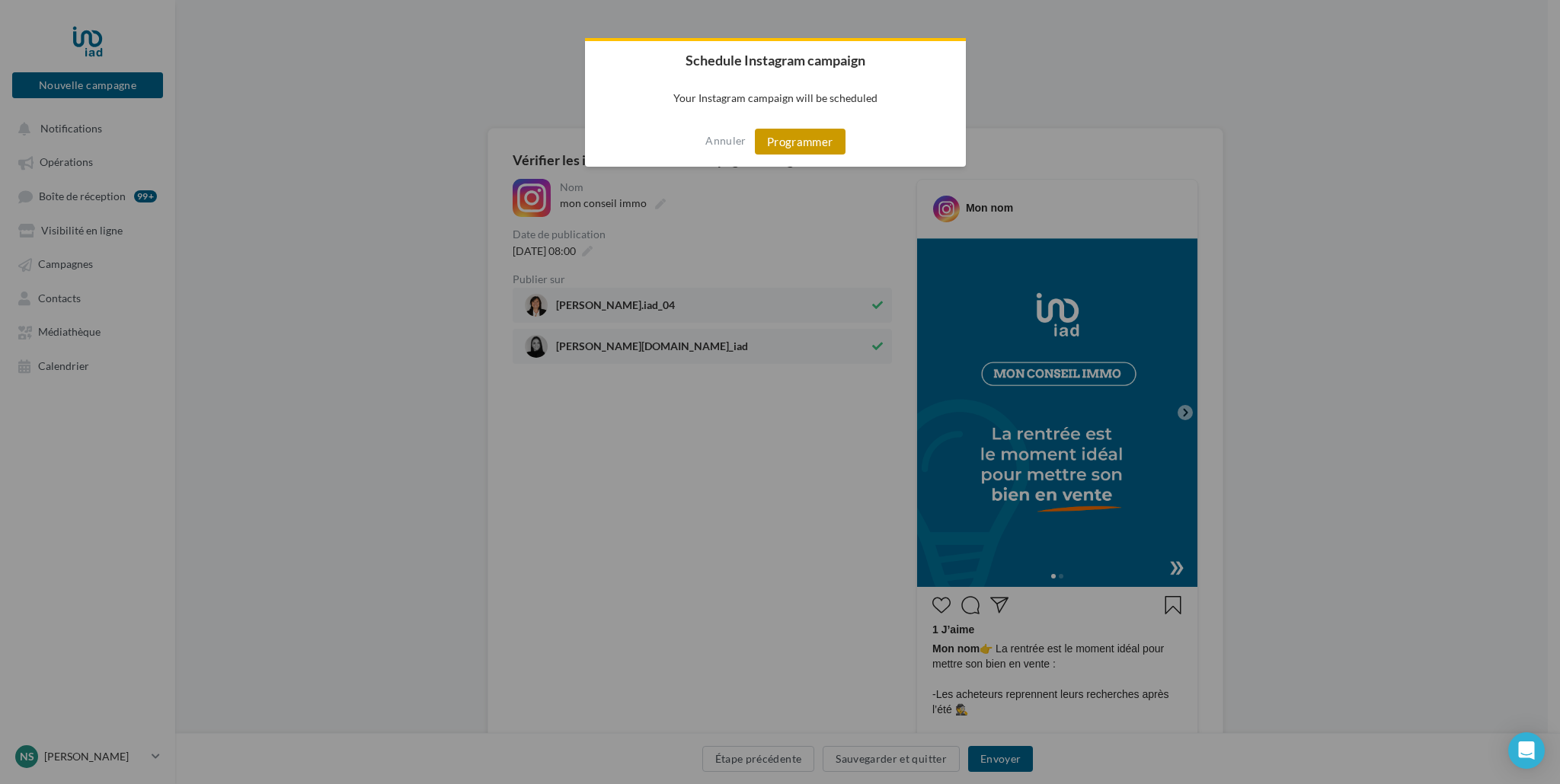
click at [793, 147] on button "Programmer" at bounding box center [800, 141] width 90 height 26
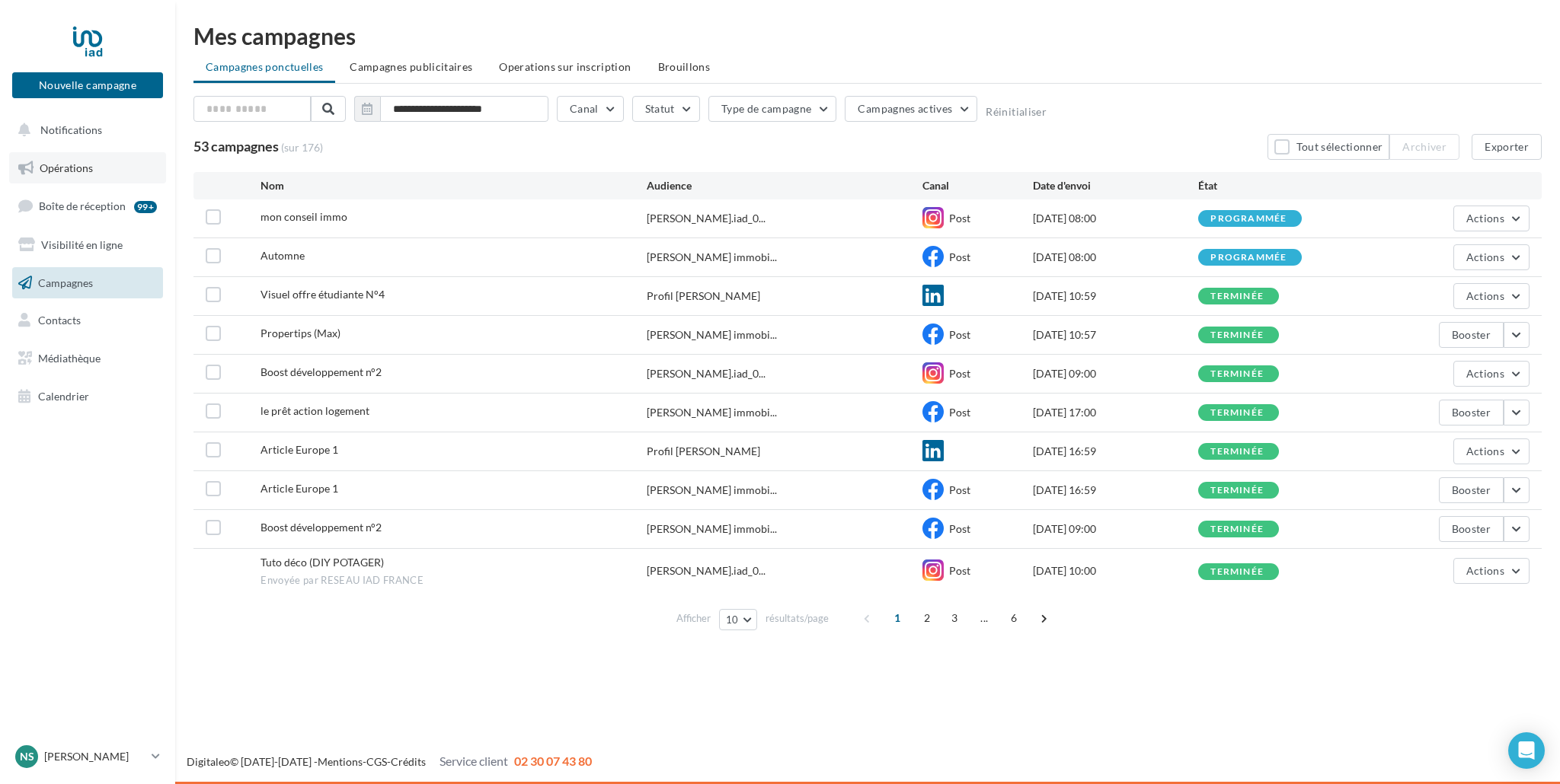
click at [53, 166] on span "Opérations" at bounding box center [66, 167] width 54 height 13
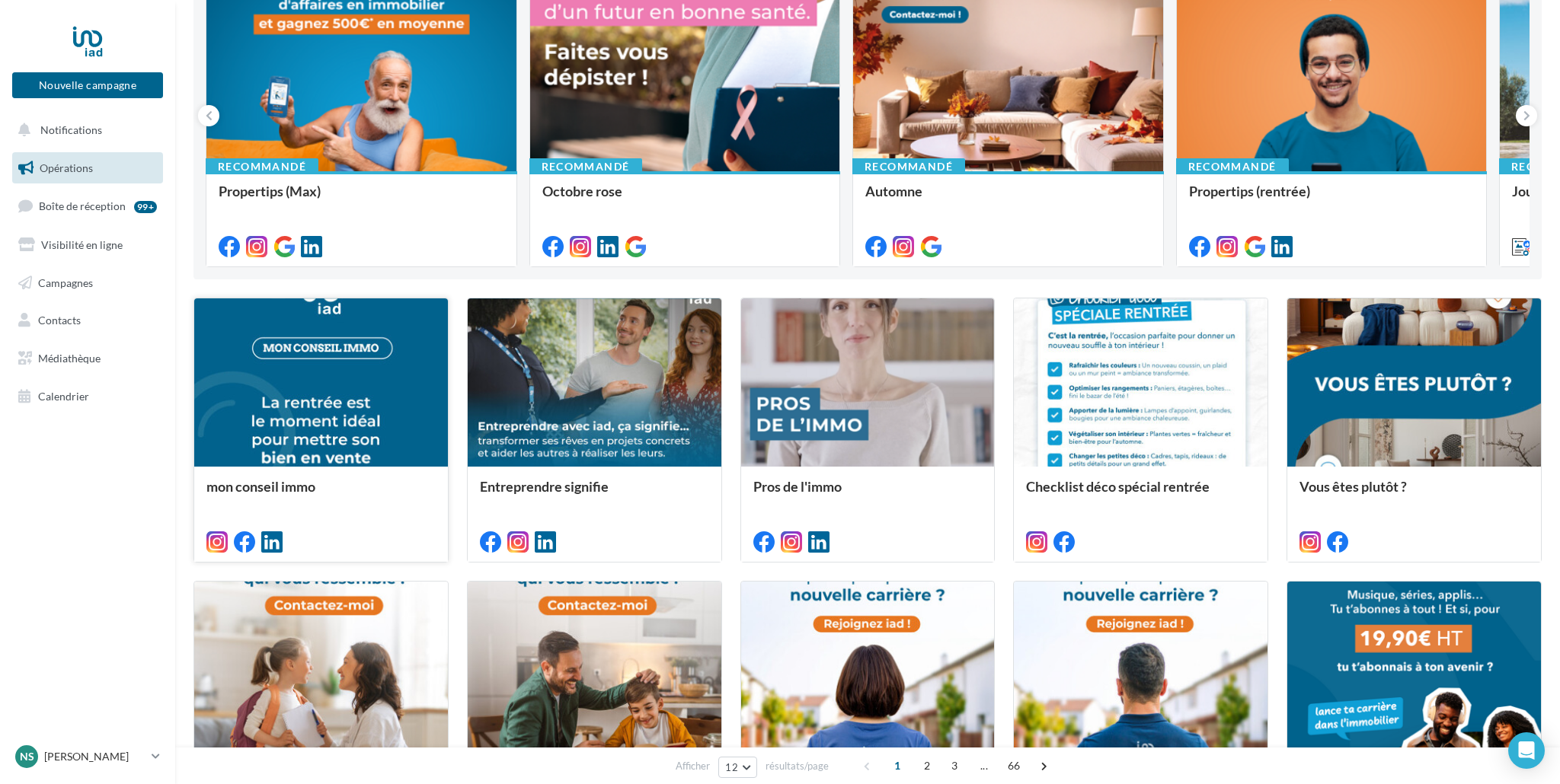
scroll to position [260, 0]
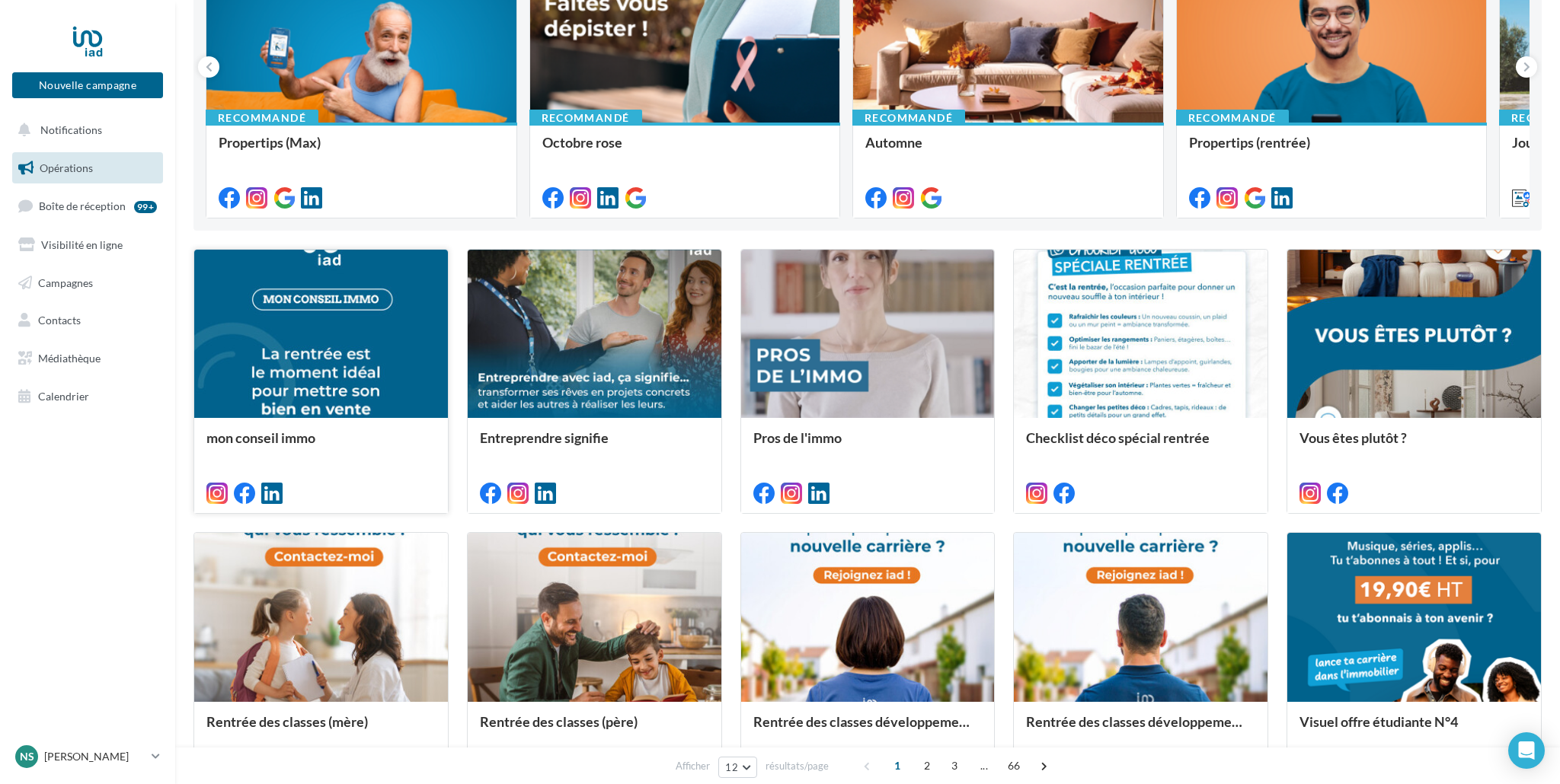
click at [325, 391] on div at bounding box center [321, 335] width 253 height 171
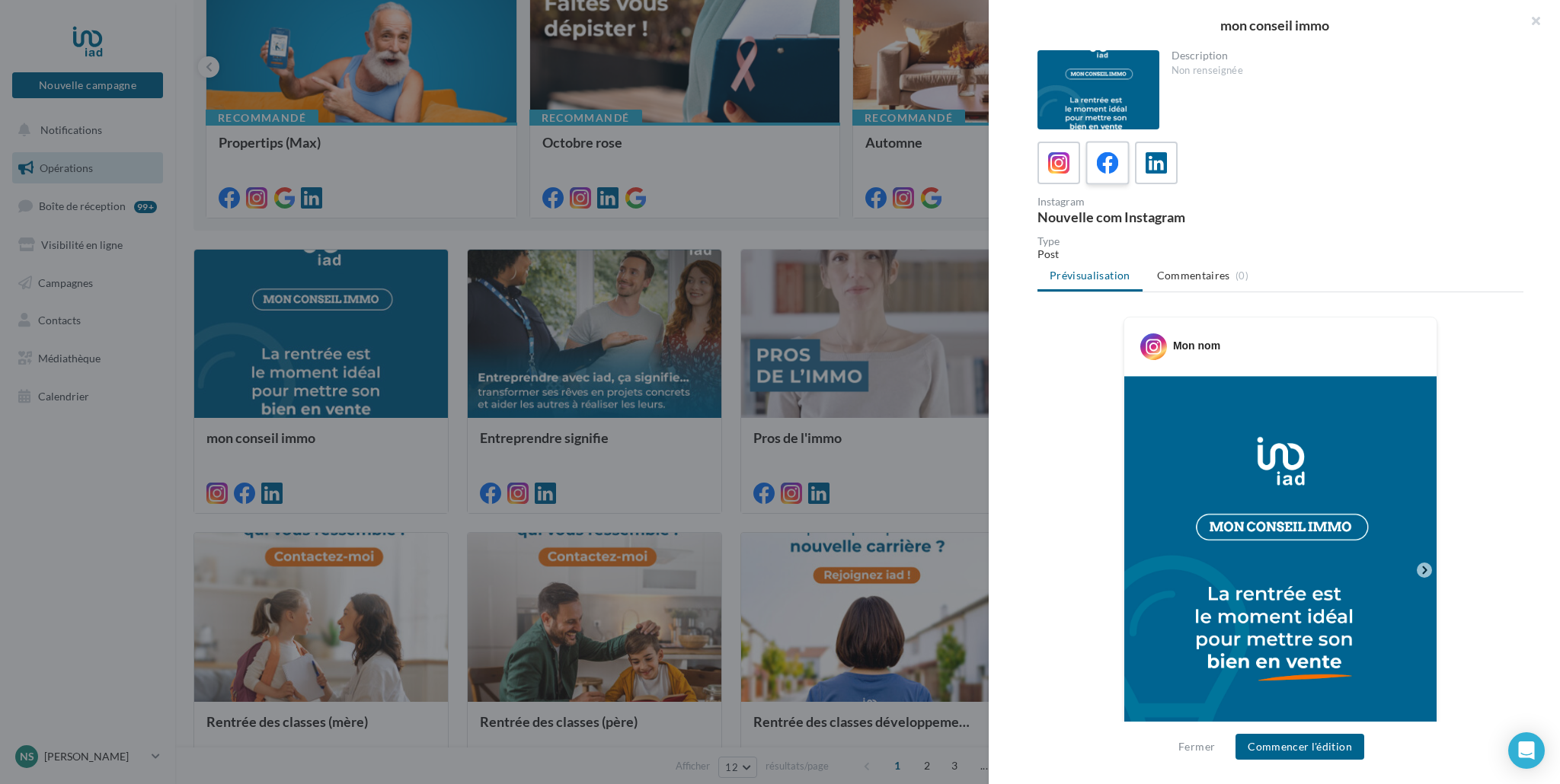
click at [1110, 172] on icon at bounding box center [1108, 163] width 22 height 22
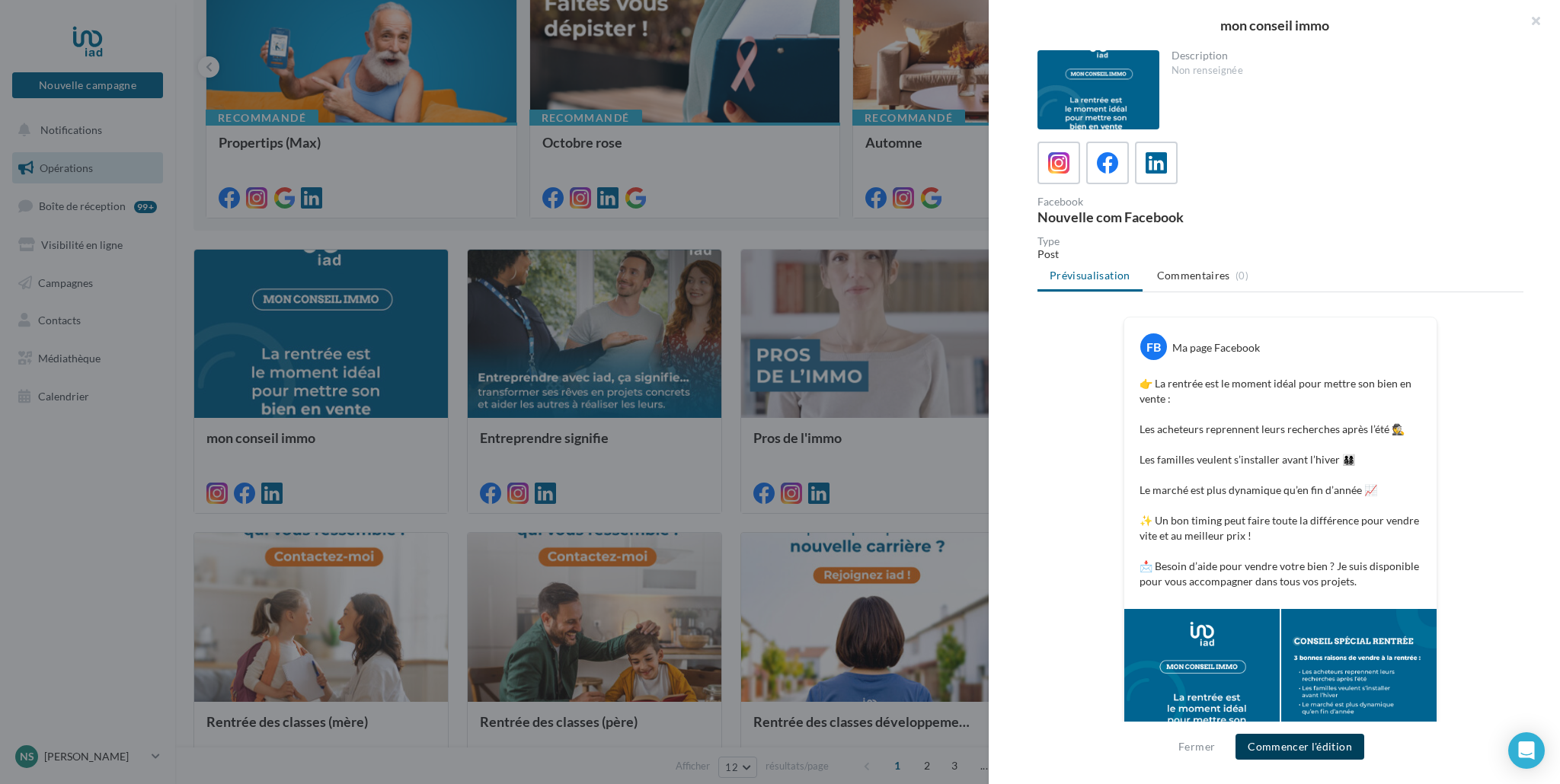
click at [1318, 749] on button "Commencer l'édition" at bounding box center [1300, 746] width 129 height 26
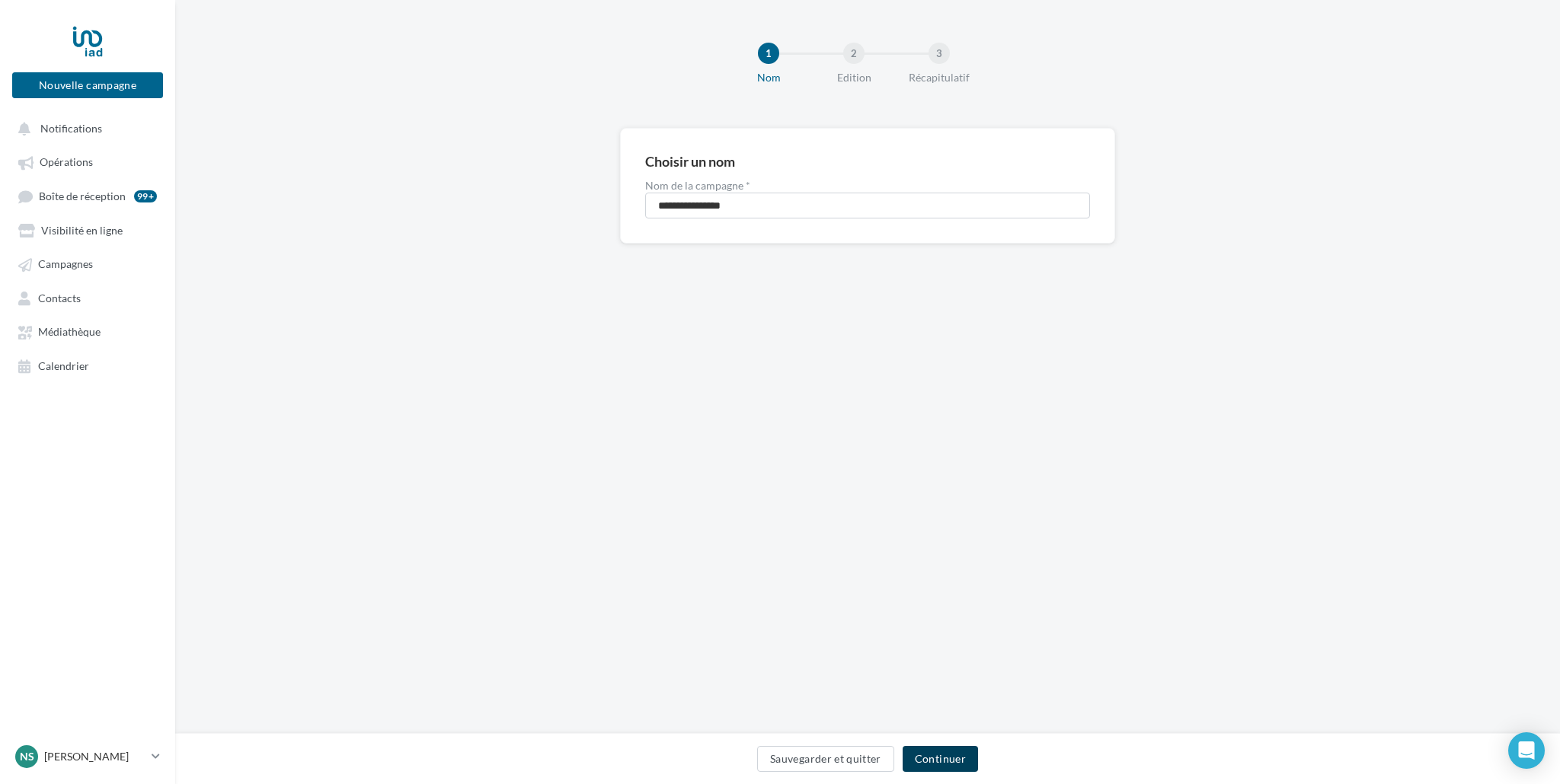
click at [931, 763] on button "Continuer" at bounding box center [940, 759] width 75 height 26
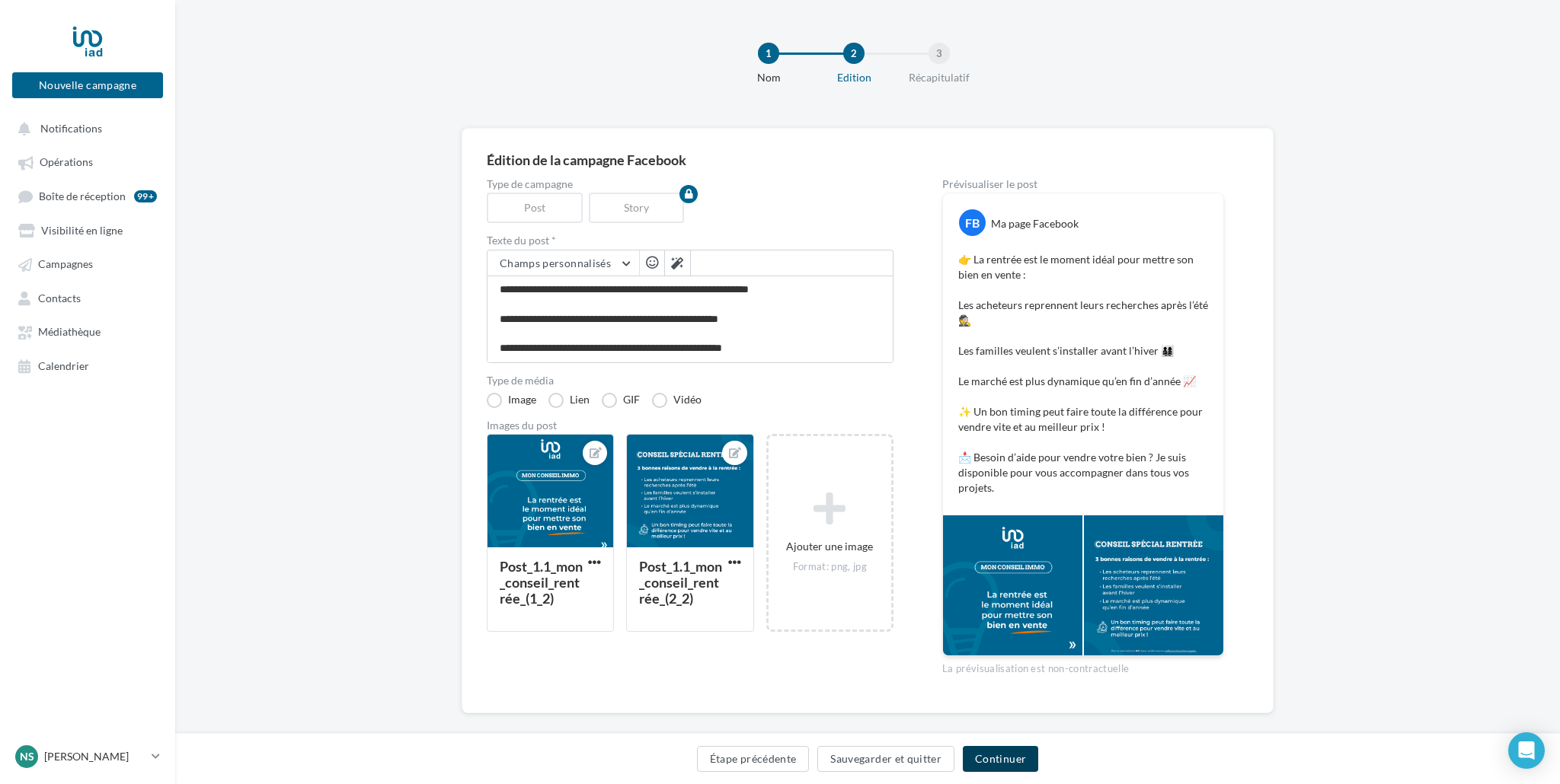
click at [1009, 768] on button "Continuer" at bounding box center [1000, 759] width 75 height 26
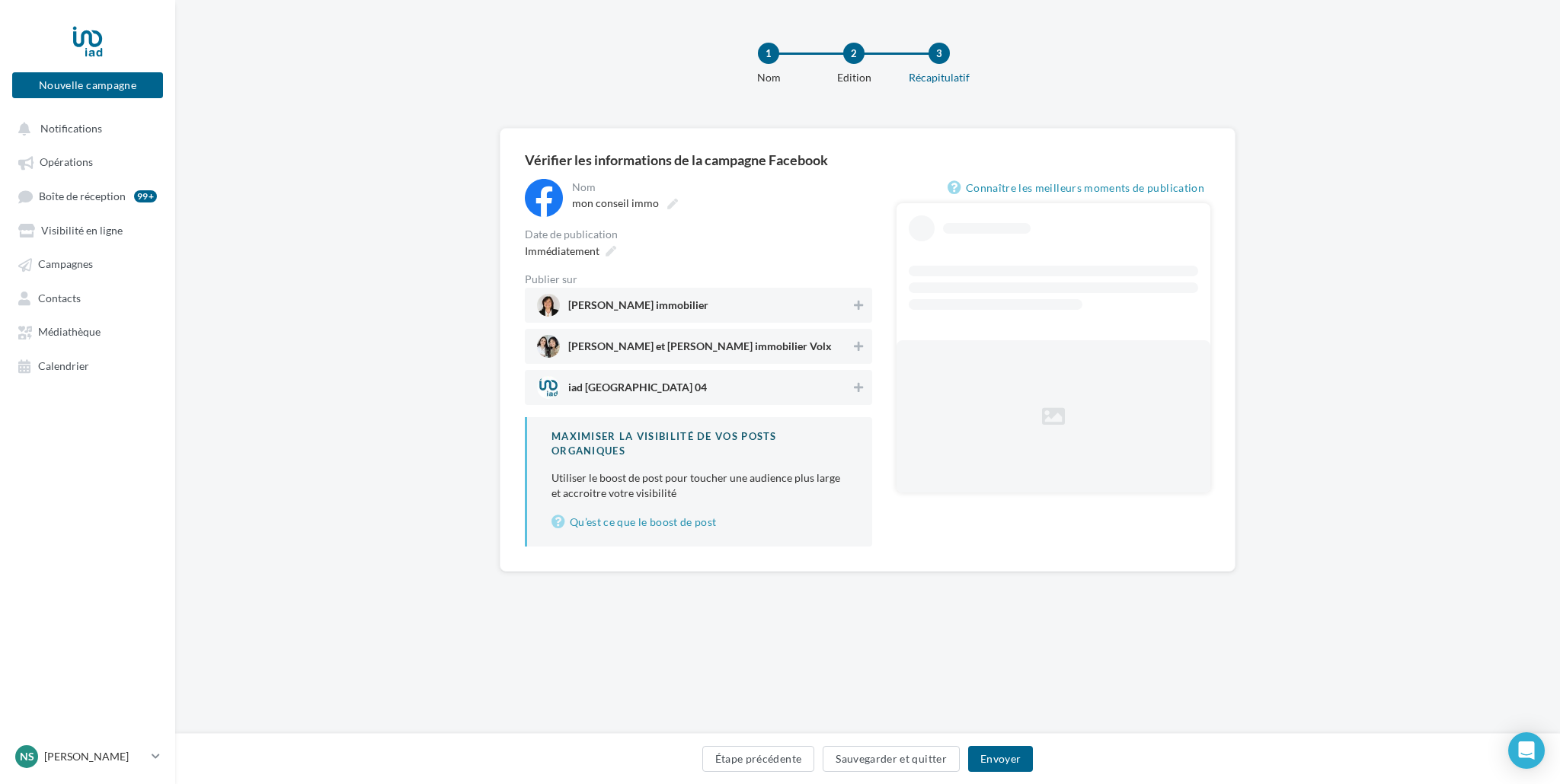
click at [657, 300] on span "[PERSON_NAME] immobilier" at bounding box center [639, 308] width 141 height 17
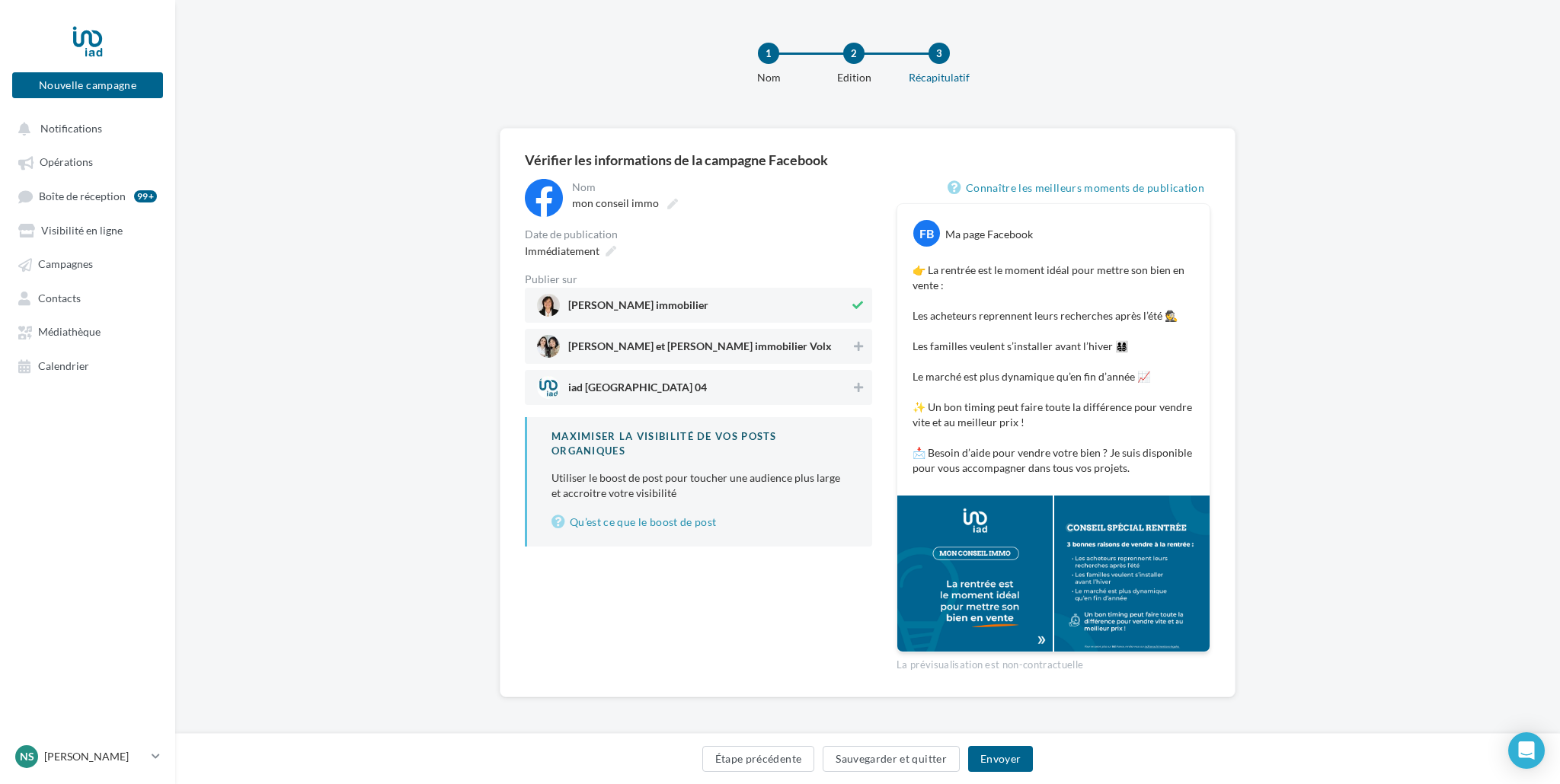
click at [700, 353] on span "[PERSON_NAME] et [PERSON_NAME] immobilier Volx" at bounding box center [700, 349] width 263 height 17
click at [576, 247] on span "Immédiatement" at bounding box center [561, 251] width 74 height 13
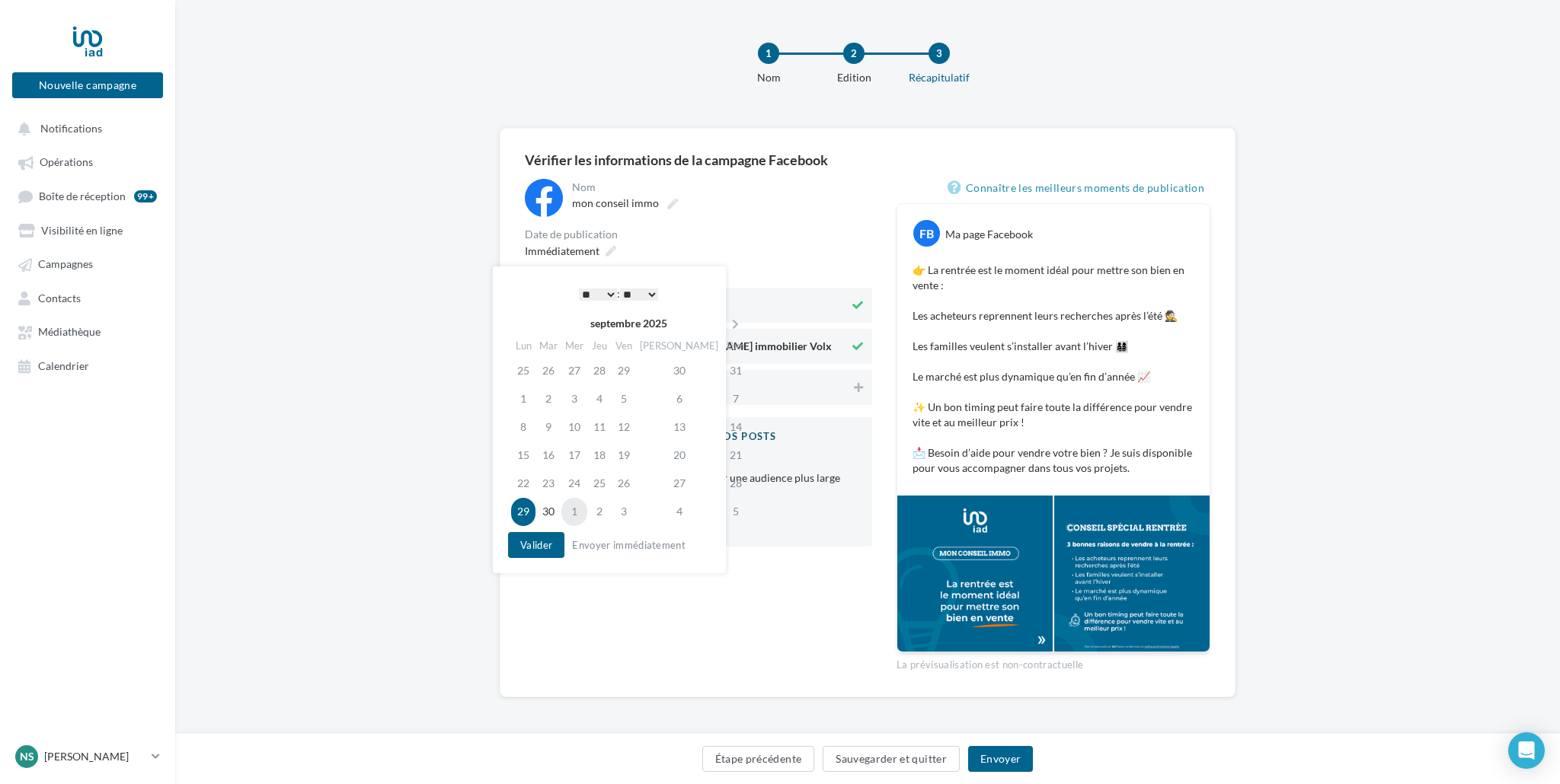
click at [584, 507] on td "1" at bounding box center [574, 511] width 26 height 28
click at [587, 288] on select "* * * * * * * * * * ** ** ** ** ** ** ** ** ** ** ** ** ** **" at bounding box center [598, 294] width 39 height 13
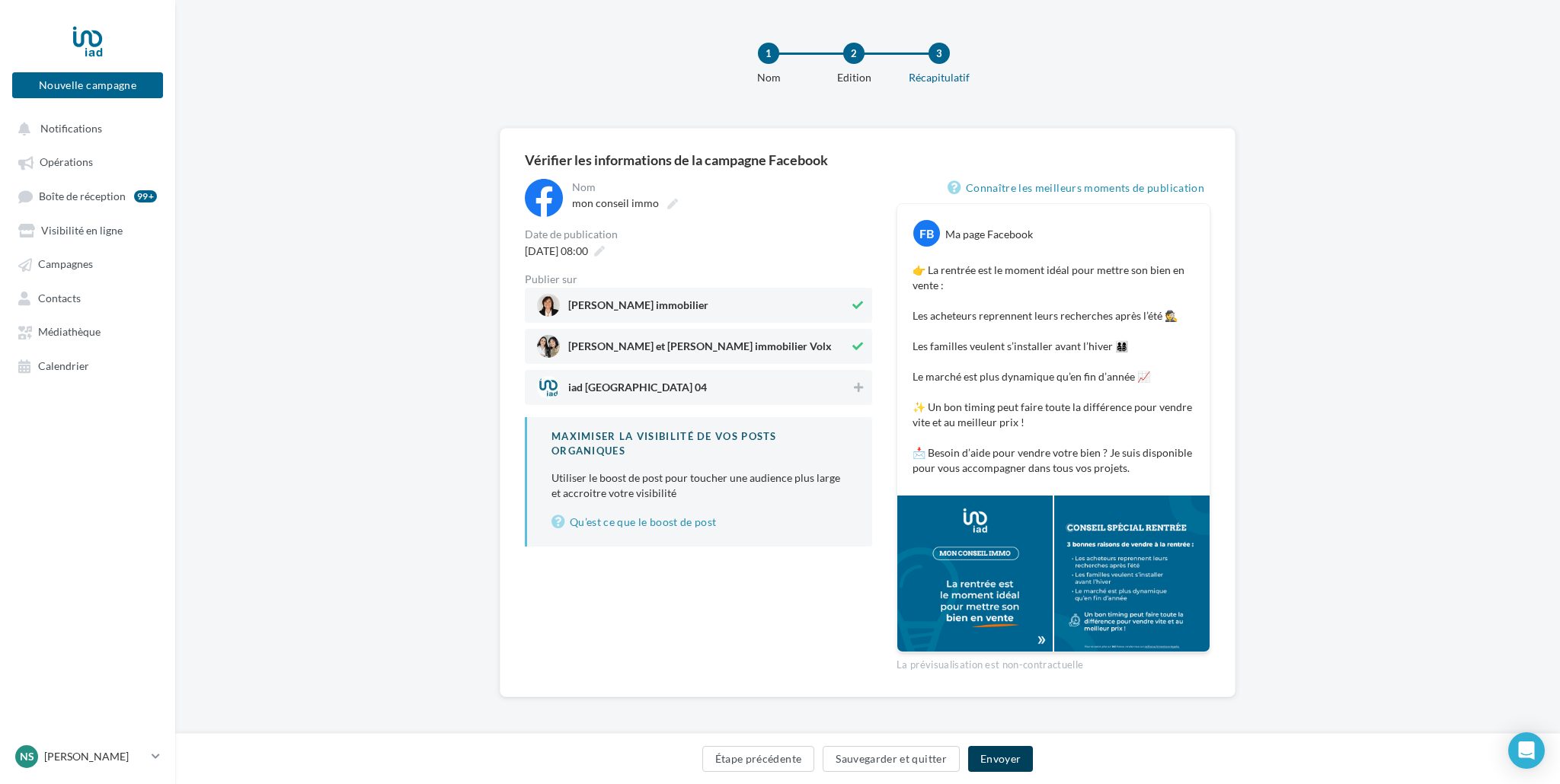
click at [990, 757] on button "Envoyer" at bounding box center [1000, 759] width 64 height 26
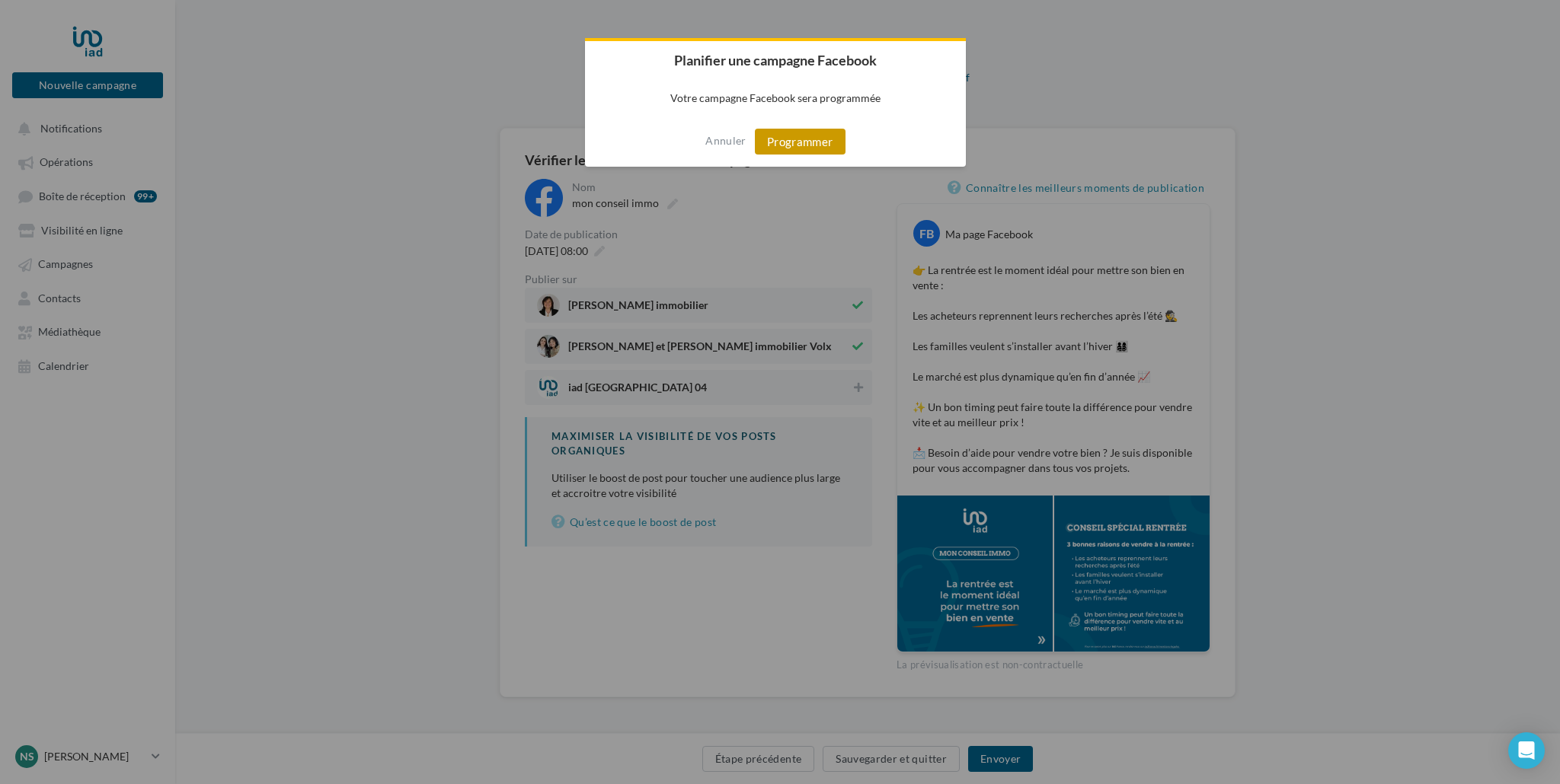
click at [804, 141] on button "Programmer" at bounding box center [800, 141] width 90 height 26
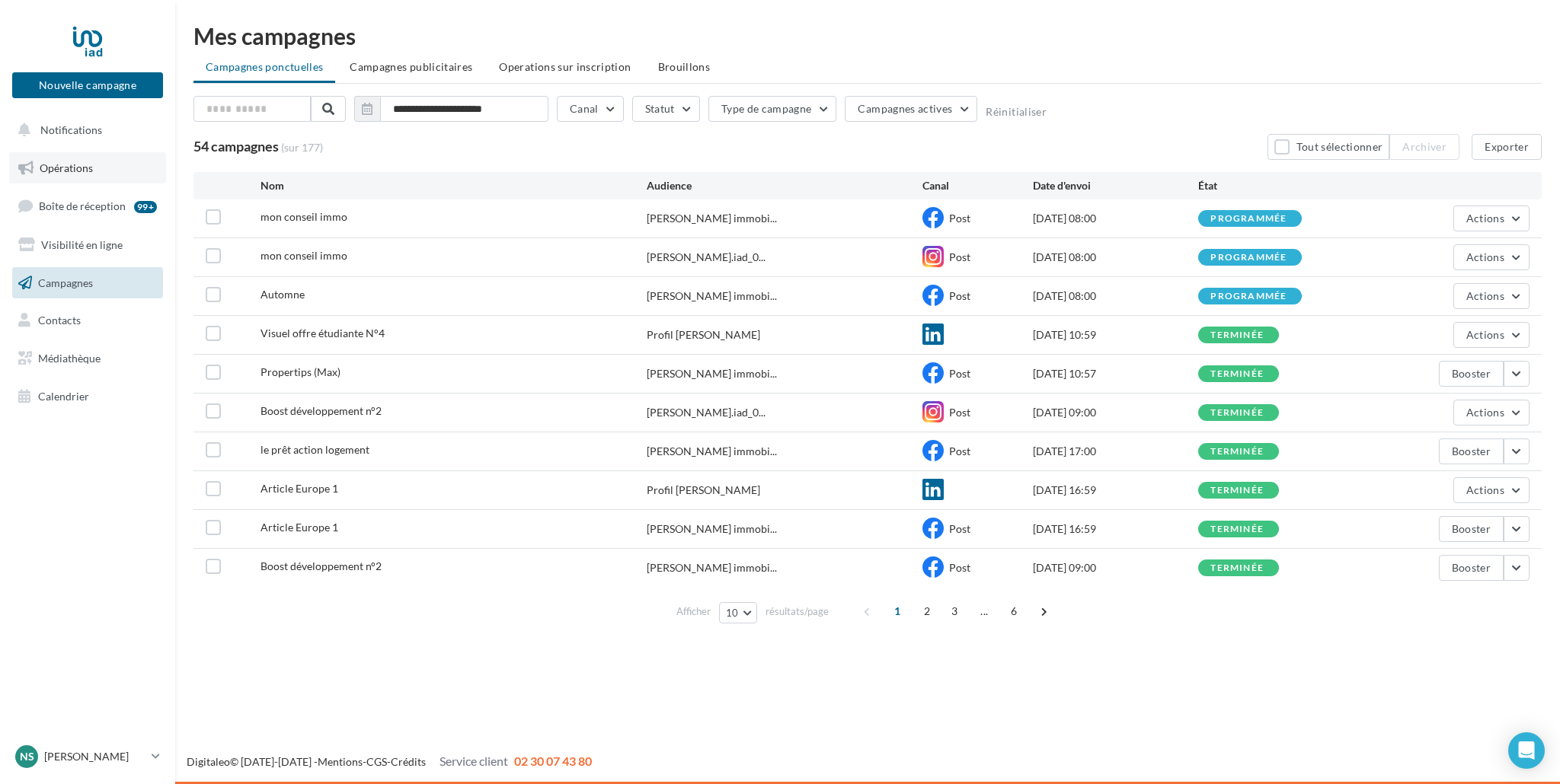
click at [82, 160] on link "Opérations" at bounding box center [87, 168] width 157 height 32
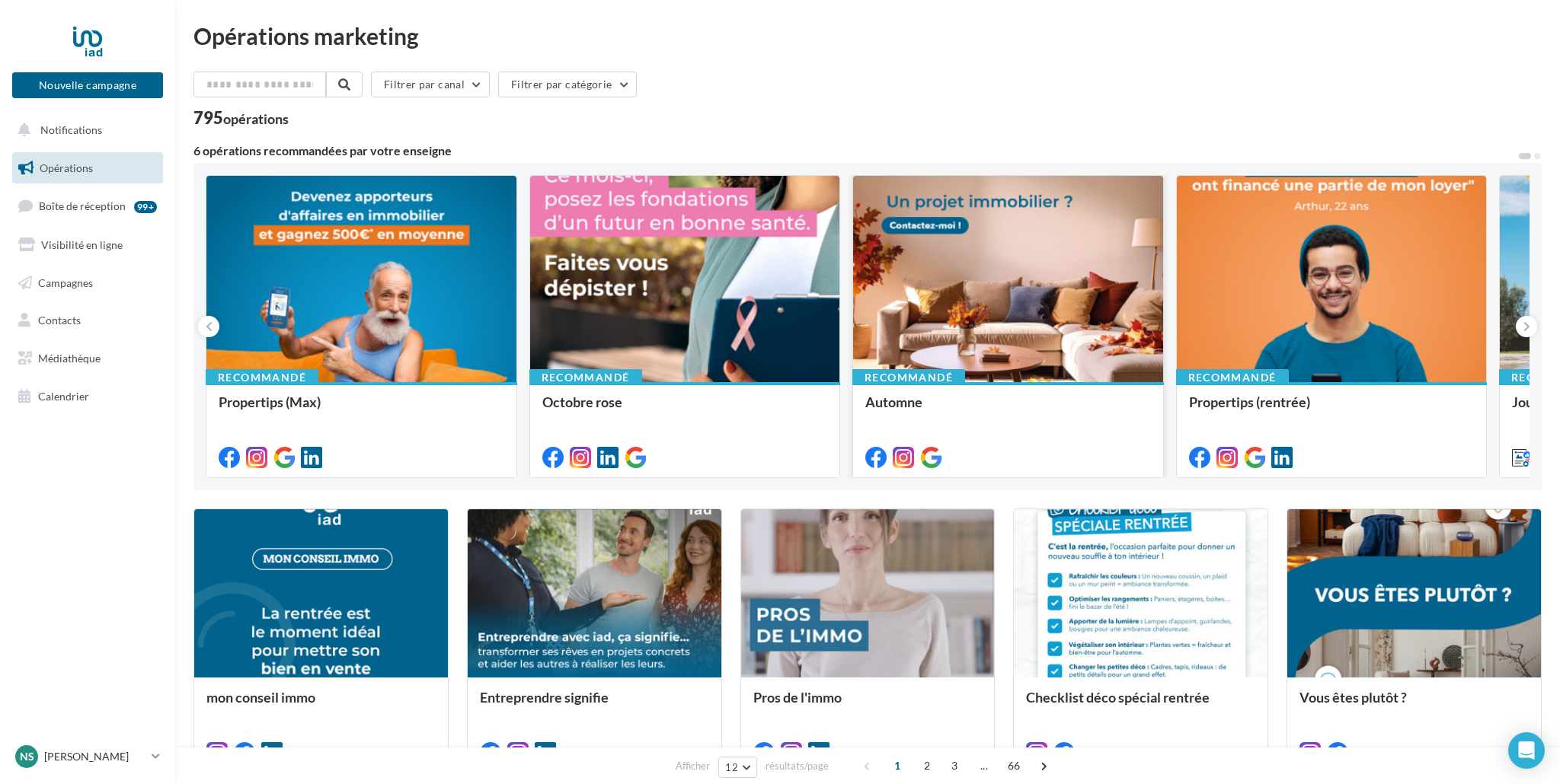
click at [1056, 215] on div at bounding box center [1008, 280] width 310 height 208
click at [1530, 322] on button at bounding box center [1527, 327] width 21 height 21
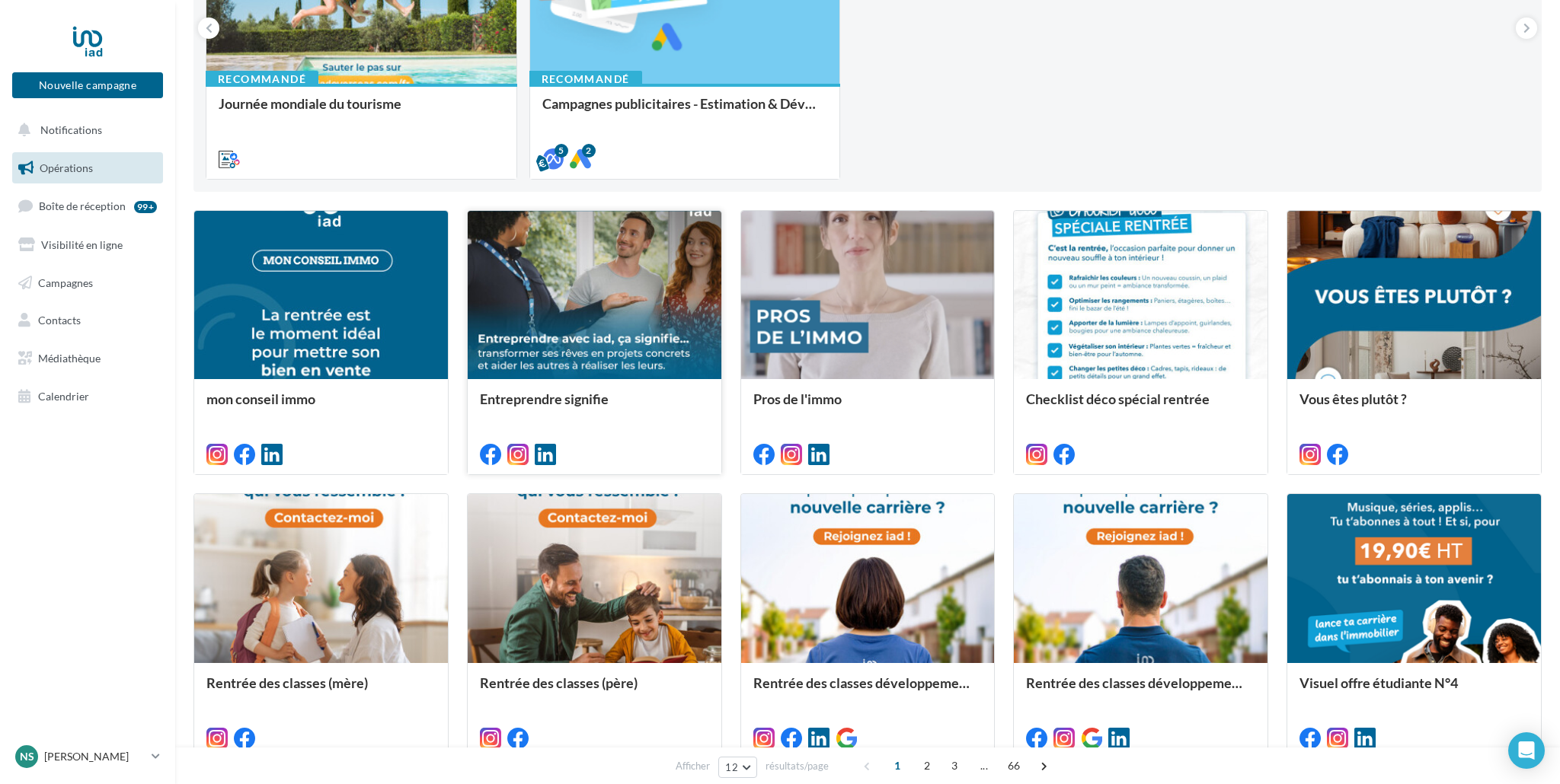
scroll to position [299, 0]
click at [567, 317] on div at bounding box center [594, 295] width 253 height 171
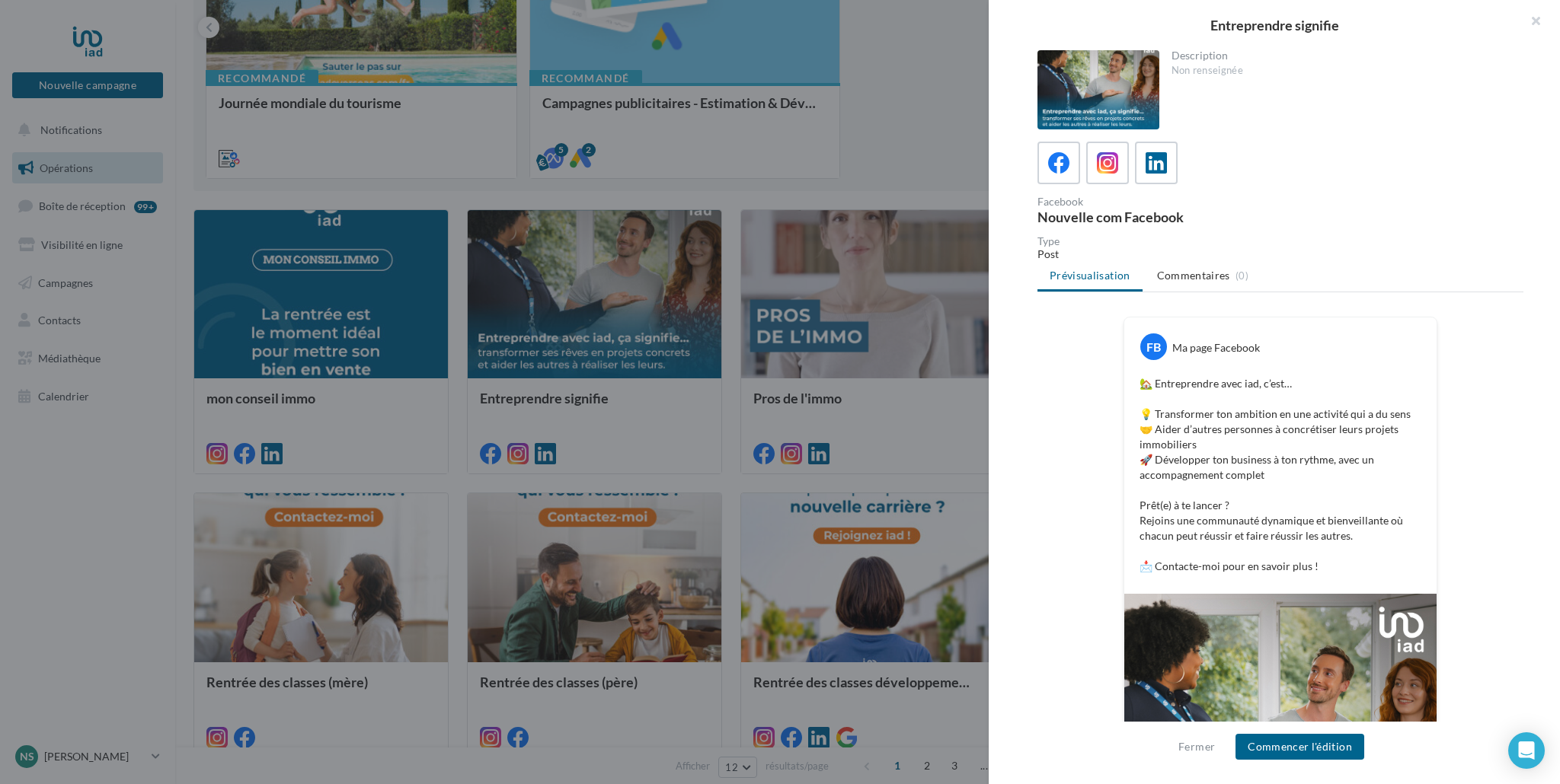
scroll to position [192, 0]
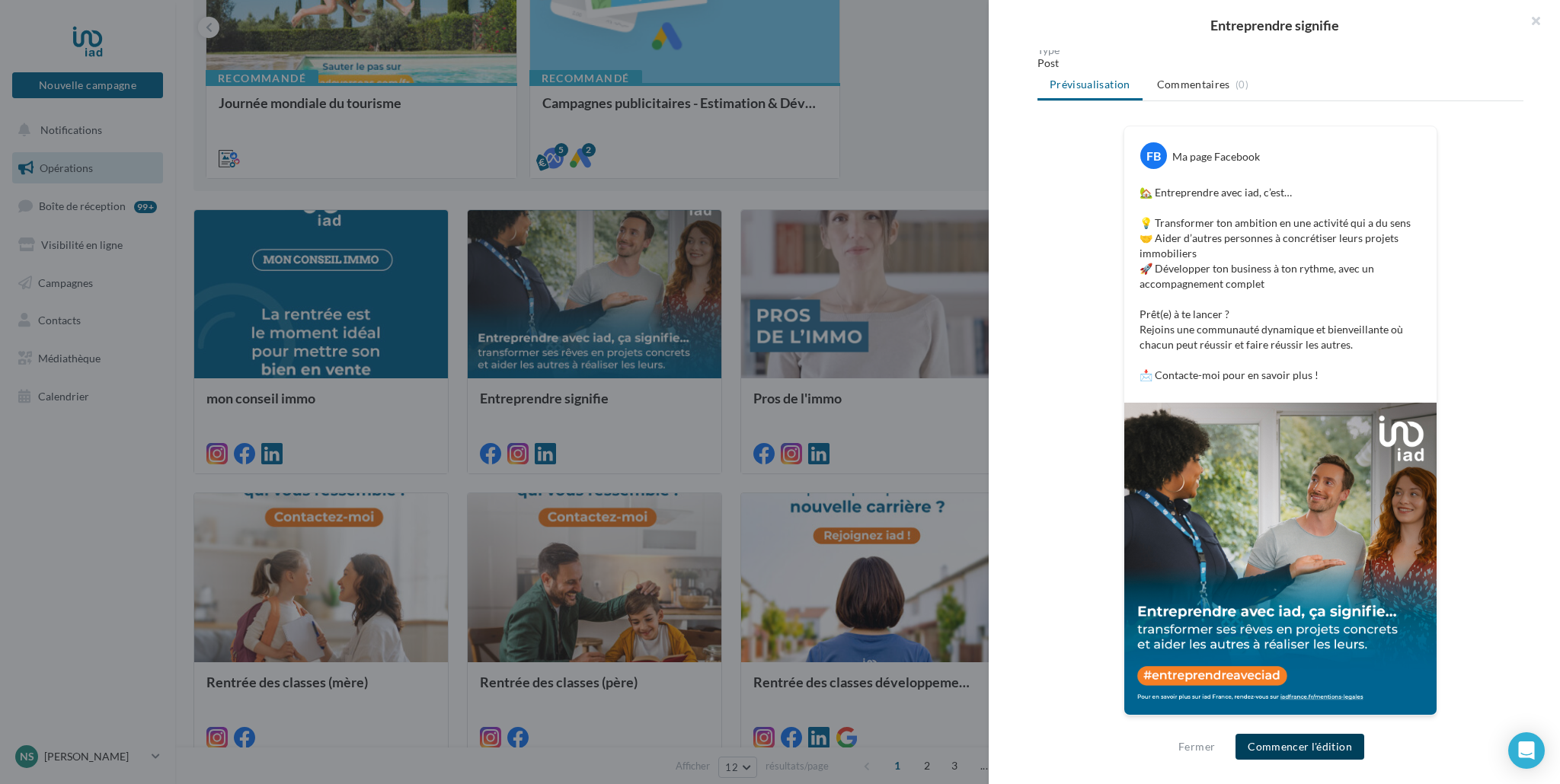
click at [1321, 750] on button "Commencer l'édition" at bounding box center [1300, 746] width 129 height 26
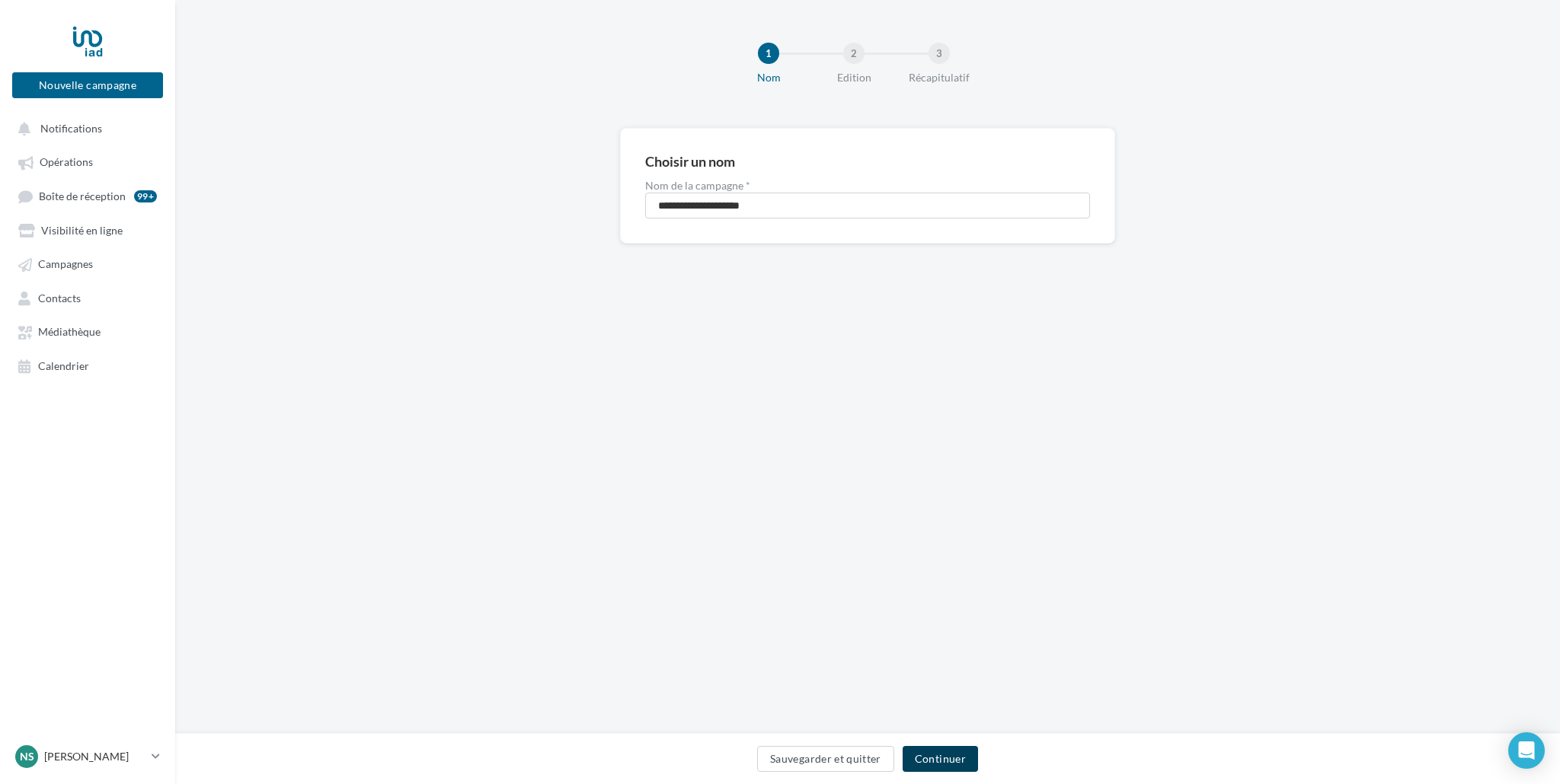
click at [951, 765] on button "Continuer" at bounding box center [940, 759] width 75 height 26
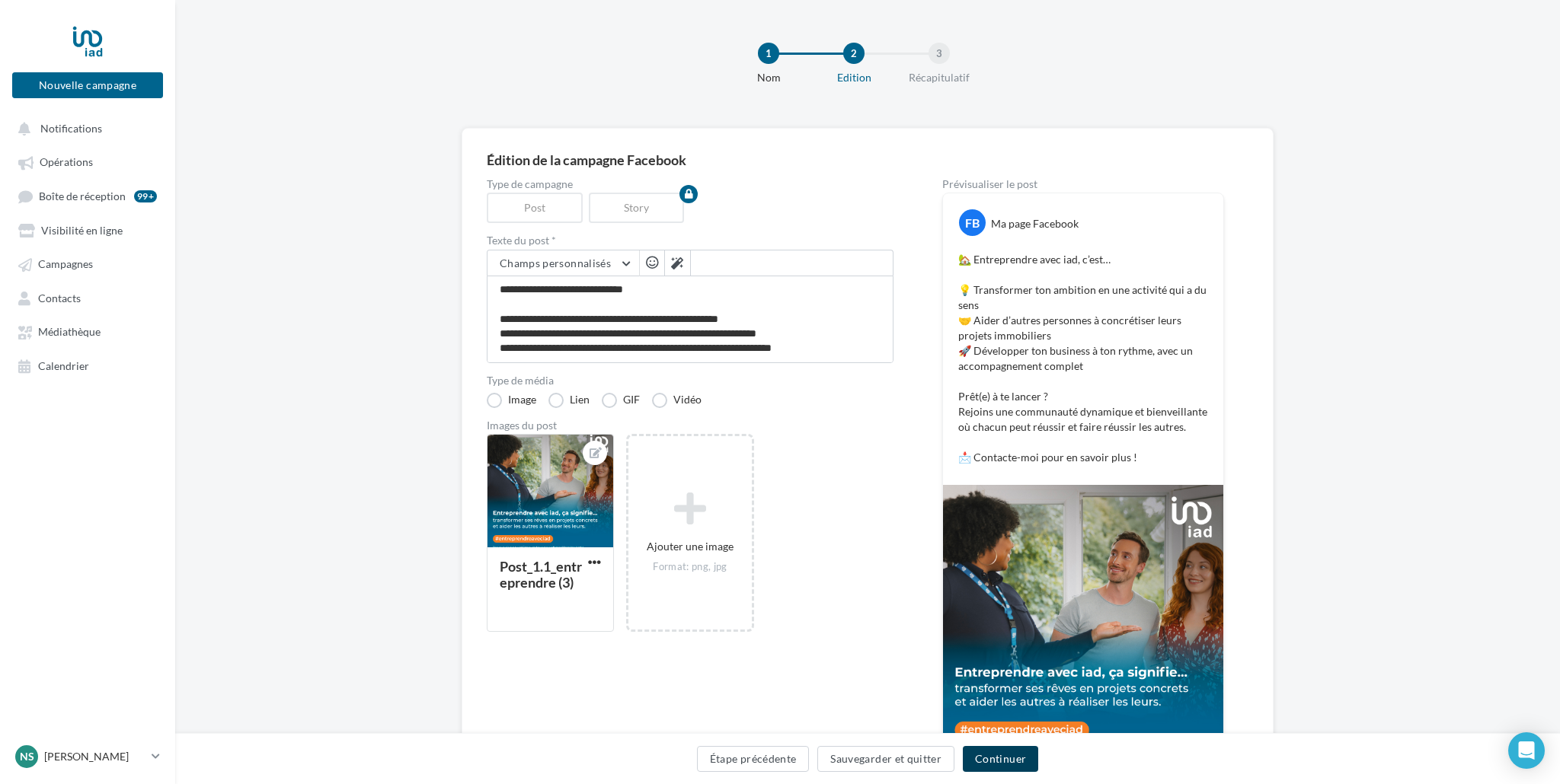
click at [1003, 760] on button "Continuer" at bounding box center [1000, 759] width 75 height 26
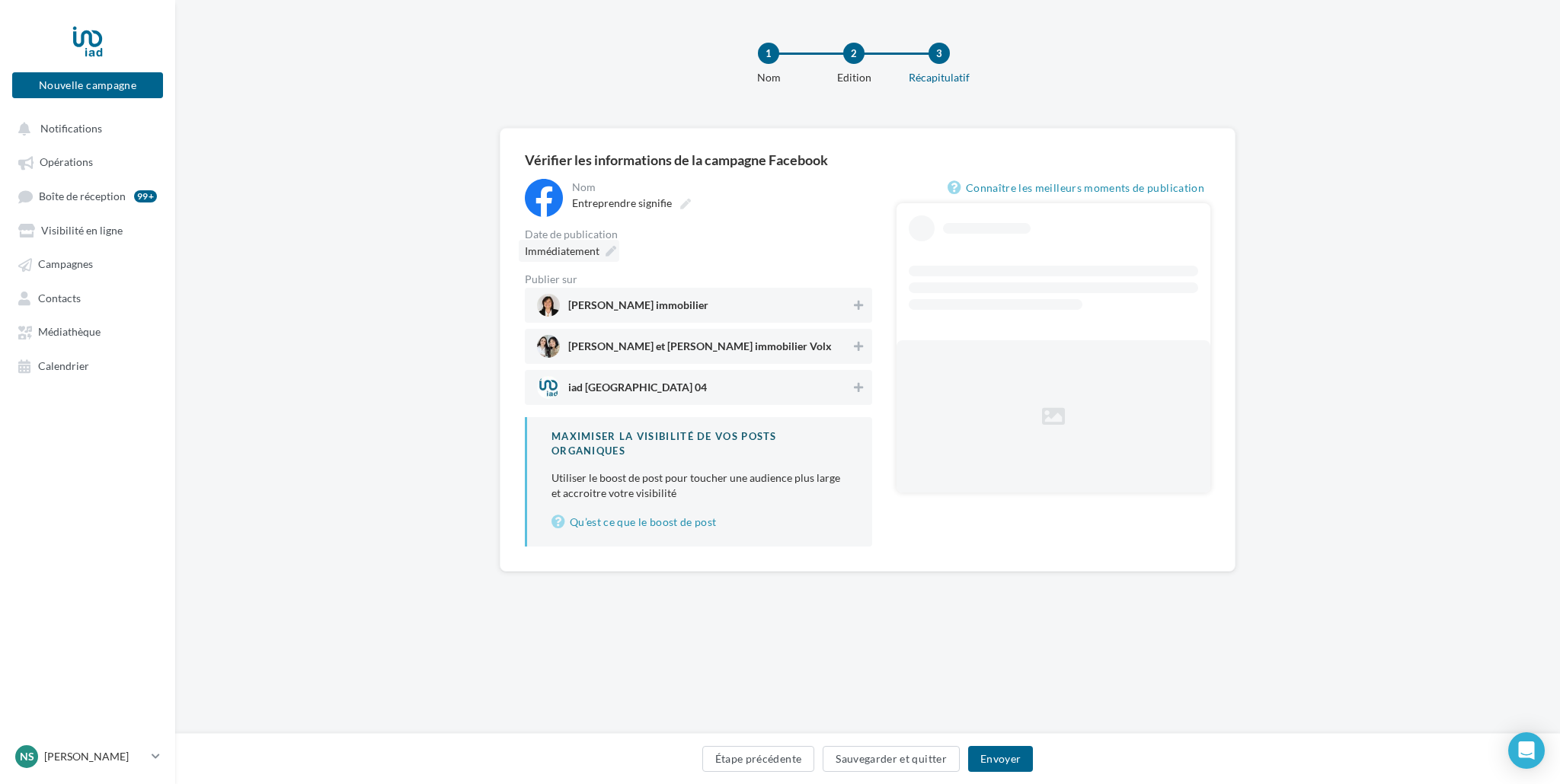
click at [580, 251] on span "Immédiatement" at bounding box center [561, 251] width 74 height 13
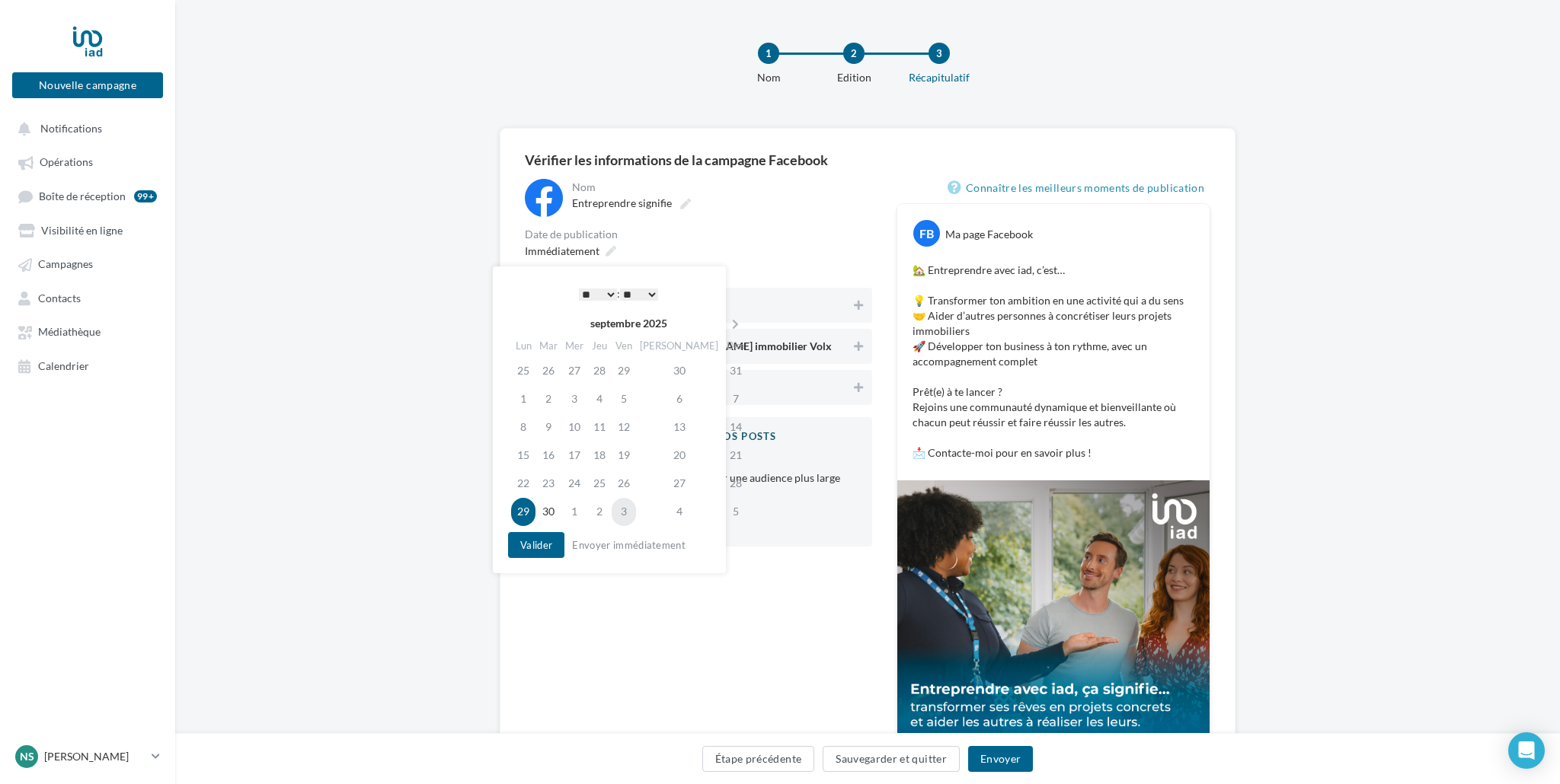
click at [636, 516] on td "3" at bounding box center [623, 511] width 24 height 28
click at [585, 292] on select "* * * * * * * * * * ** ** ** ** ** ** ** ** ** ** ** ** ** **" at bounding box center [598, 294] width 39 height 13
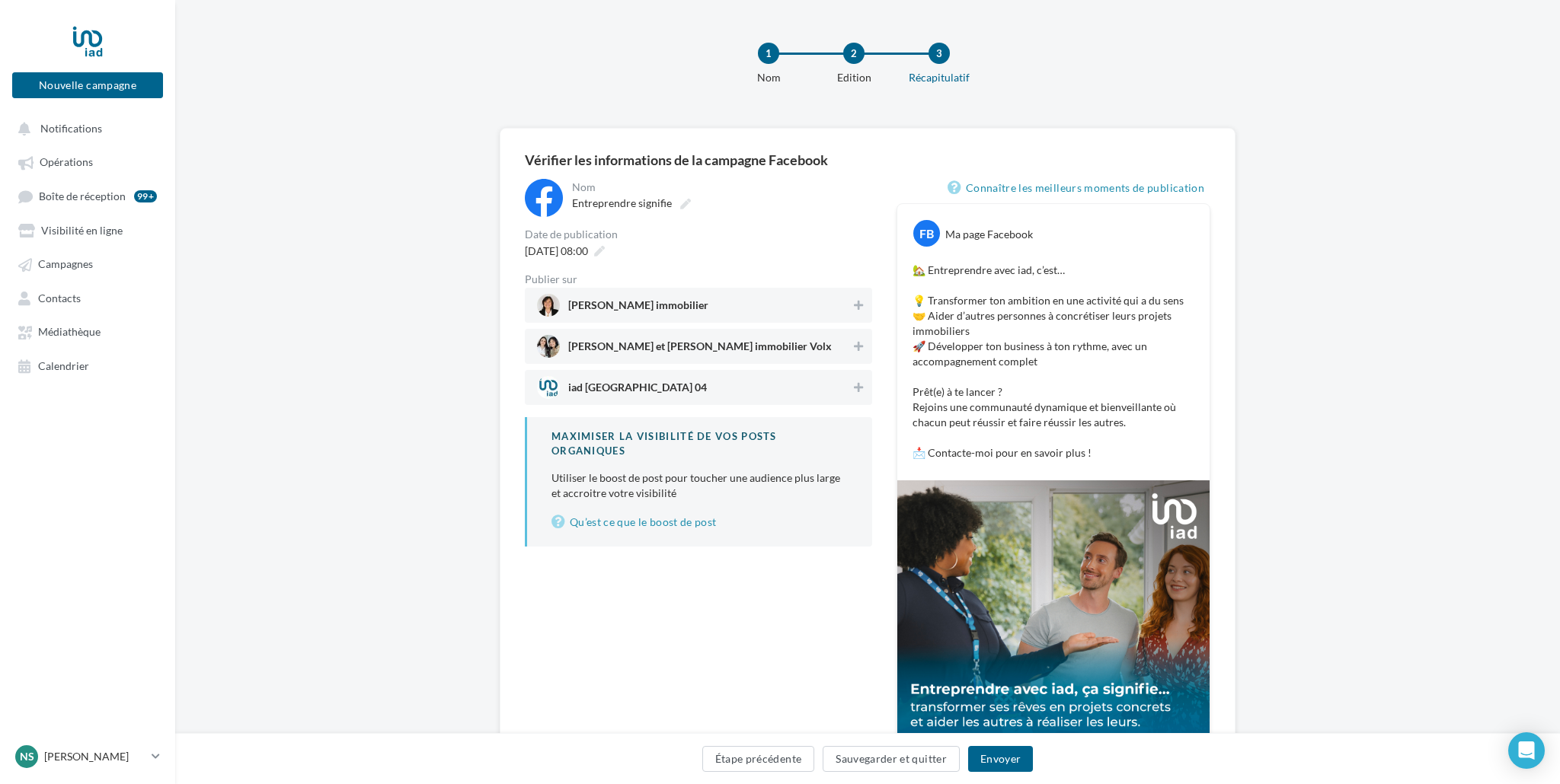
click at [793, 226] on div "**********" at bounding box center [699, 362] width 347 height 368
click at [784, 299] on span "[PERSON_NAME] immobilier" at bounding box center [694, 305] width 314 height 23
click at [790, 343] on span "[PERSON_NAME] et [PERSON_NAME] immobilier Volx" at bounding box center [694, 346] width 314 height 23
click at [993, 762] on button "Envoyer" at bounding box center [1000, 759] width 64 height 26
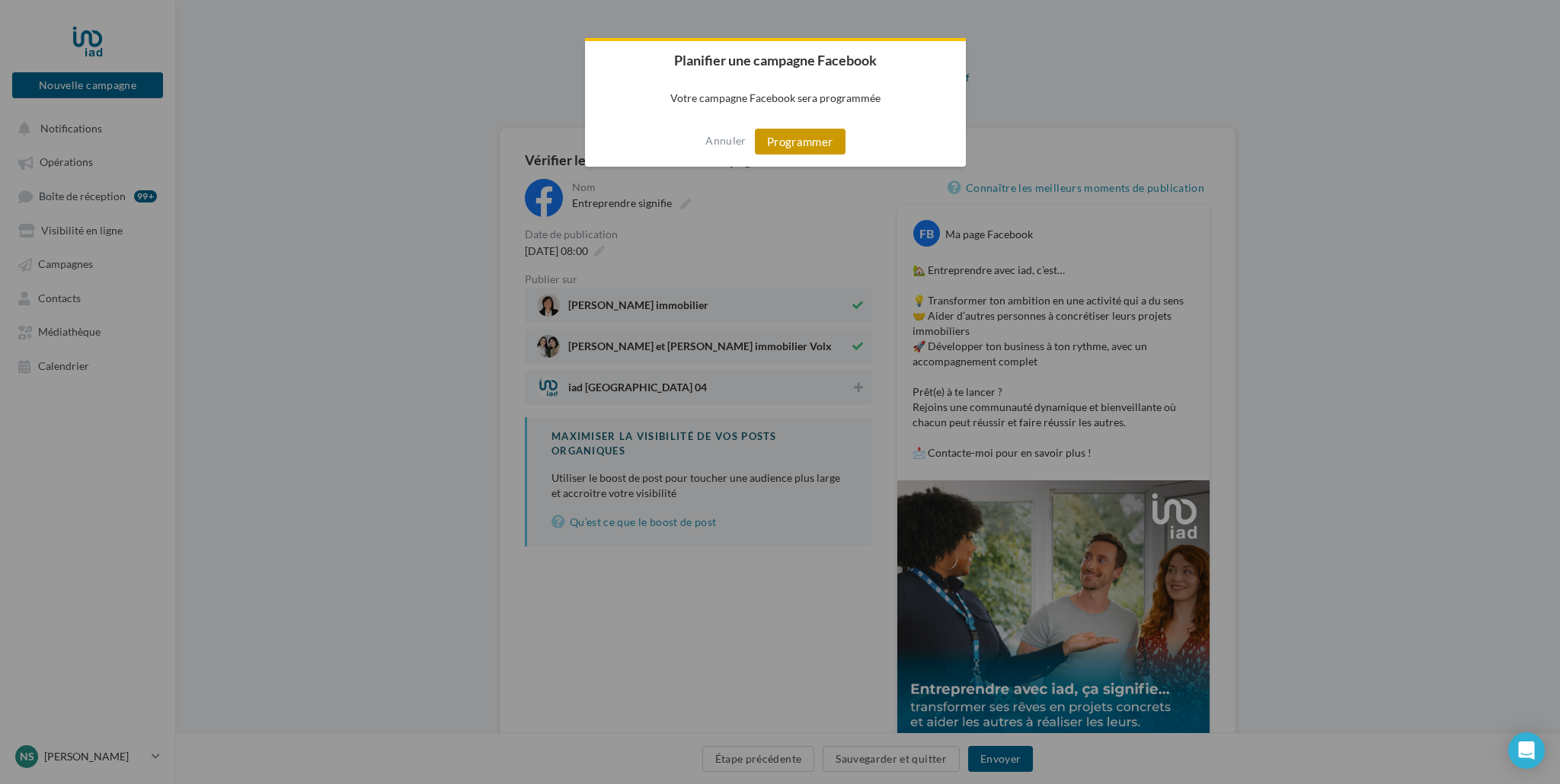
click at [788, 142] on button "Programmer" at bounding box center [800, 141] width 90 height 26
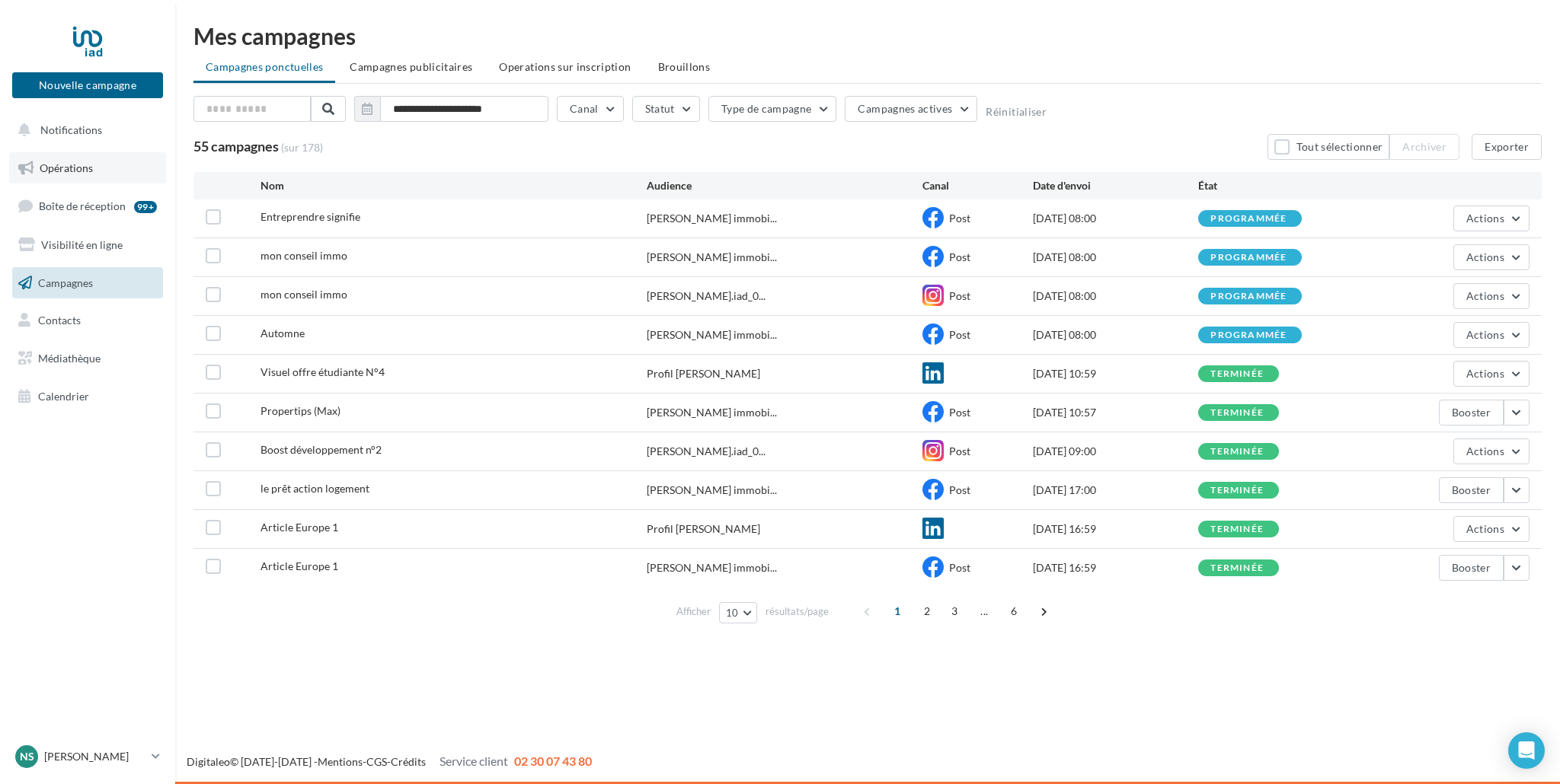
click at [82, 171] on span "Opérations" at bounding box center [66, 167] width 54 height 13
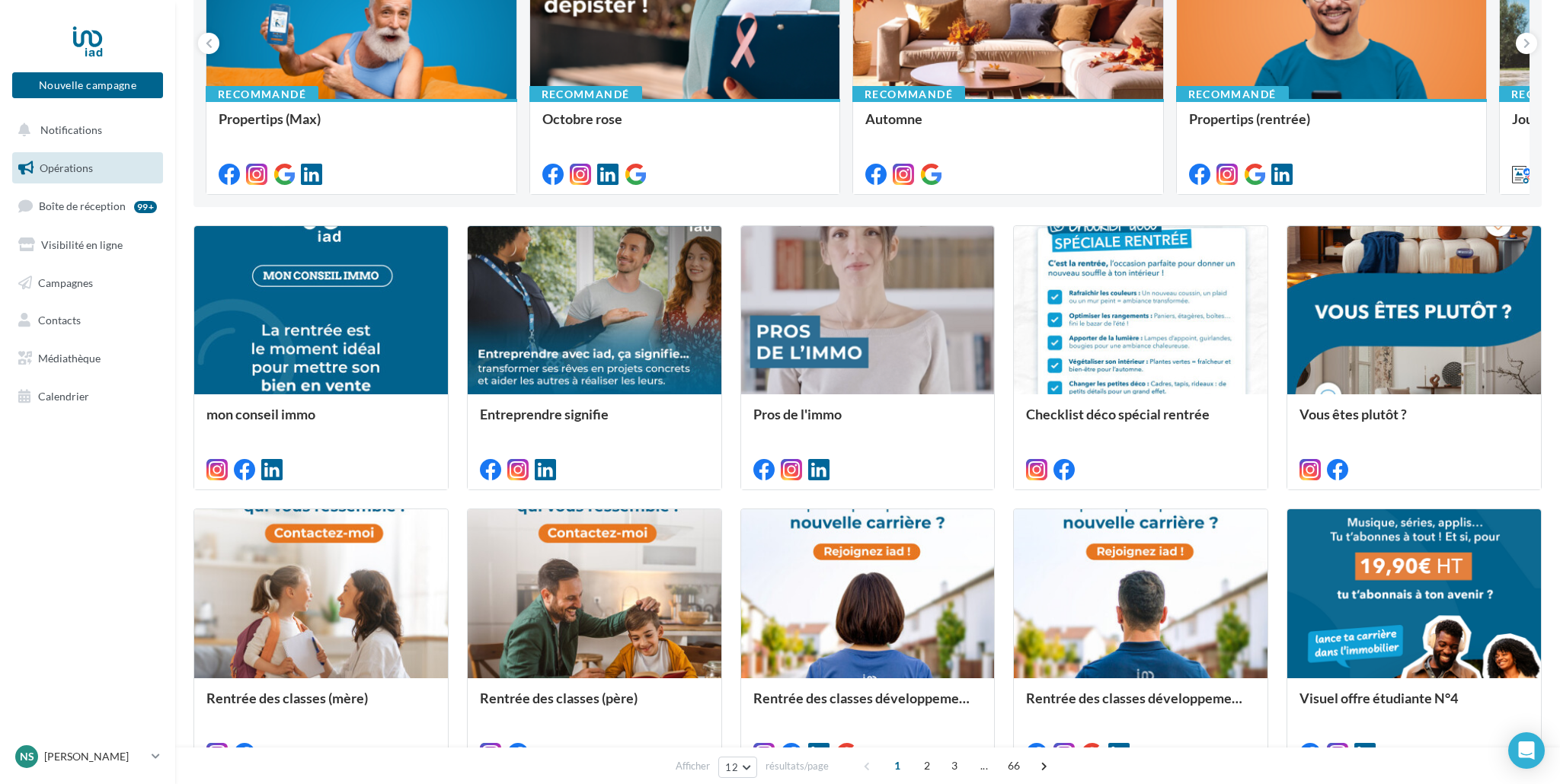
scroll to position [339, 0]
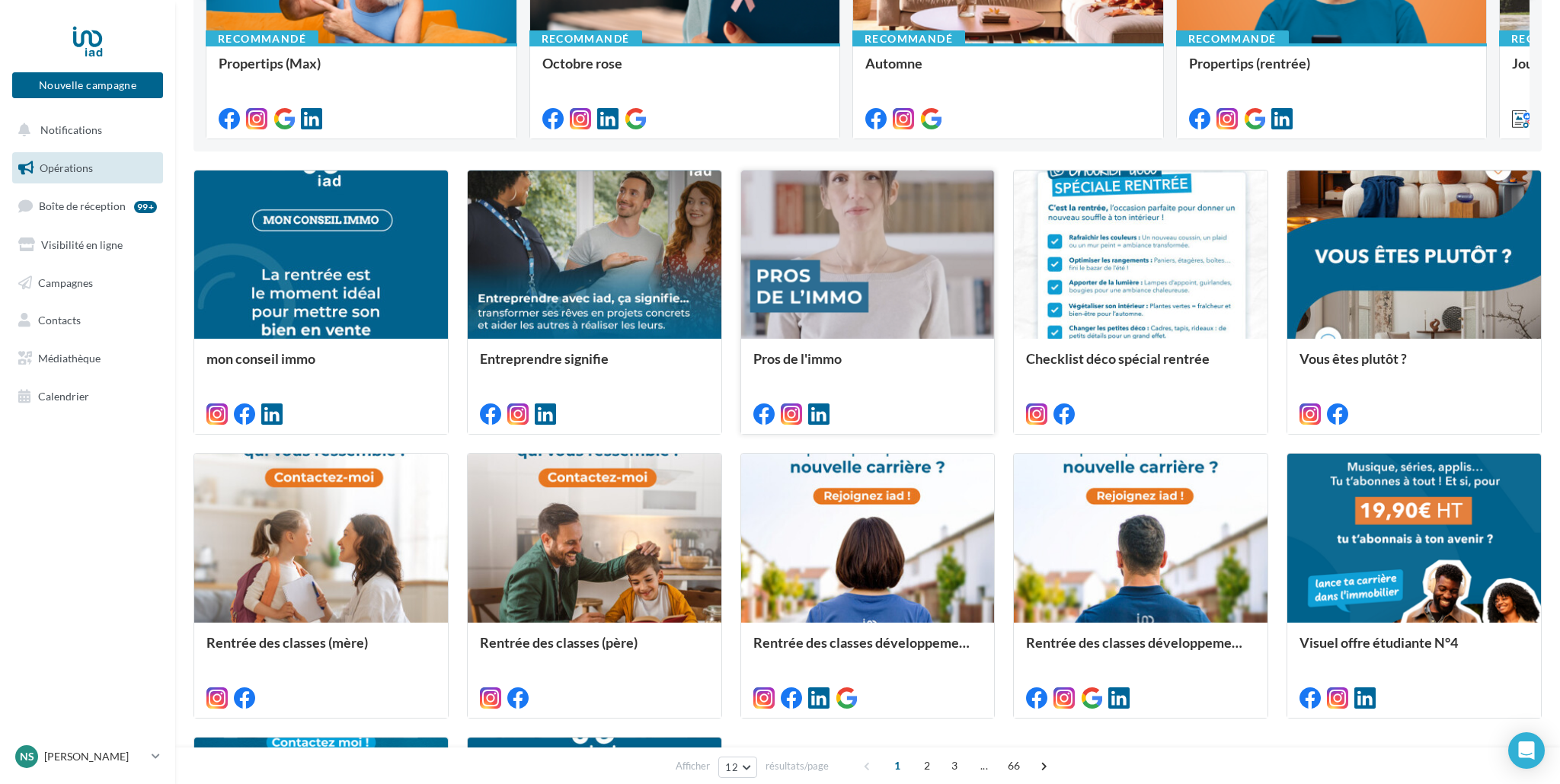
click at [760, 251] on div at bounding box center [868, 256] width 253 height 171
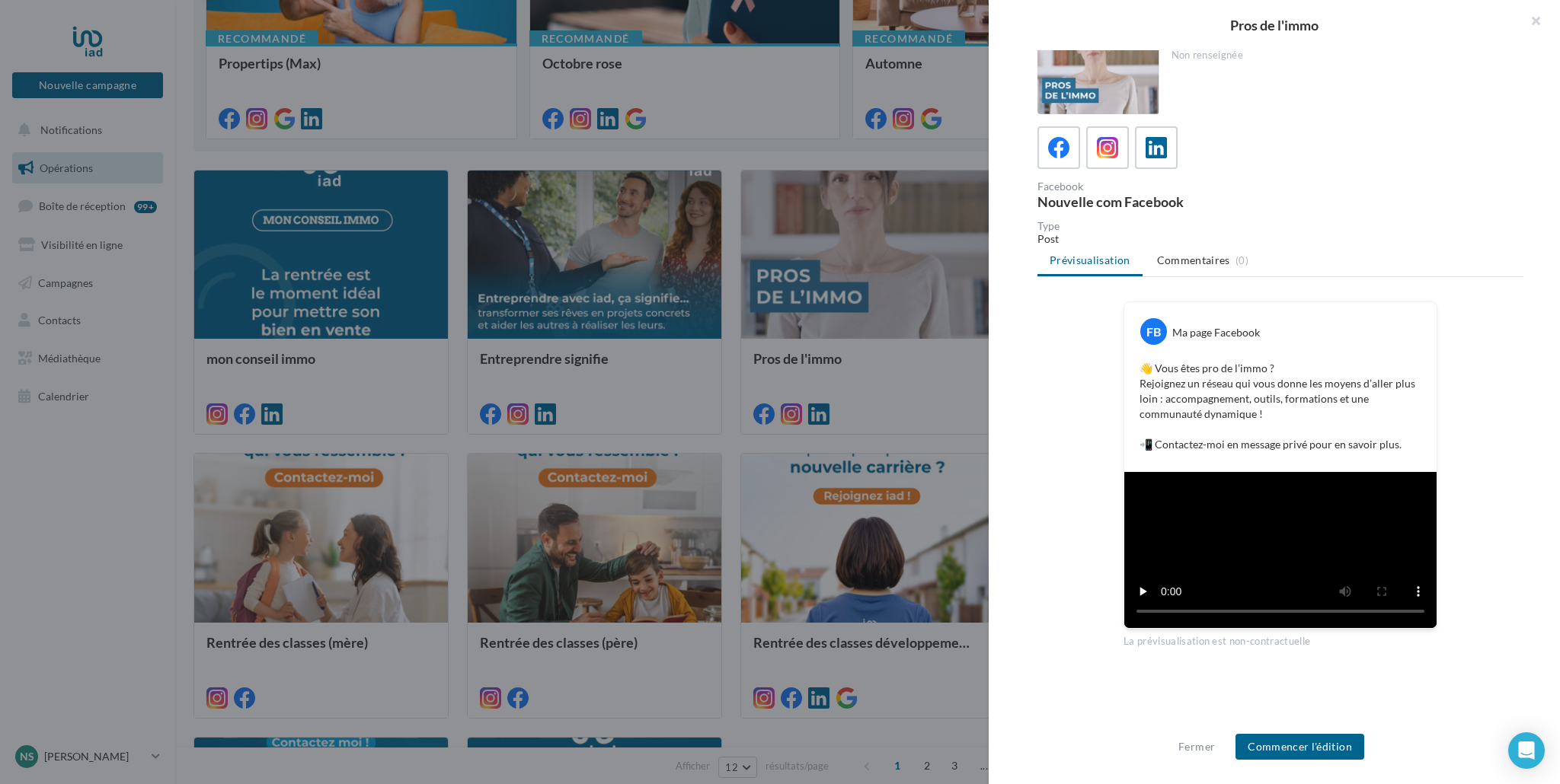
scroll to position [162, 0]
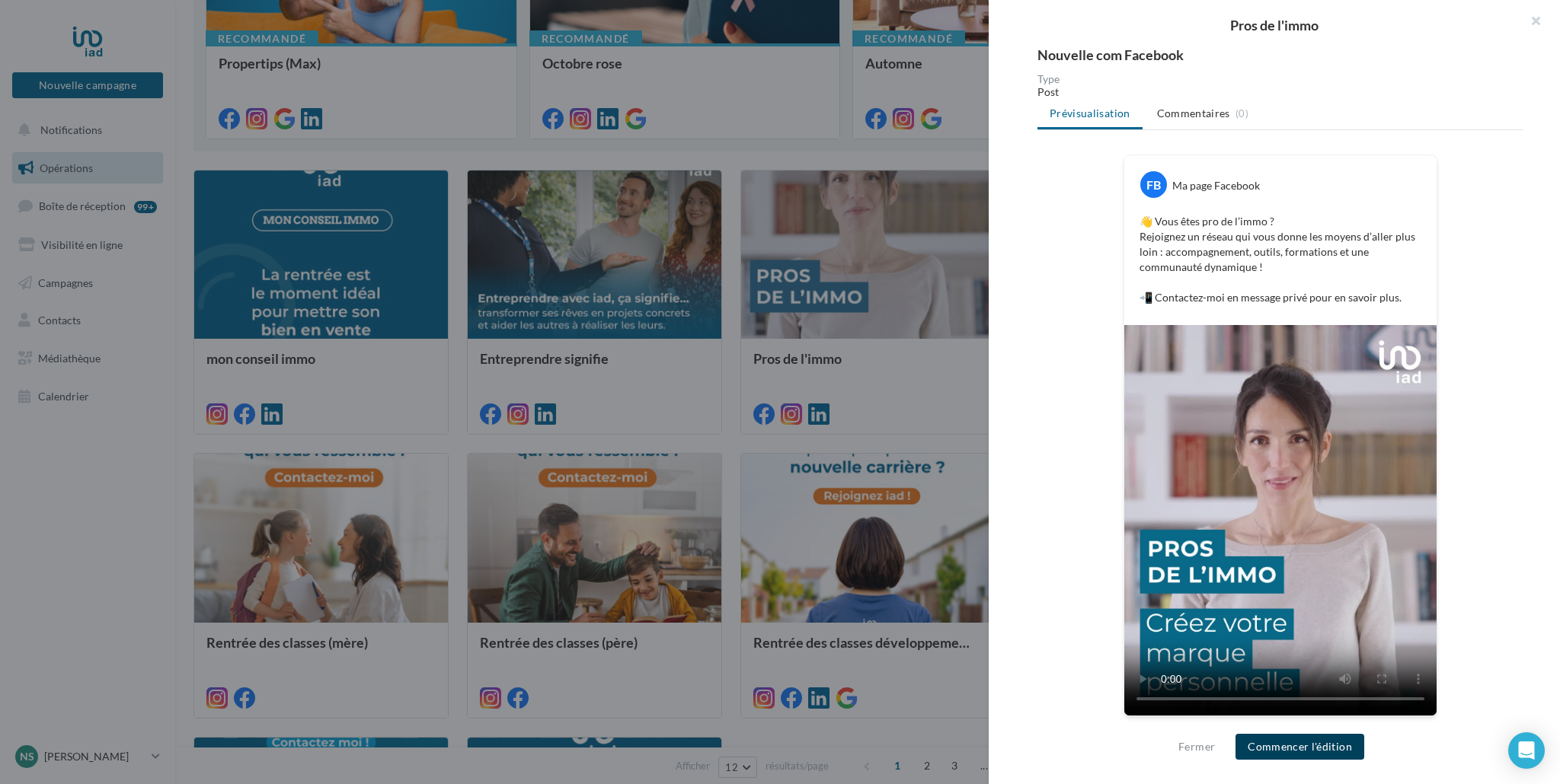
click at [1313, 753] on button "Commencer l'édition" at bounding box center [1300, 746] width 129 height 26
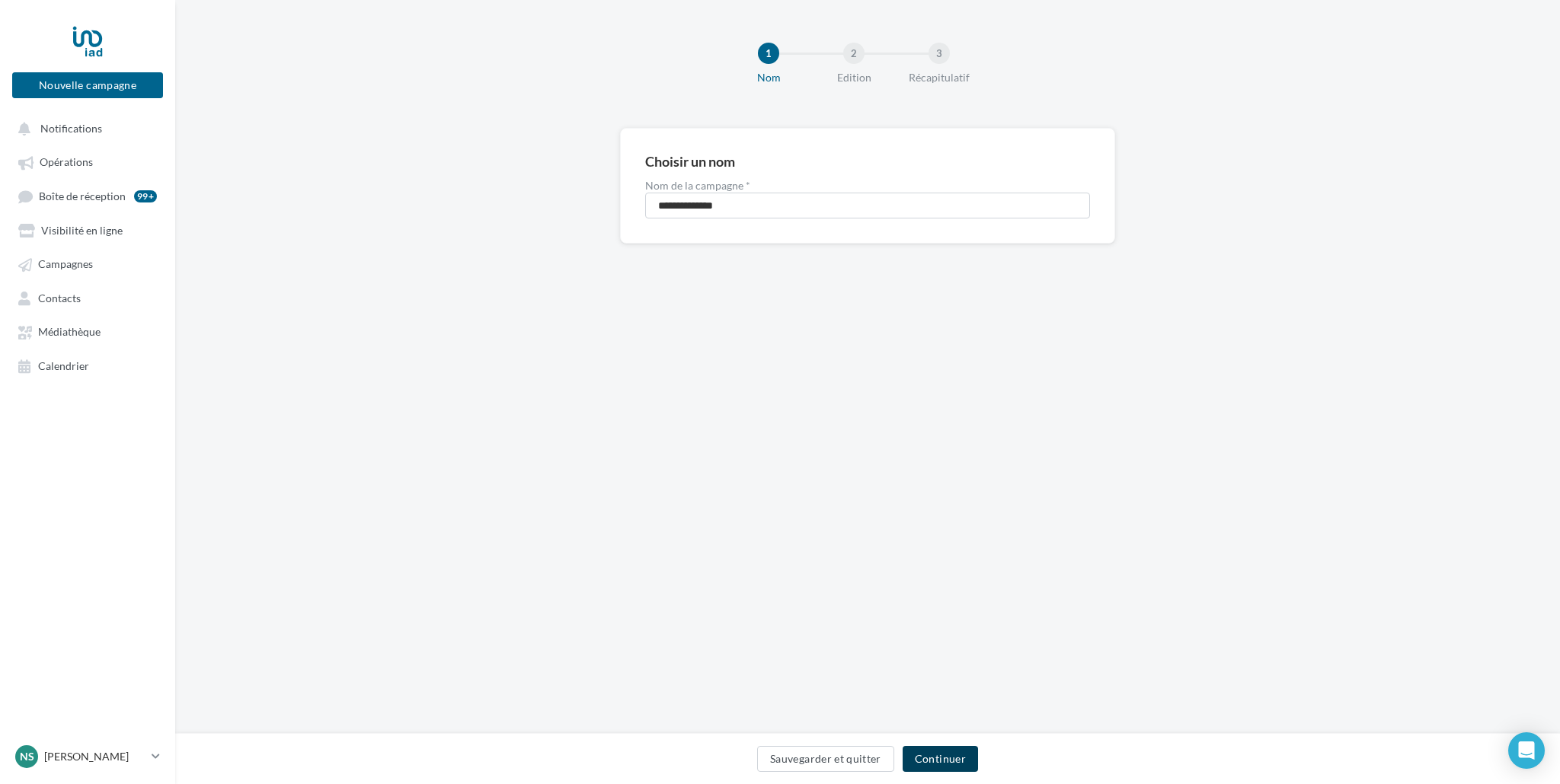
click at [937, 752] on button "Continuer" at bounding box center [940, 759] width 75 height 26
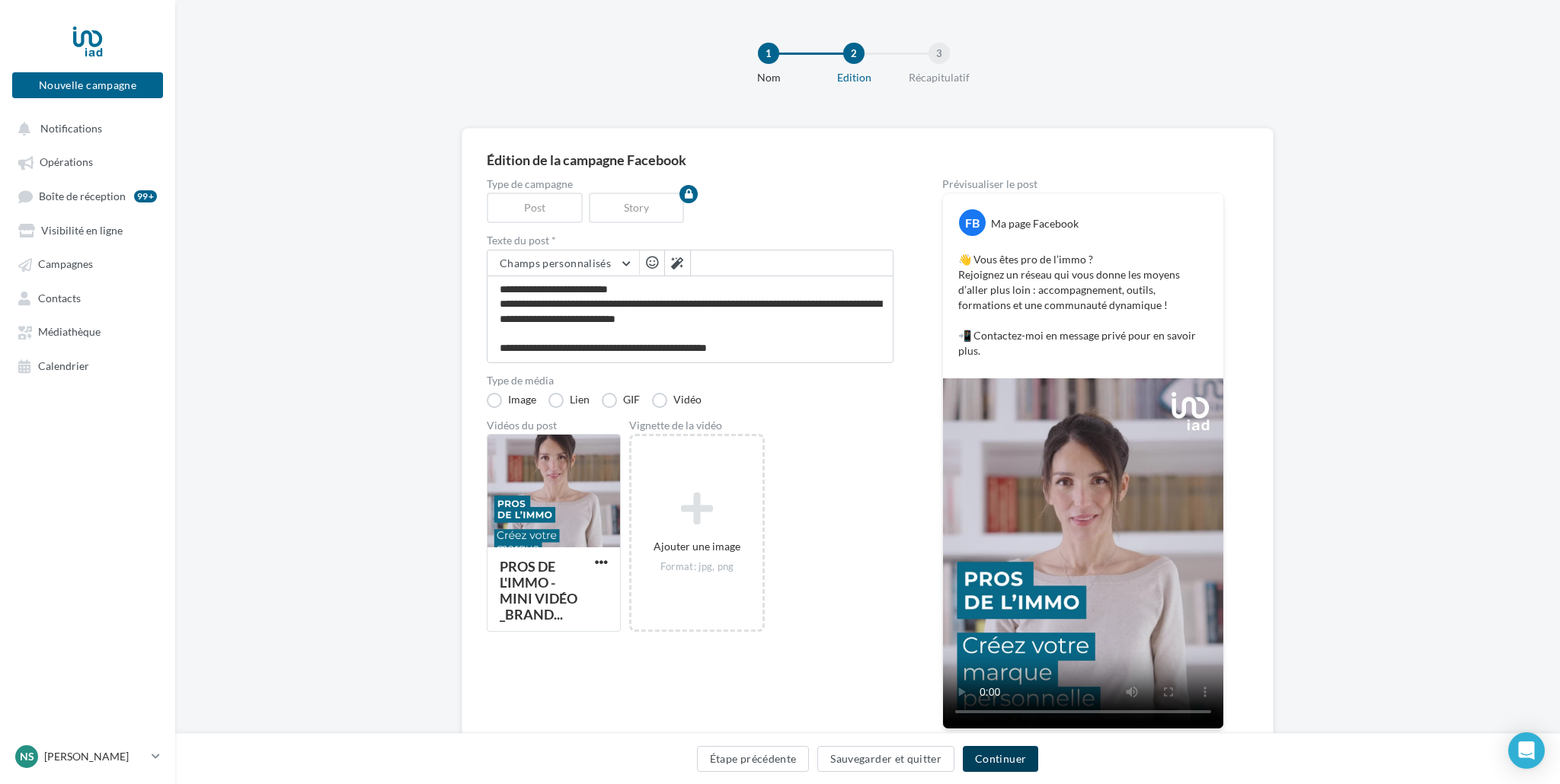
click at [1026, 770] on button "Continuer" at bounding box center [1000, 759] width 75 height 26
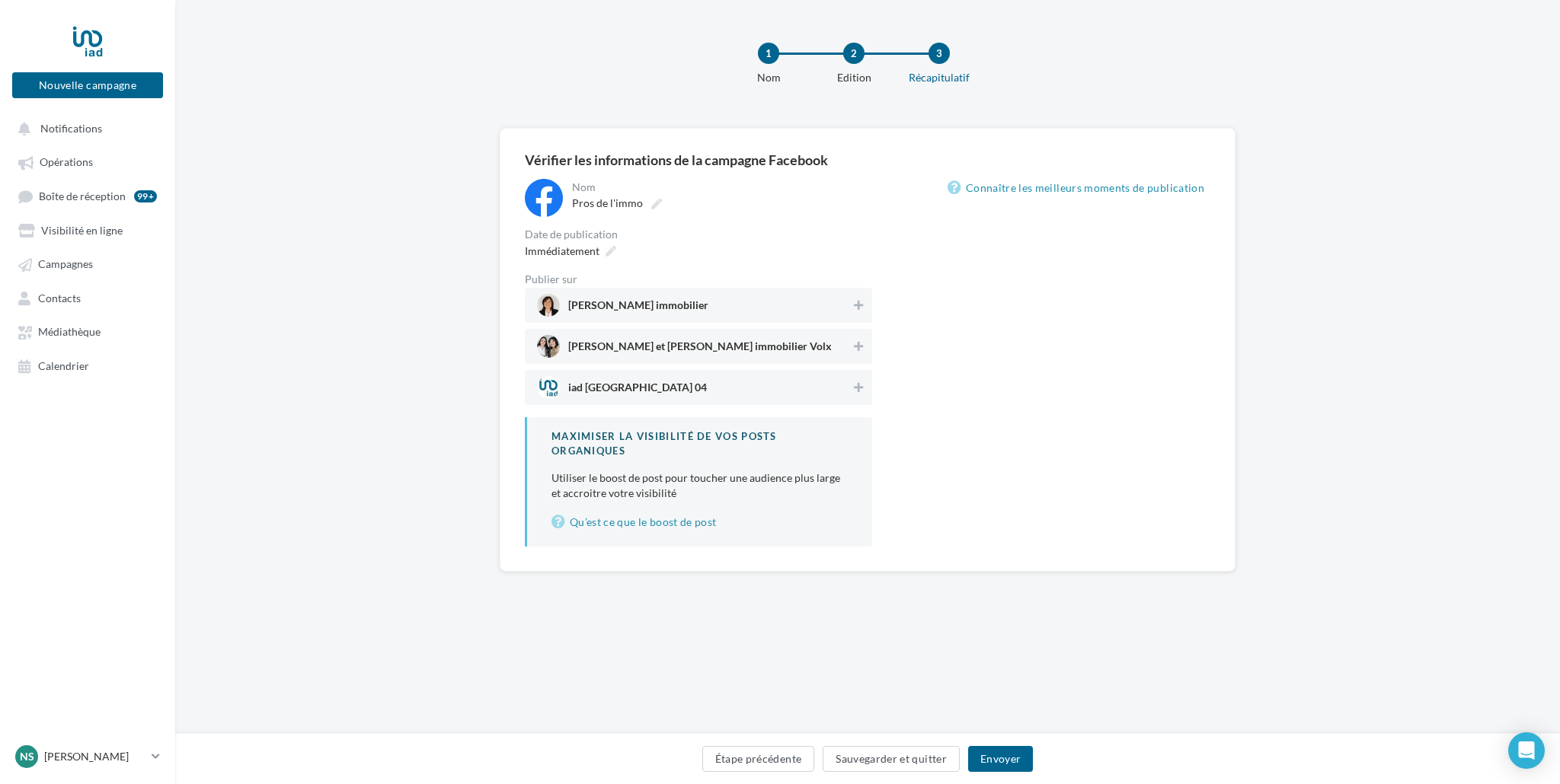
click at [651, 315] on span "Nathalie Stammegna immobilier" at bounding box center [639, 308] width 141 height 17
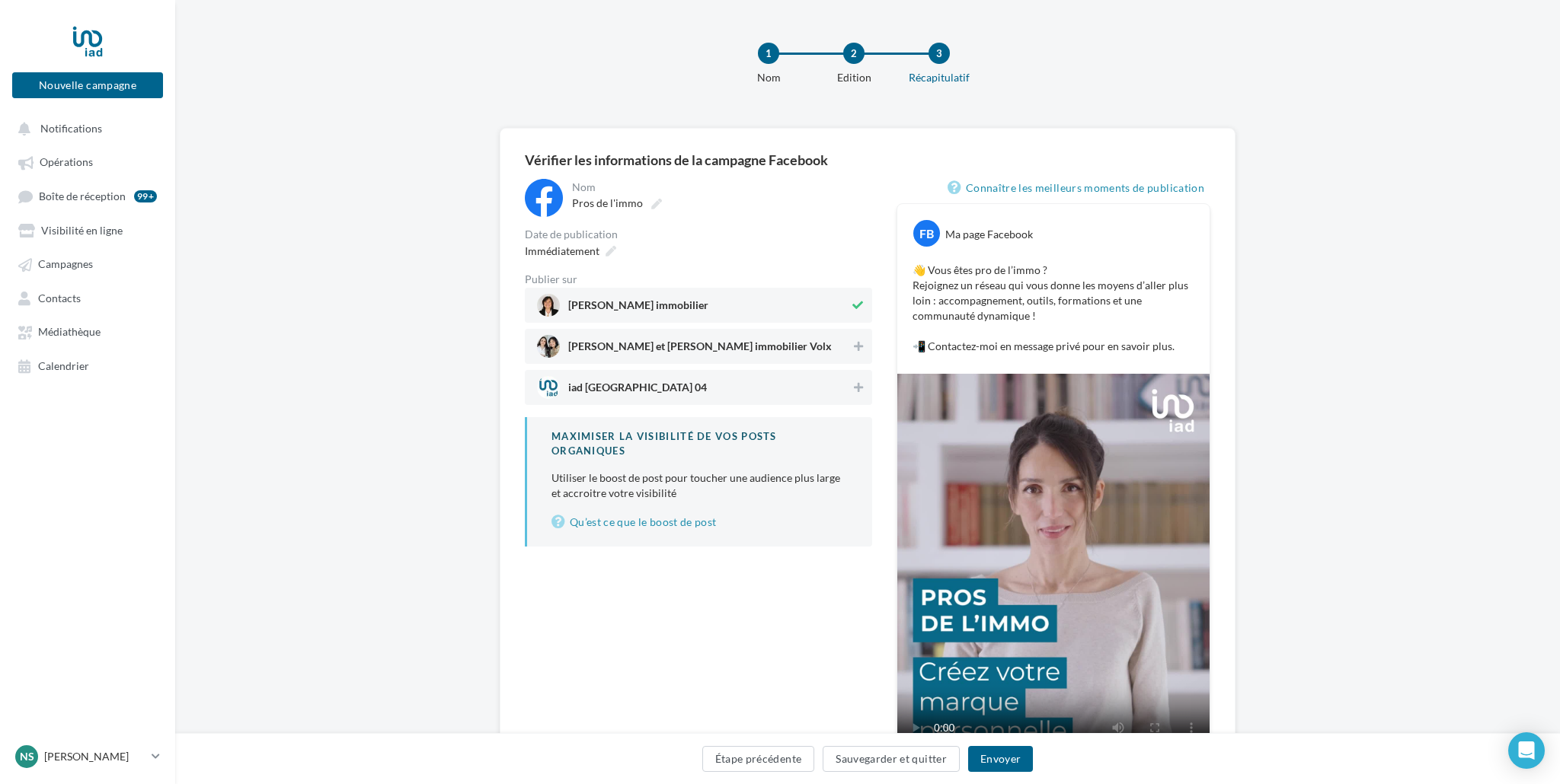
click at [658, 303] on span "Nathalie Stammegna immobilier" at bounding box center [639, 308] width 141 height 17
click at [671, 345] on span "Nathalie et Laura immobilier Volx" at bounding box center [700, 349] width 263 height 17
click at [684, 292] on div "Nathalie Stammegna immobilier" at bounding box center [699, 305] width 347 height 35
click at [562, 249] on span "Immédiatement" at bounding box center [561, 251] width 74 height 13
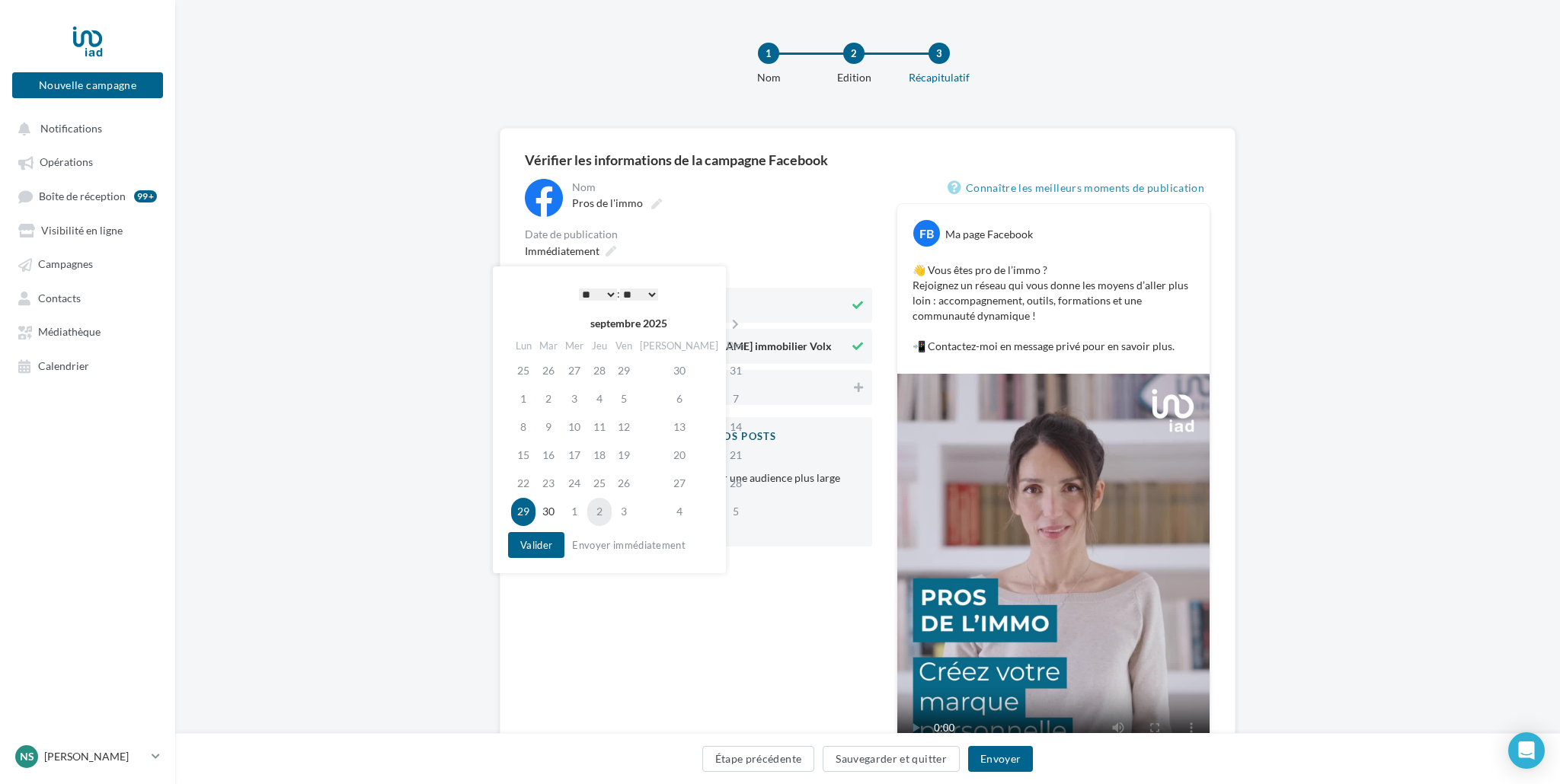
click at [610, 513] on td "2" at bounding box center [599, 511] width 24 height 28
click at [570, 251] on span "Immédiatement" at bounding box center [561, 251] width 74 height 13
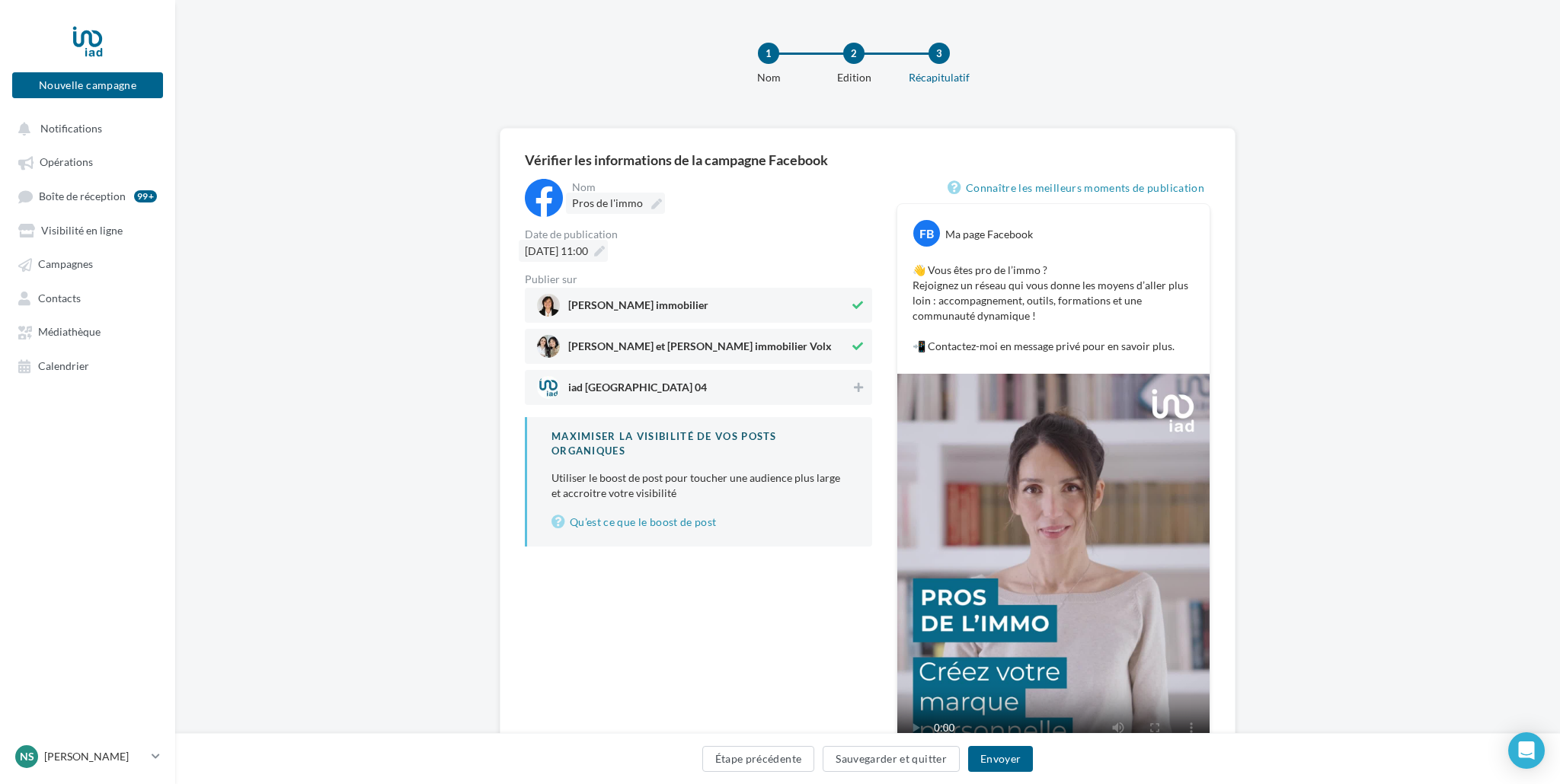
click at [595, 206] on span "Pros de l'immo" at bounding box center [607, 202] width 71 height 13
click at [595, 206] on input "**********" at bounding box center [639, 205] width 134 height 26
click at [588, 256] on span "02/10/2025 à 11:00" at bounding box center [556, 251] width 64 height 13
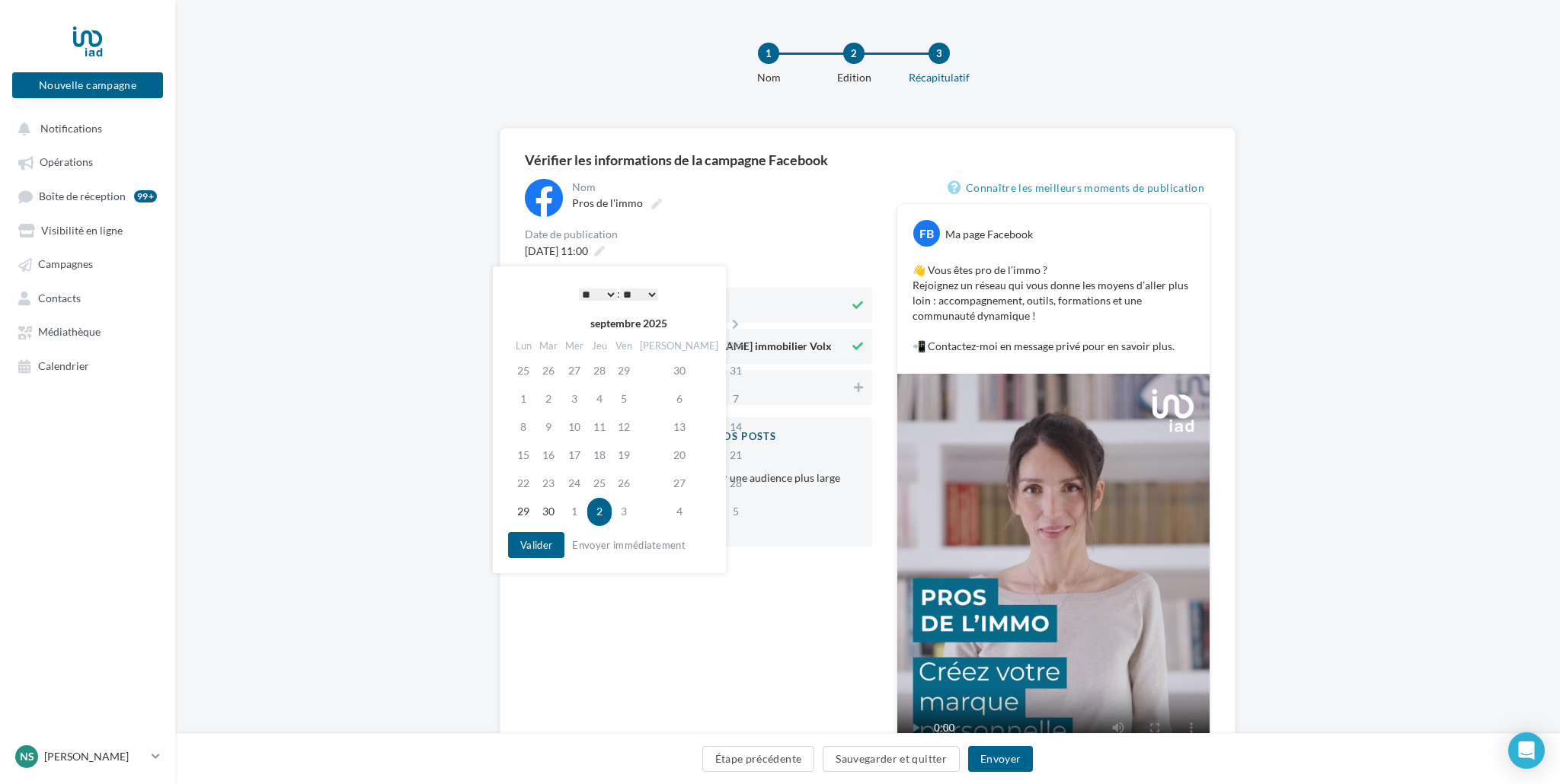
click at [589, 297] on select "* * * * * * * * * * ** ** ** ** ** ** ** ** ** ** ** ** ** **" at bounding box center [598, 294] width 39 height 13
click at [981, 754] on button "Envoyer" at bounding box center [1000, 759] width 64 height 26
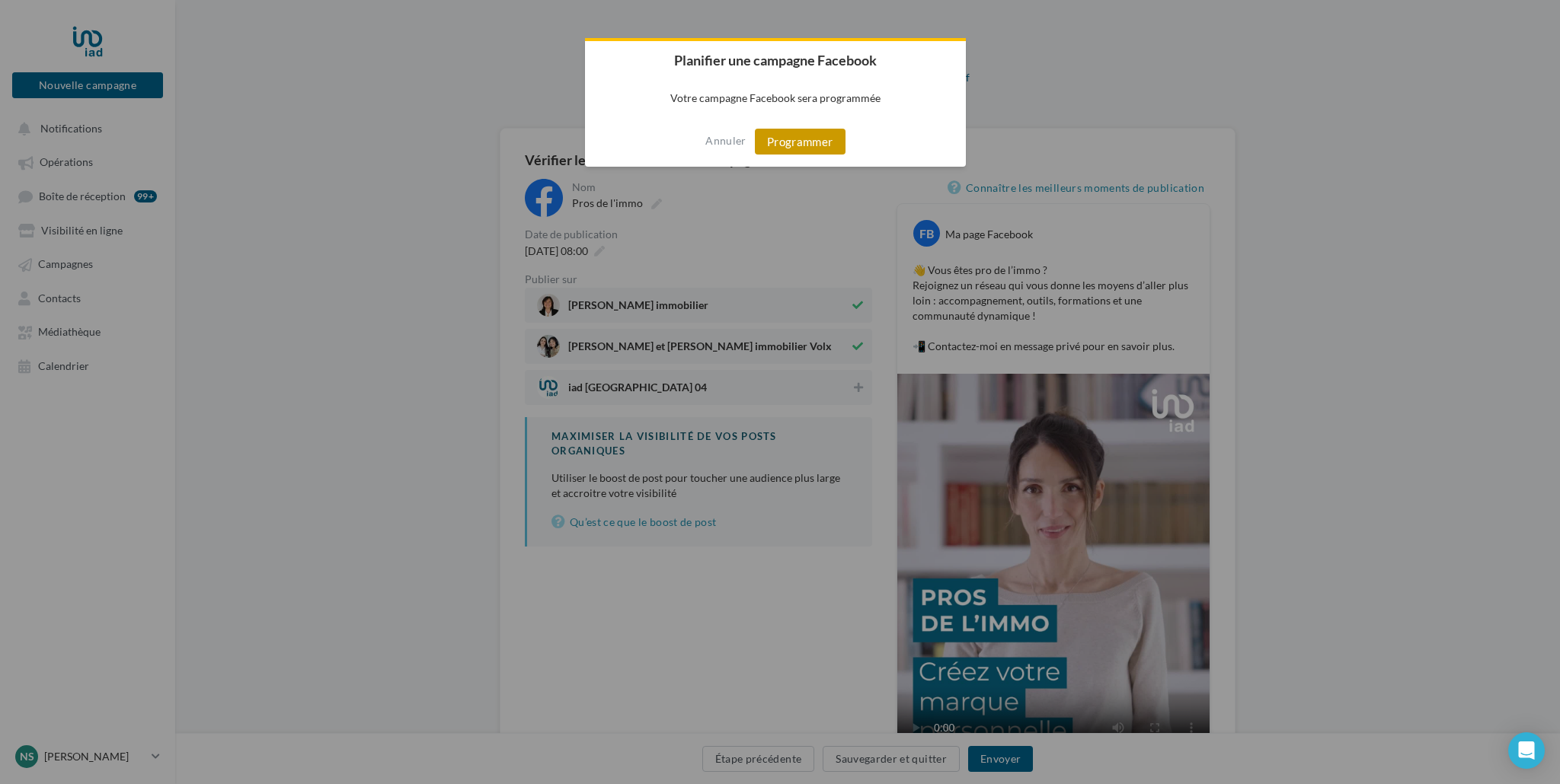
click at [791, 141] on button "Programmer" at bounding box center [800, 141] width 90 height 26
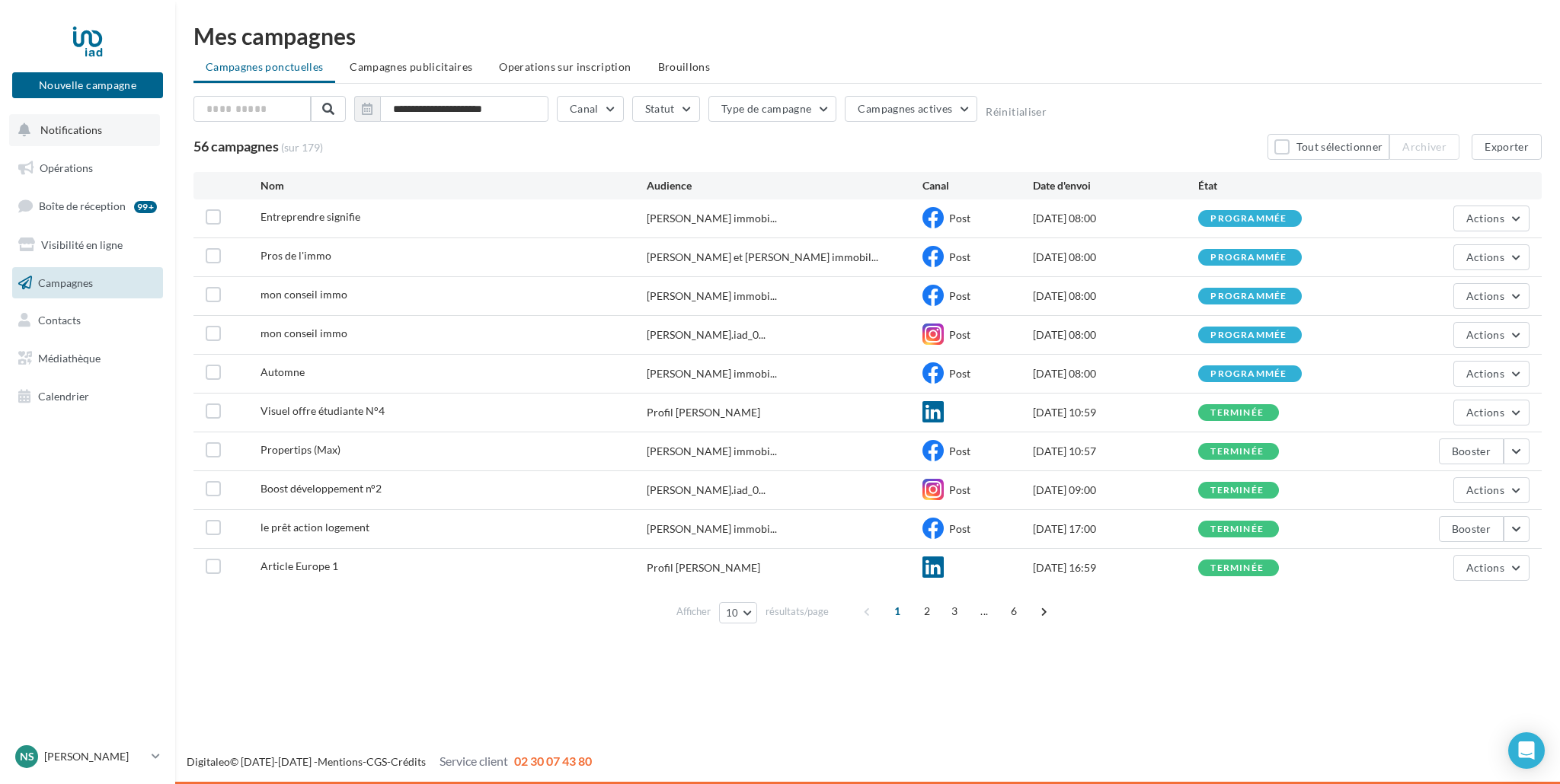
click at [69, 129] on span "Notifications" at bounding box center [71, 130] width 62 height 13
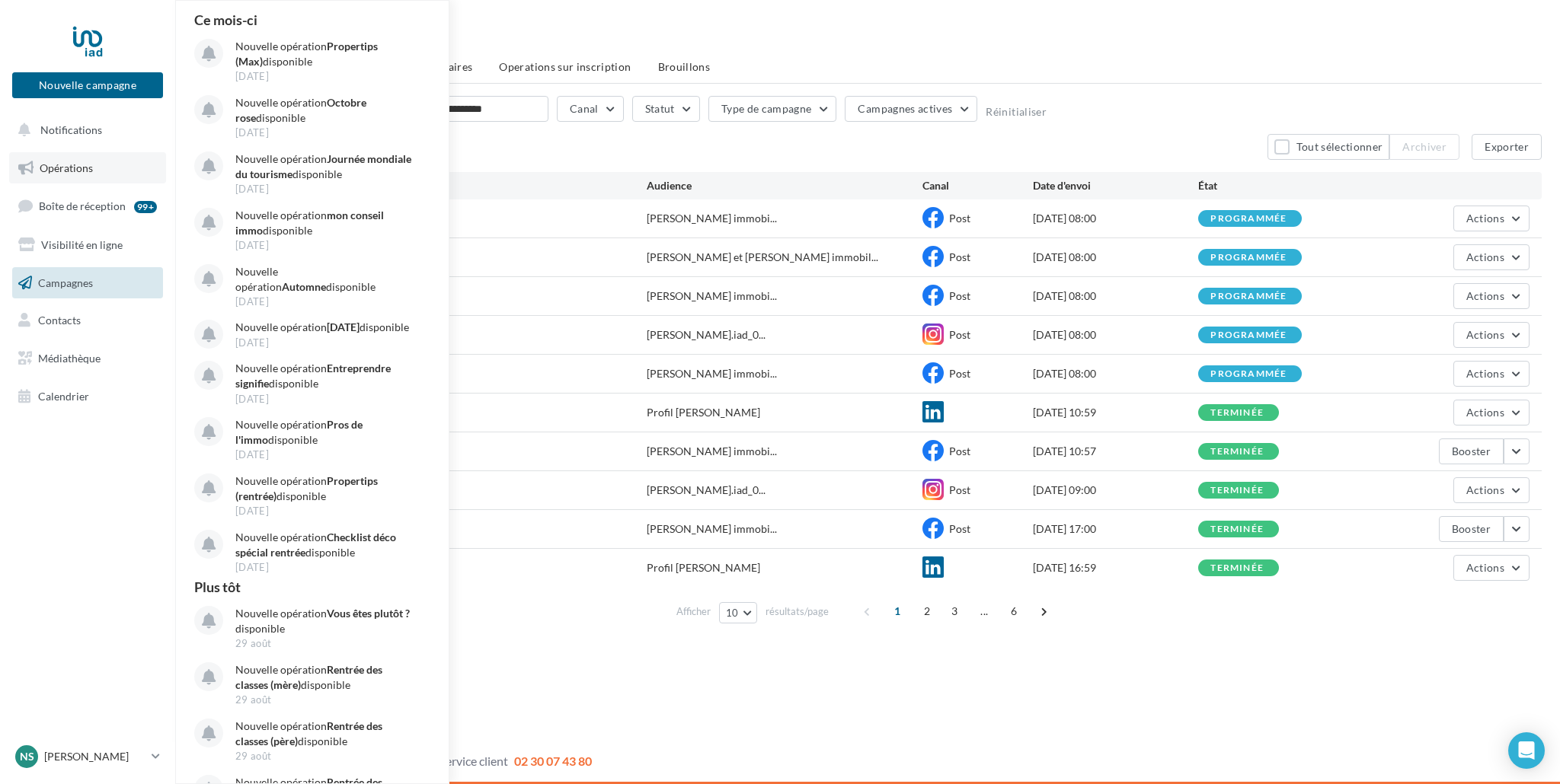
click at [74, 171] on span "Opérations" at bounding box center [66, 167] width 54 height 13
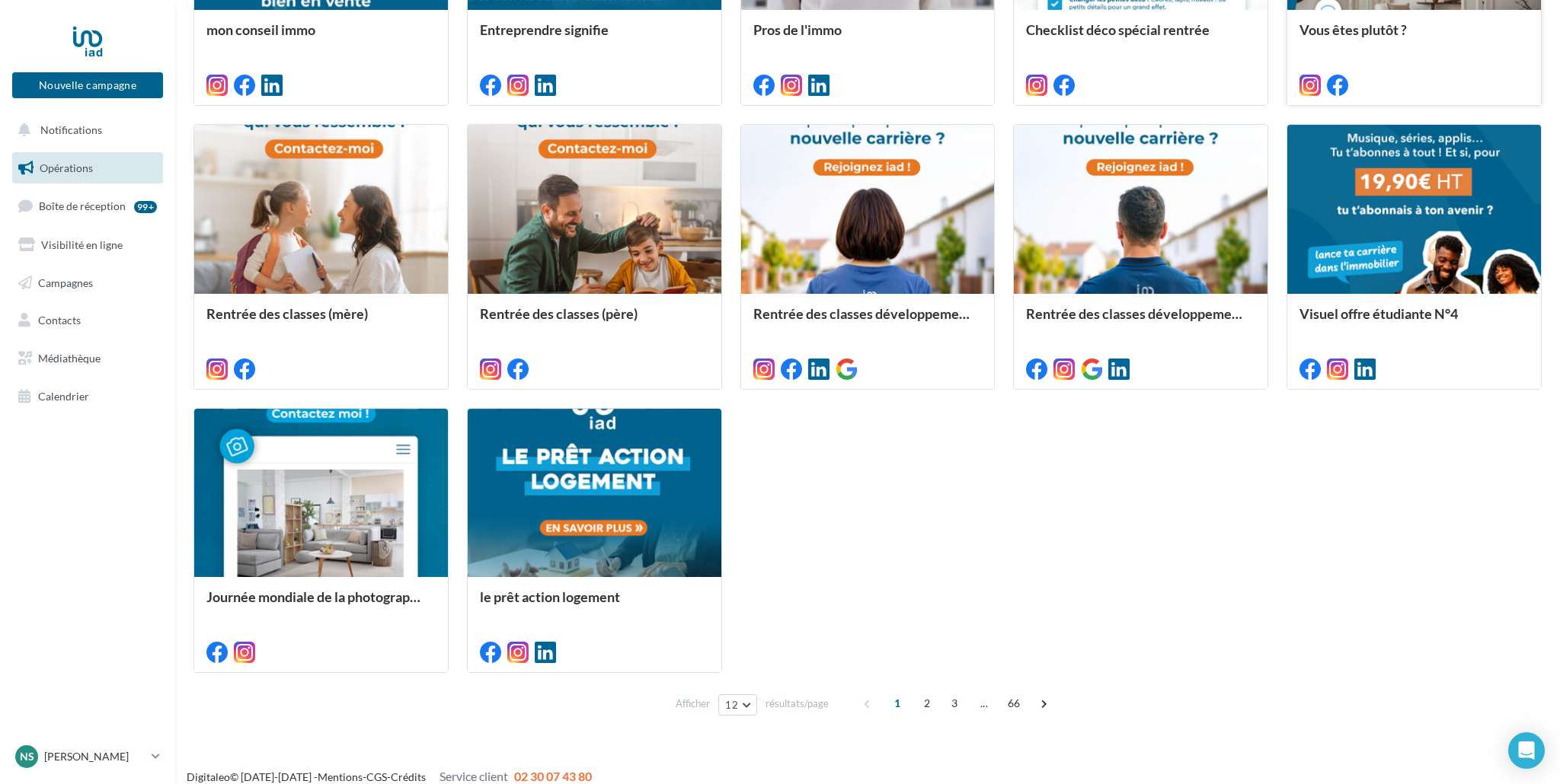
scroll to position [675, 0]
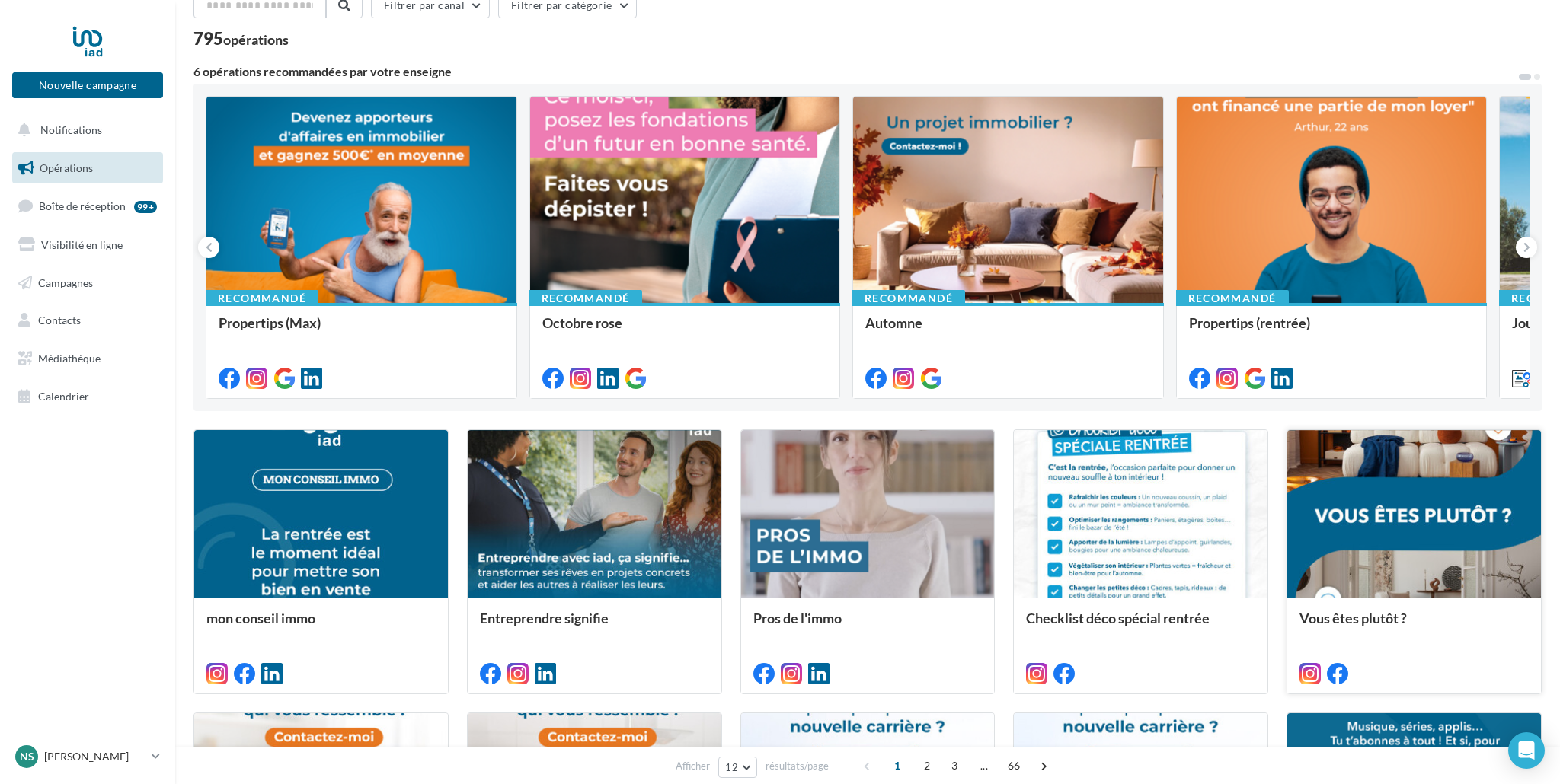
click at [1368, 523] on div at bounding box center [1414, 516] width 253 height 171
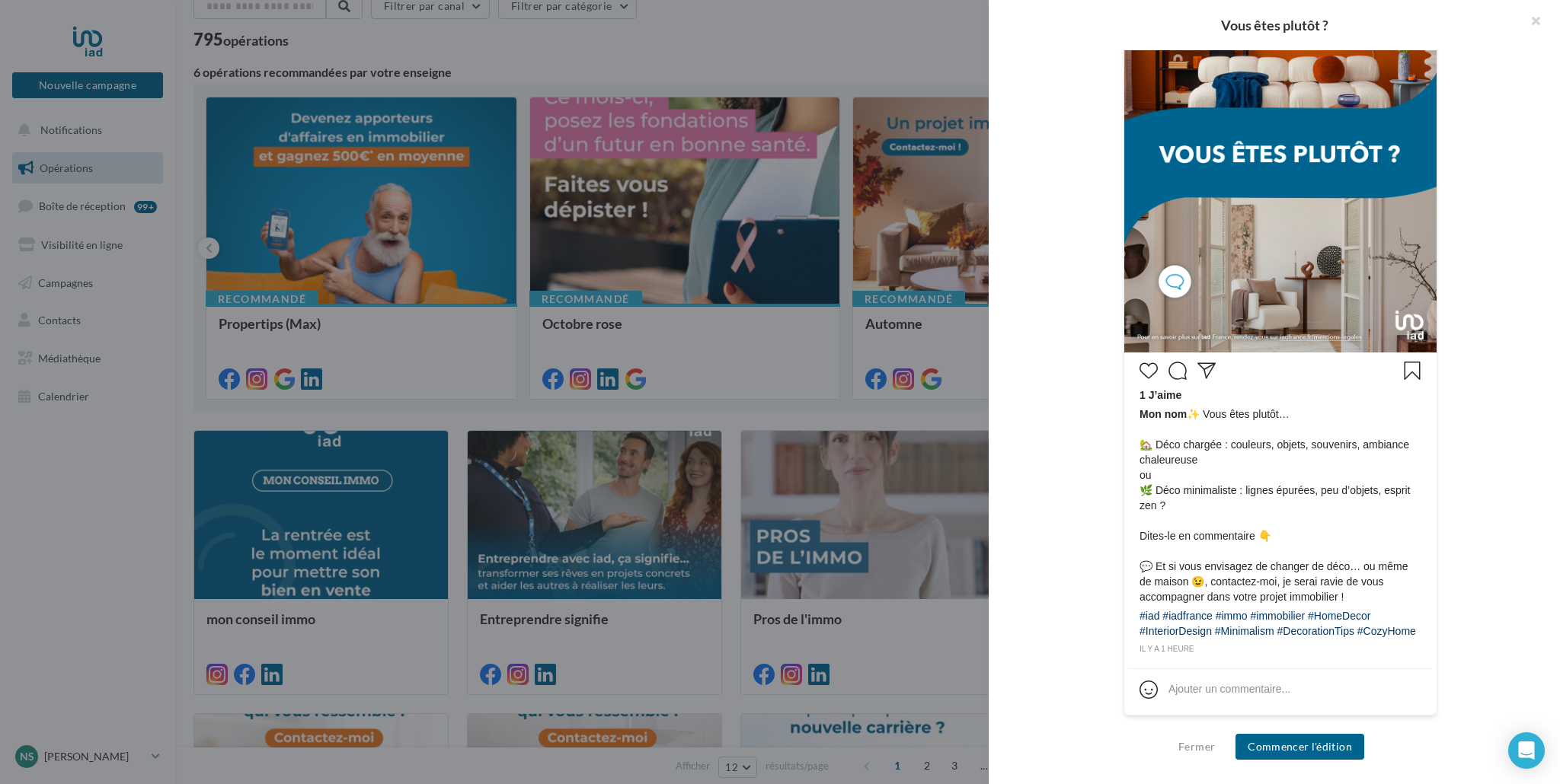
scroll to position [432, 0]
click at [1533, 18] on button "button" at bounding box center [1530, 22] width 61 height 46
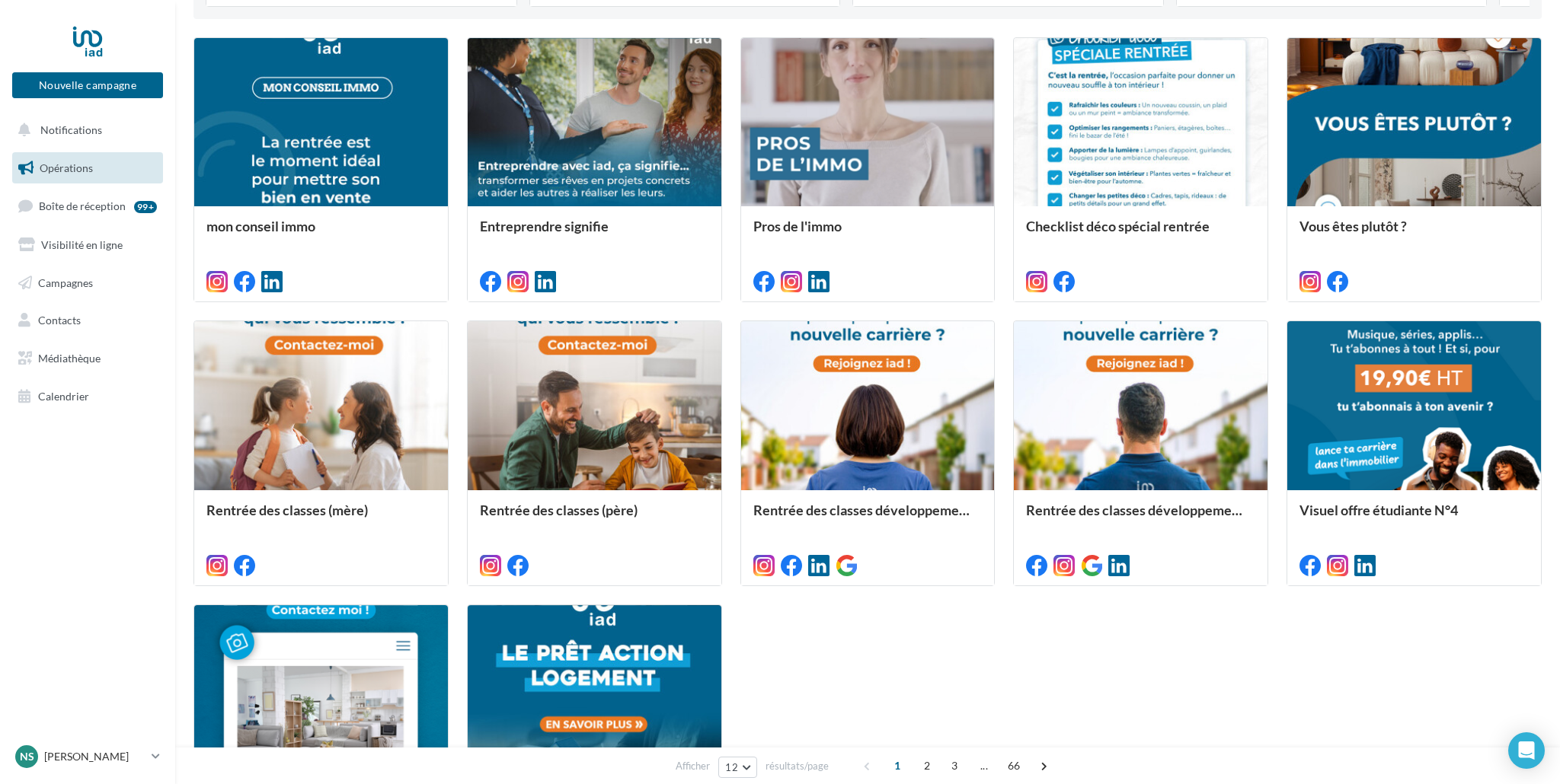
scroll to position [473, 0]
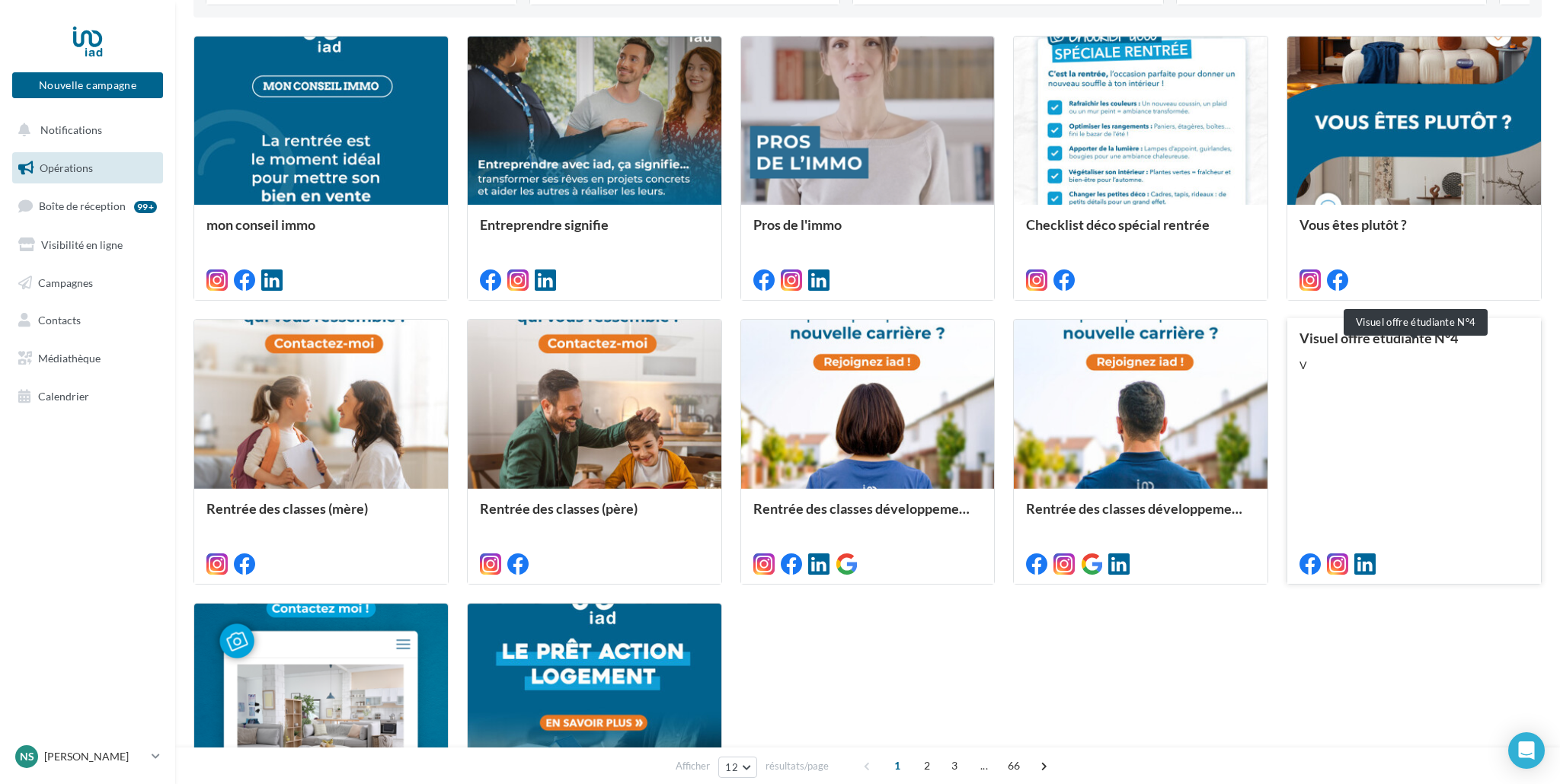
click at [1444, 345] on div "Visuel offre étudiante N°4" at bounding box center [1414, 337] width 229 height 15
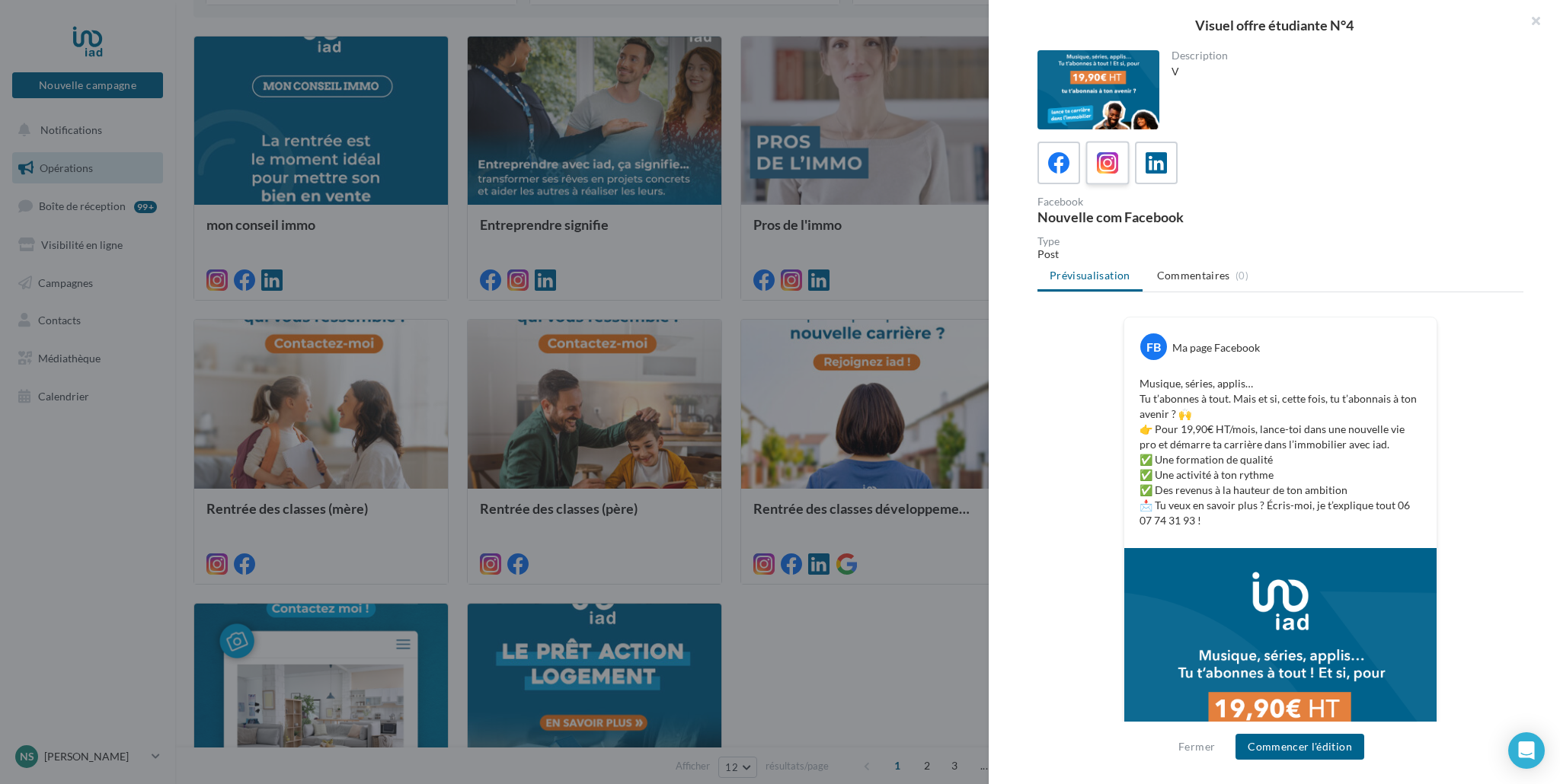
click at [1109, 166] on icon at bounding box center [1108, 163] width 22 height 22
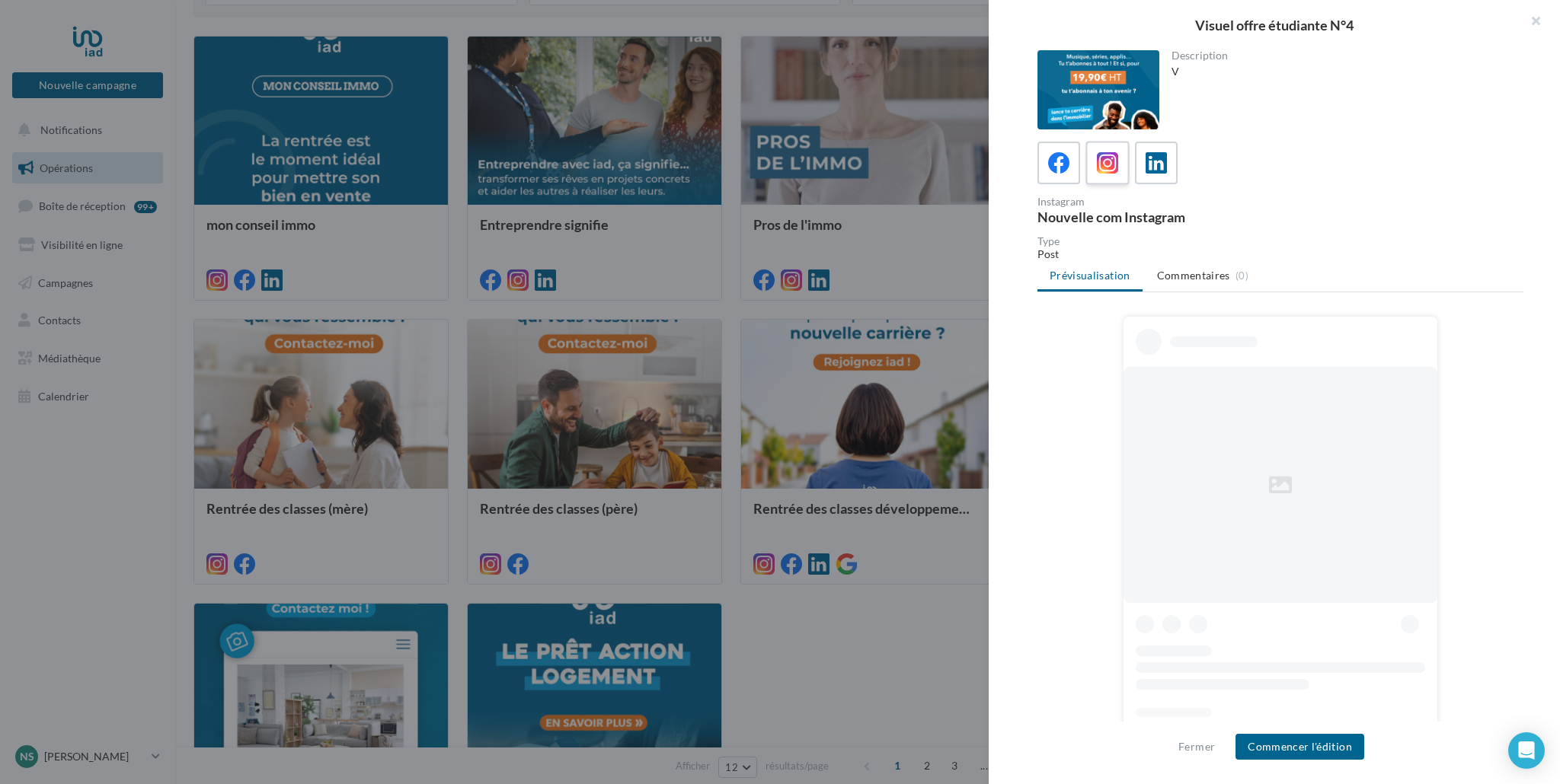
scroll to position [1, 0]
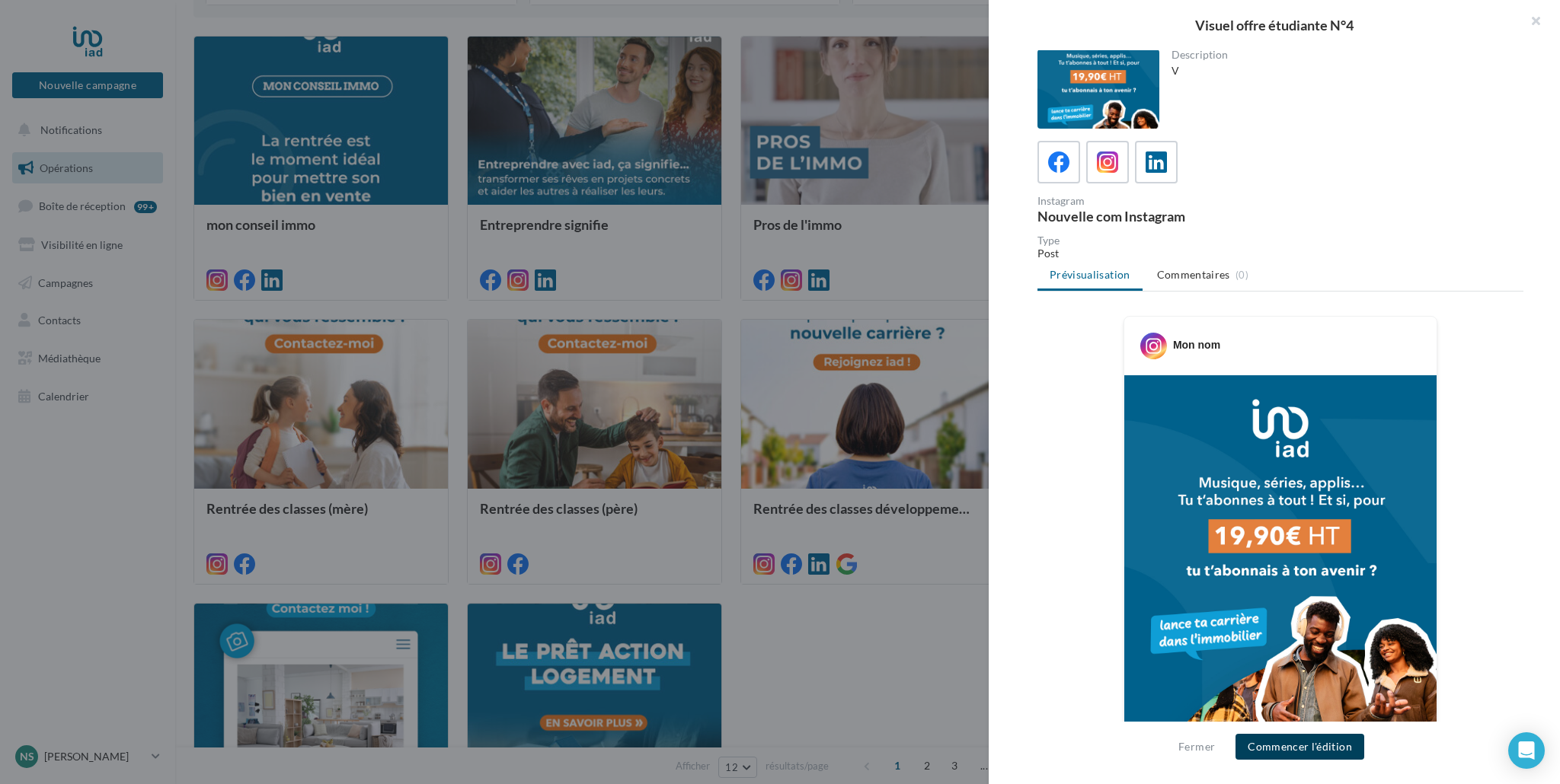
click at [1317, 748] on button "Commencer l'édition" at bounding box center [1300, 746] width 129 height 26
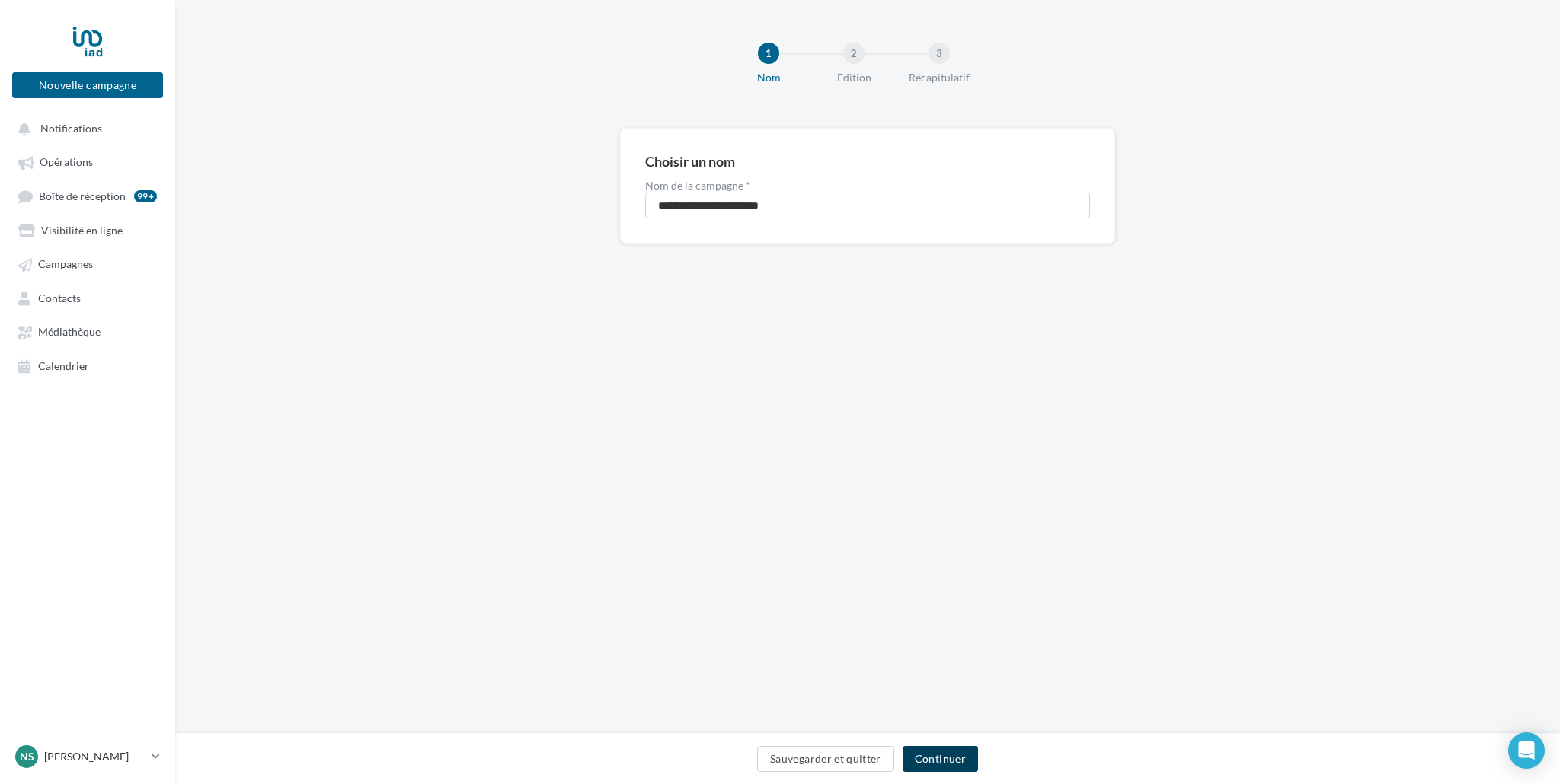
click at [956, 760] on button "Continuer" at bounding box center [940, 759] width 75 height 26
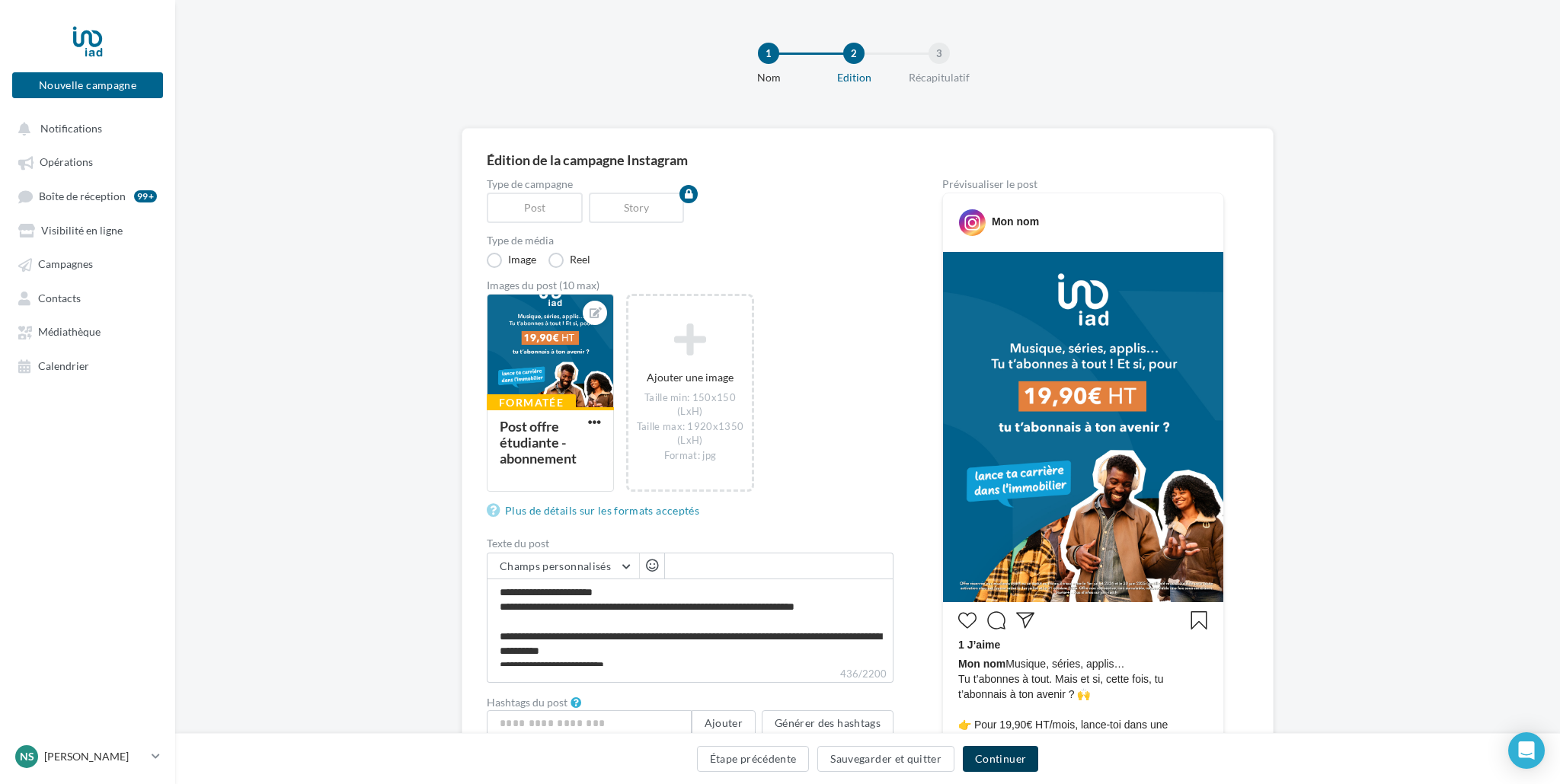
click at [990, 757] on button "Continuer" at bounding box center [1000, 759] width 75 height 26
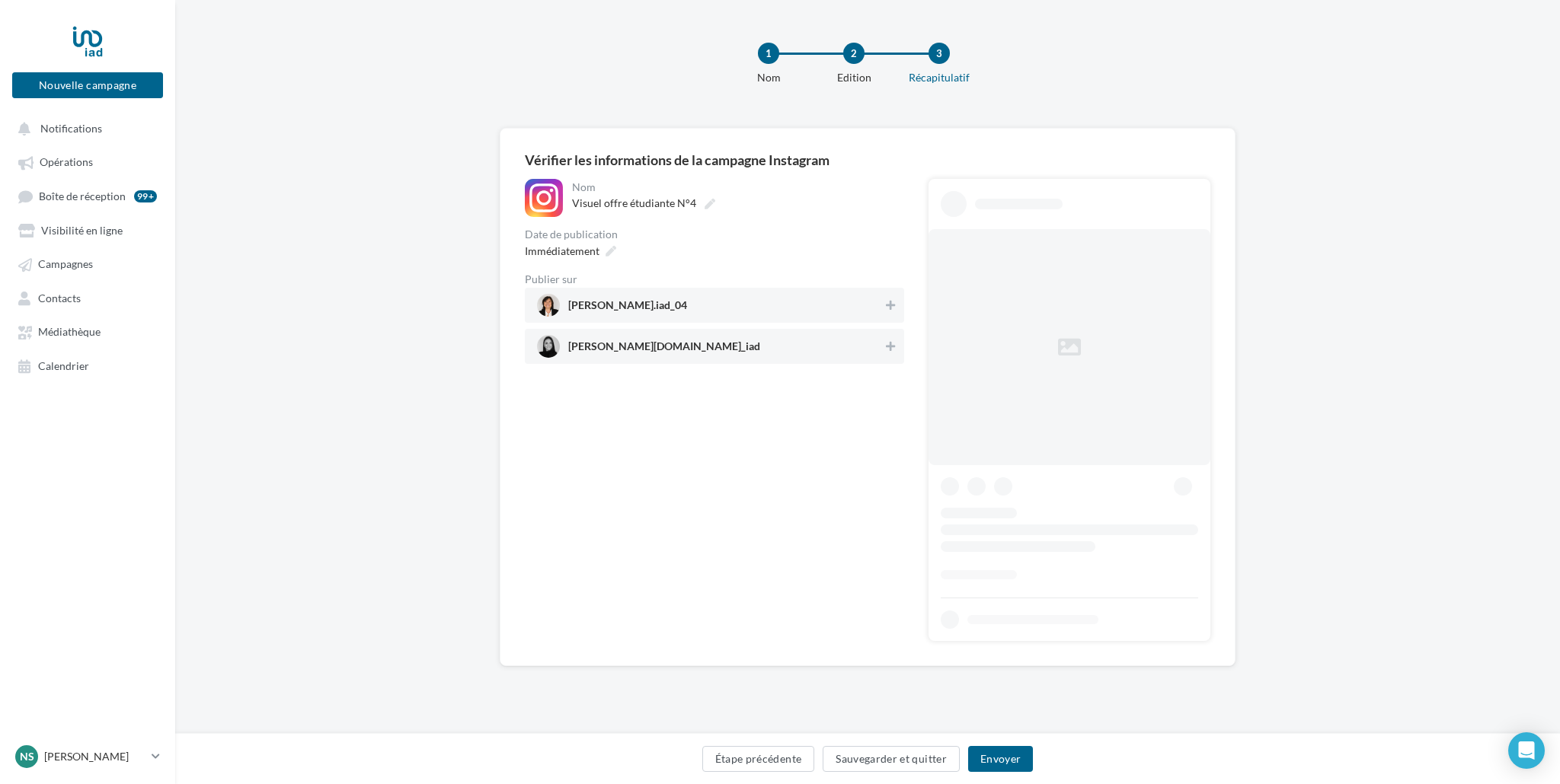
click at [669, 303] on span "[PERSON_NAME].iad_04" at bounding box center [628, 308] width 119 height 17
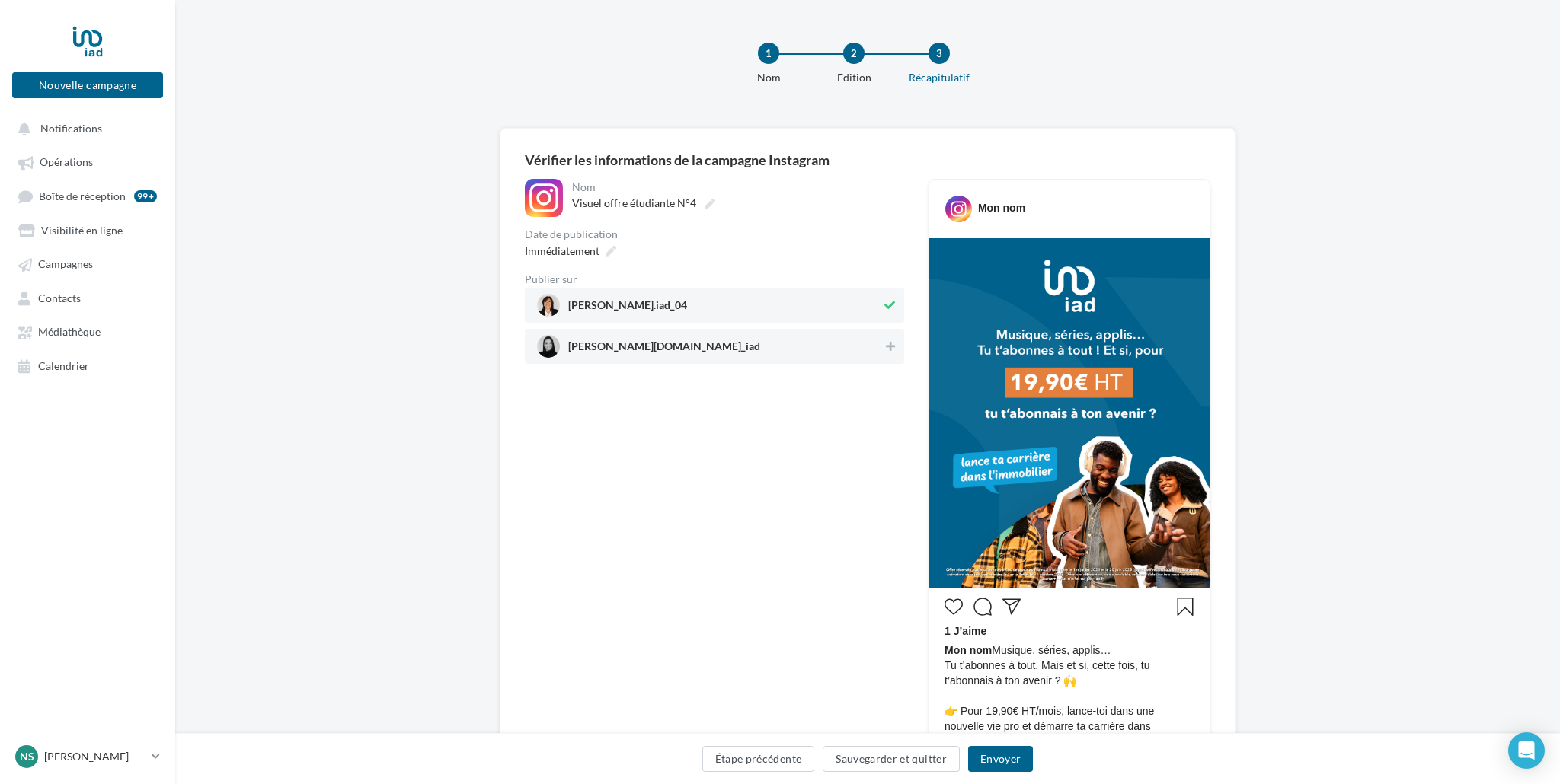
click at [664, 348] on span "[PERSON_NAME][DOMAIN_NAME]_iad" at bounding box center [710, 346] width 346 height 23
click at [558, 260] on div "Immédiatement" at bounding box center [569, 251] width 100 height 22
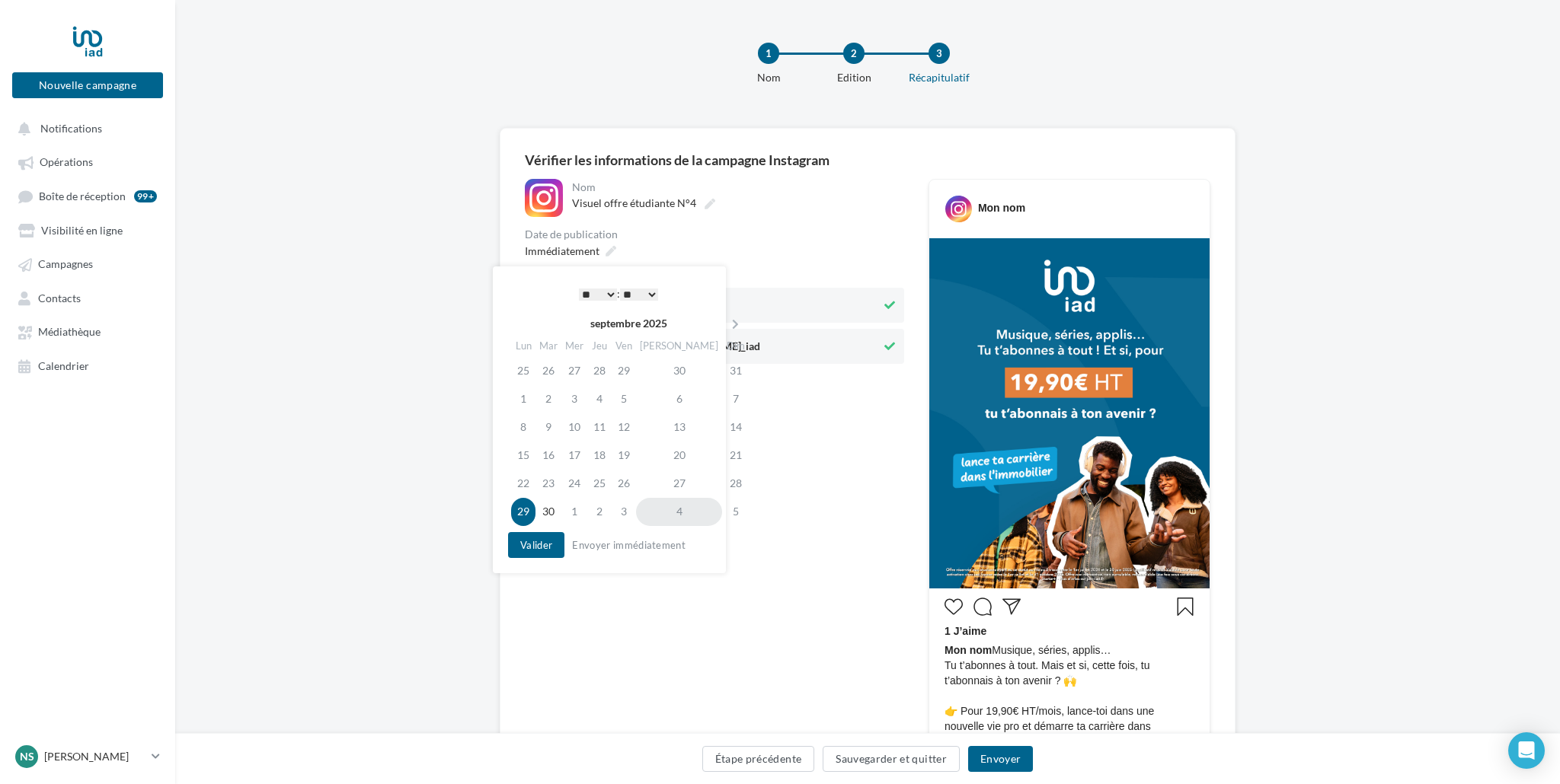
click at [661, 518] on td "4" at bounding box center [679, 511] width 86 height 28
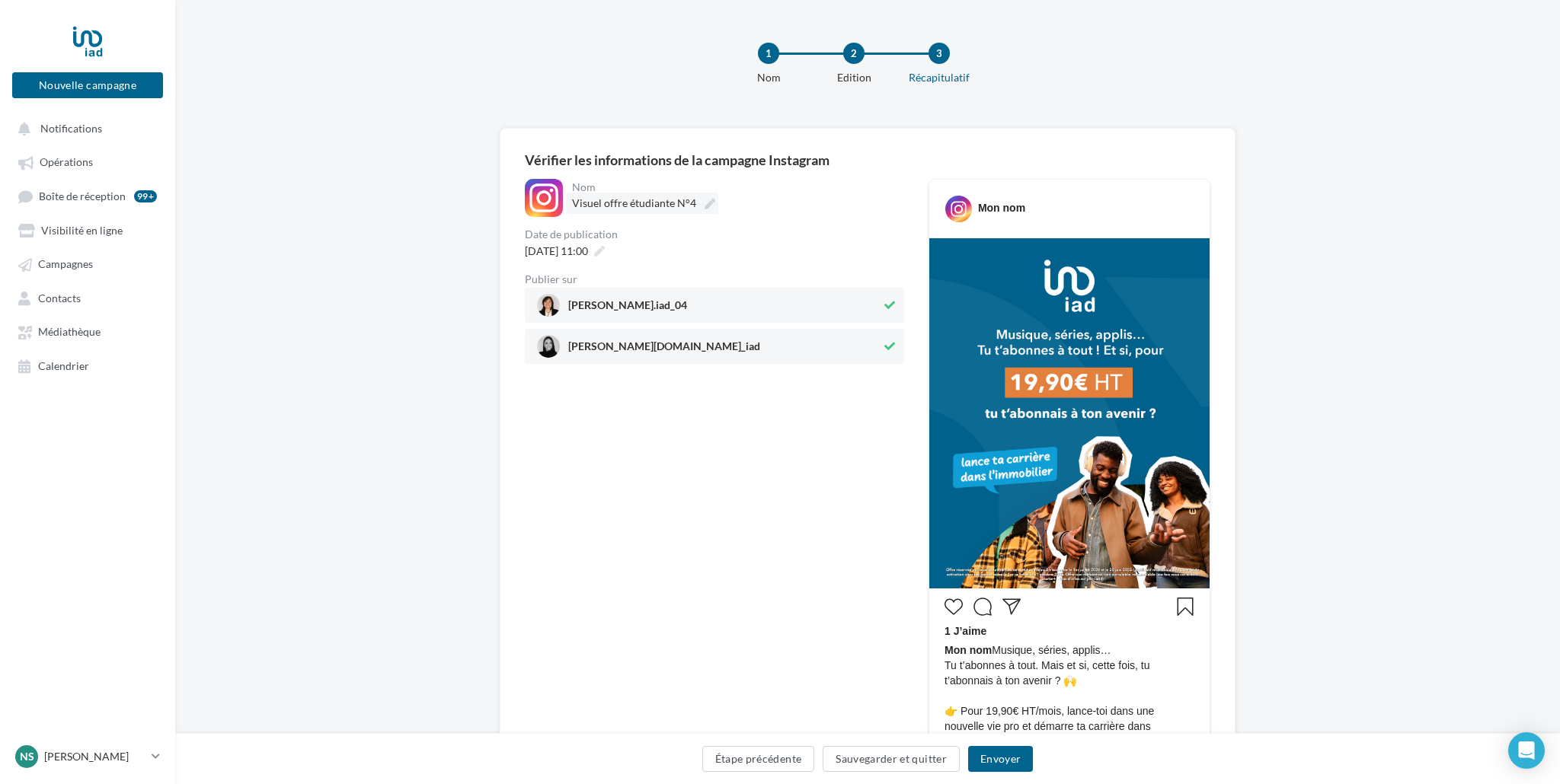
click at [608, 198] on span "Visuel offre étudiante N°4" at bounding box center [634, 202] width 124 height 13
click at [608, 198] on input "**********" at bounding box center [639, 205] width 134 height 26
click at [561, 252] on span "[DATE] 11:00" at bounding box center [556, 257] width 64 height 13
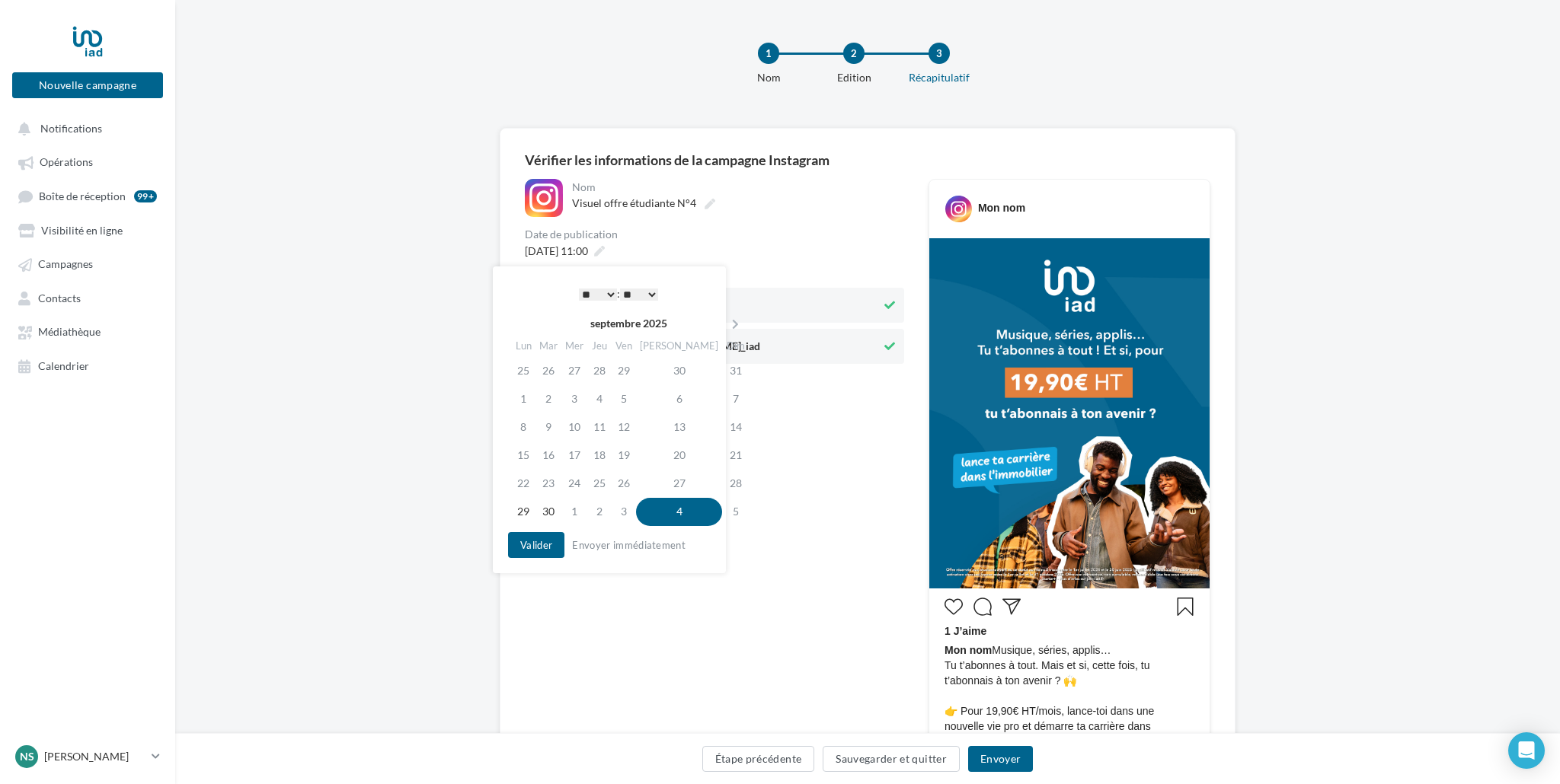
click at [586, 294] on select "* * * * * * * * * * ** ** ** ** ** ** ** ** ** ** ** ** ** **" at bounding box center [598, 294] width 39 height 13
click at [999, 763] on button "Envoyer" at bounding box center [1000, 759] width 64 height 26
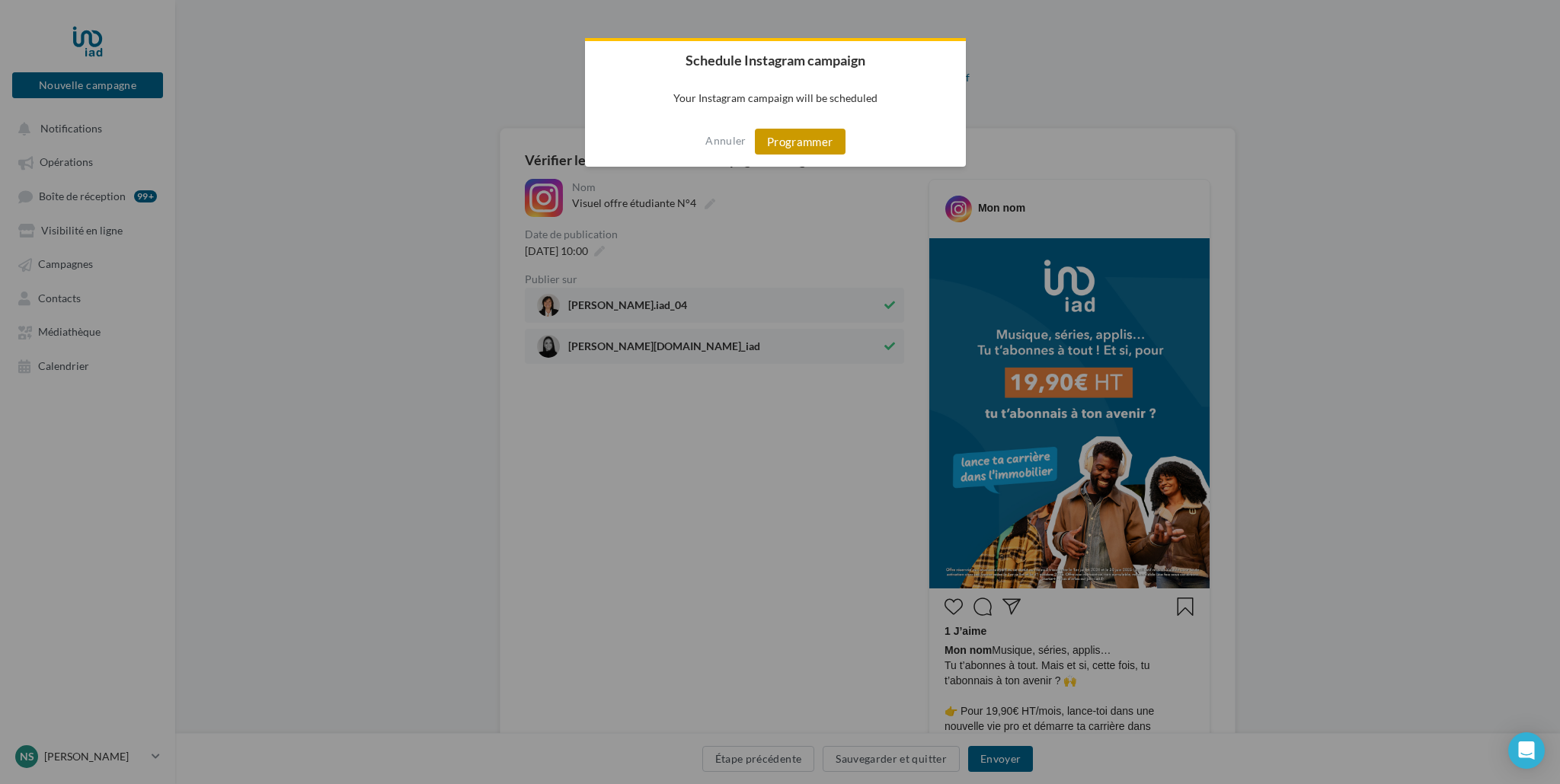
click at [800, 141] on button "Programmer" at bounding box center [800, 141] width 90 height 26
